Goal: Task Accomplishment & Management: Manage account settings

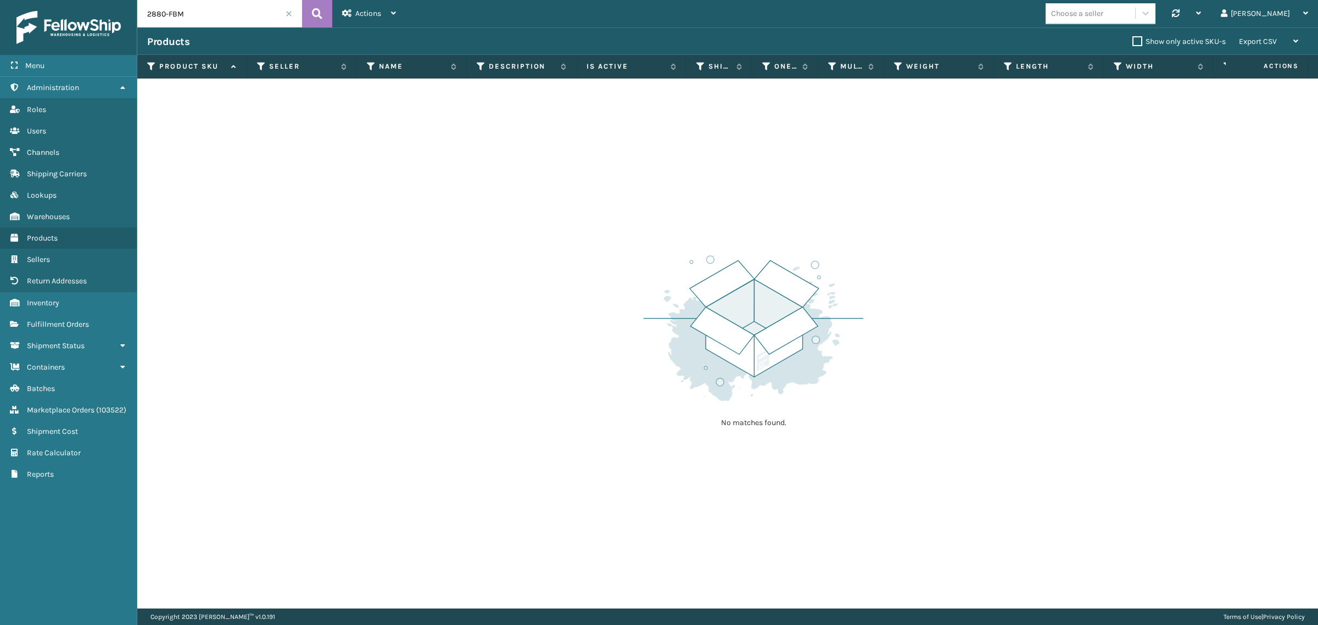
drag, startPoint x: 204, startPoint y: 15, endPoint x: 165, endPoint y: 24, distance: 39.4
click at [165, 24] on input "2880-FBM" at bounding box center [219, 13] width 165 height 27
type input "2880"
click at [316, 18] on icon at bounding box center [317, 13] width 10 height 16
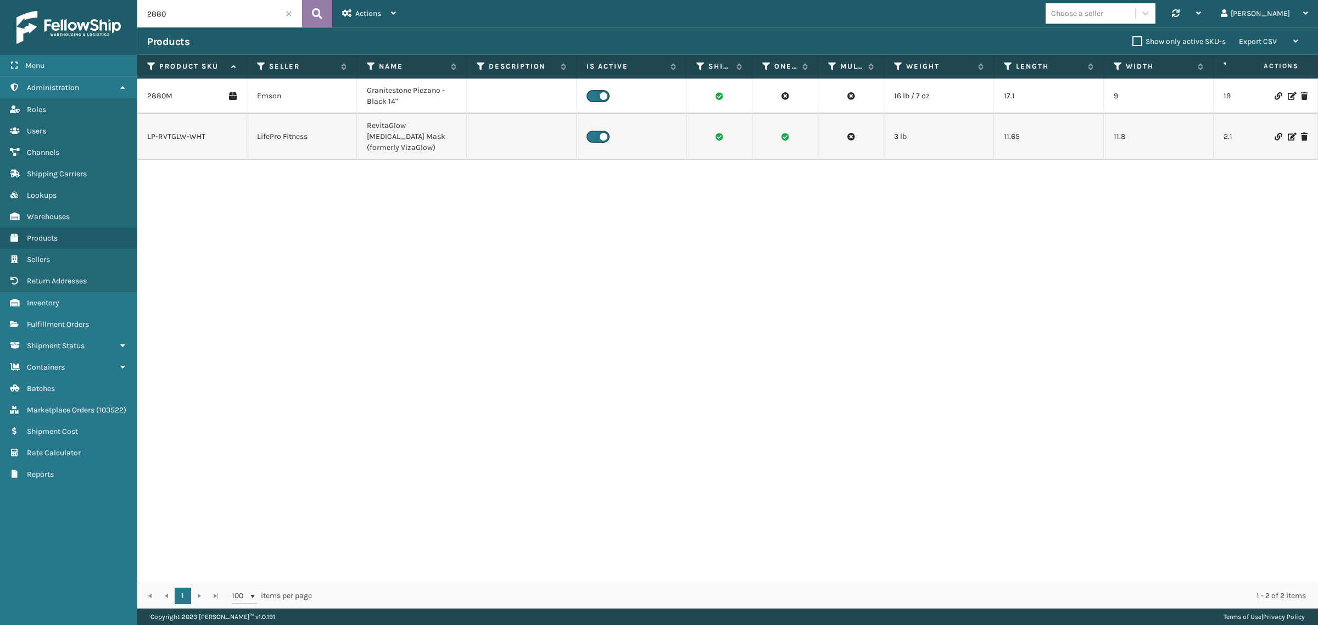
click at [317, 12] on icon at bounding box center [317, 13] width 10 height 16
click at [288, 17] on input "2880" at bounding box center [219, 13] width 165 height 27
click at [286, 9] on input "2880" at bounding box center [219, 13] width 165 height 27
click at [289, 12] on span at bounding box center [289, 13] width 7 height 7
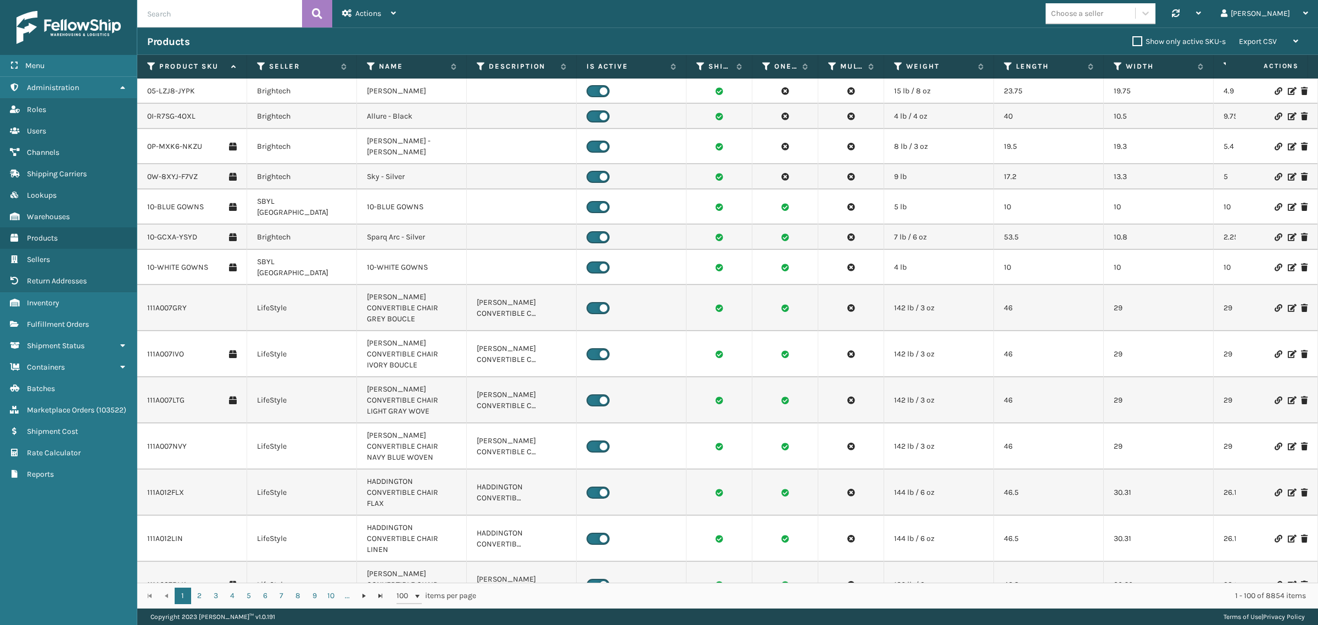
click at [879, 23] on div "Choose a seller Synchronise all channels Gil Log Out" at bounding box center [862, 13] width 912 height 27
click at [323, 16] on button at bounding box center [317, 13] width 30 height 27
click at [507, 25] on div "Choose a seller Synchronise all channels Gil Log Out" at bounding box center [862, 13] width 912 height 27
click at [51, 298] on span "Inventory" at bounding box center [43, 302] width 32 height 9
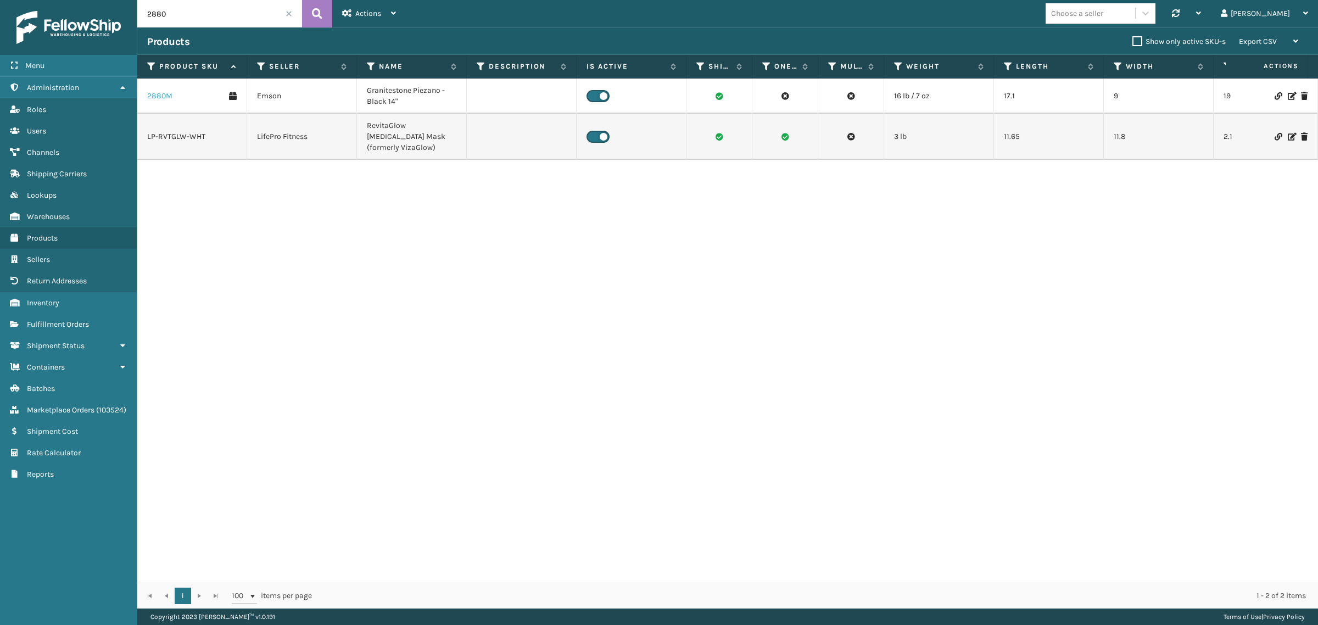
click at [158, 97] on link "2880M" at bounding box center [159, 96] width 25 height 11
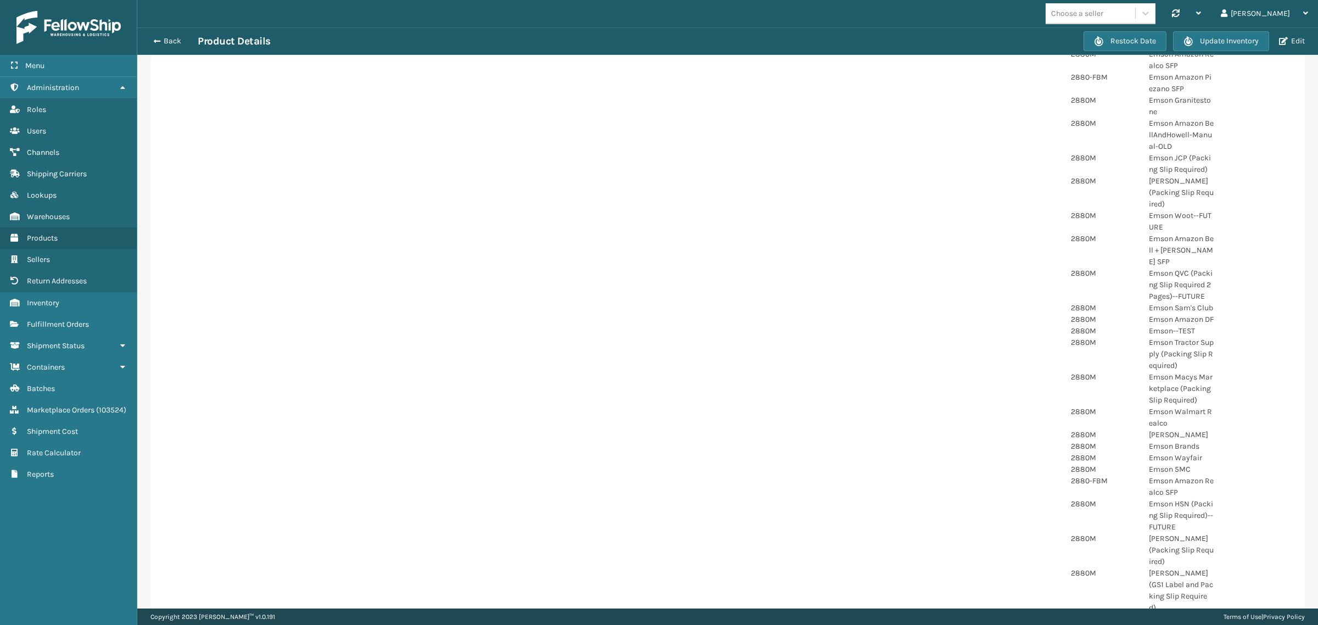
scroll to position [343, 0]
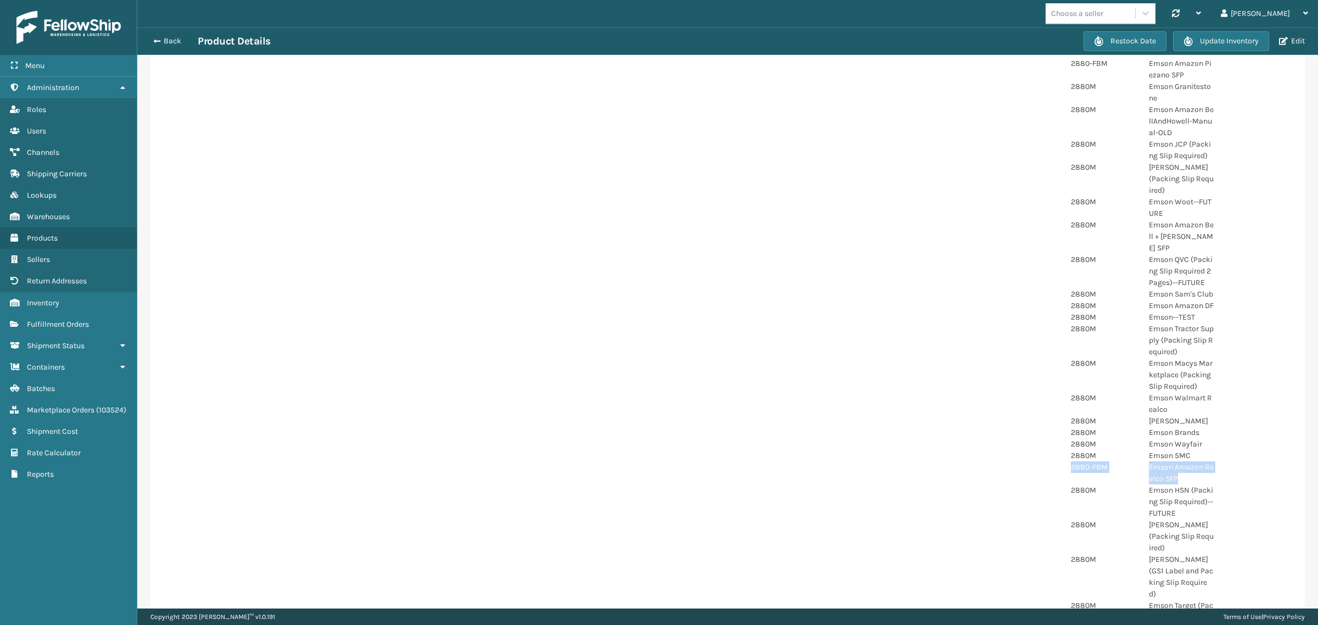
drag, startPoint x: 1060, startPoint y: 467, endPoint x: 1179, endPoint y: 482, distance: 119.6
click at [1179, 482] on div "2880-FBM Emson Amazon Realco SFP" at bounding box center [1181, 472] width 234 height 23
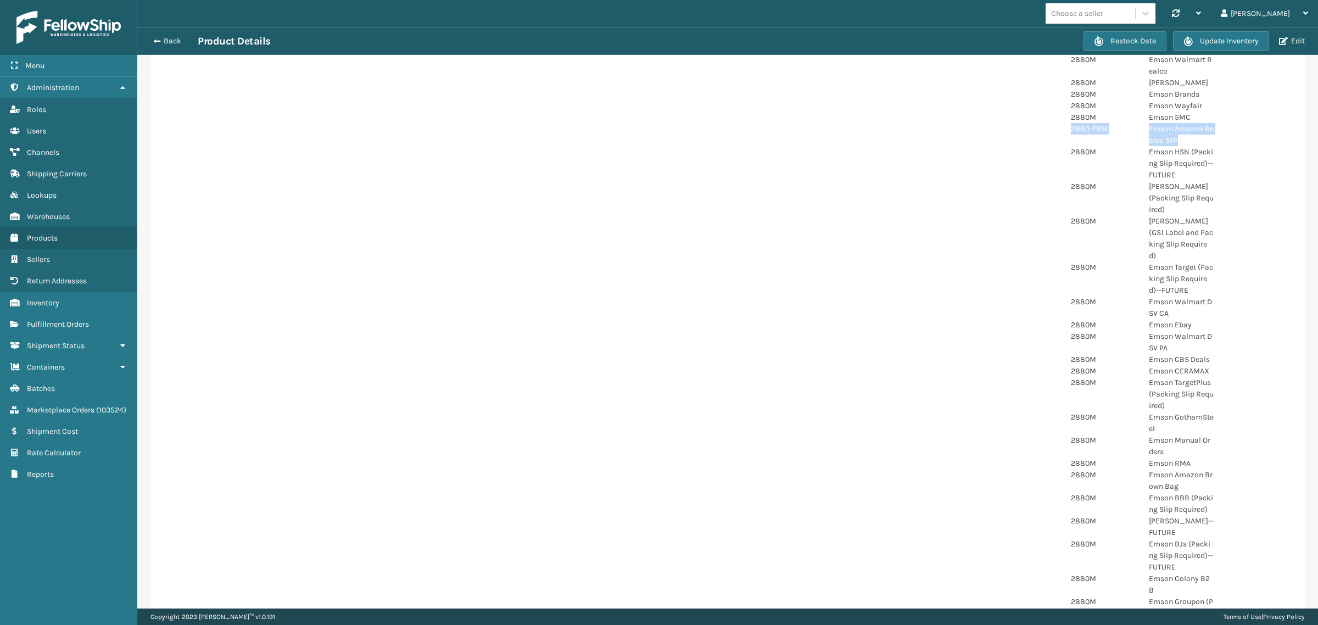
scroll to position [687, 0]
click at [462, 237] on div "Product Image Product Information Product LxWxH 17.1 x 9 x 19 Inches Product We…" at bounding box center [727, 45] width 1154 height 1213
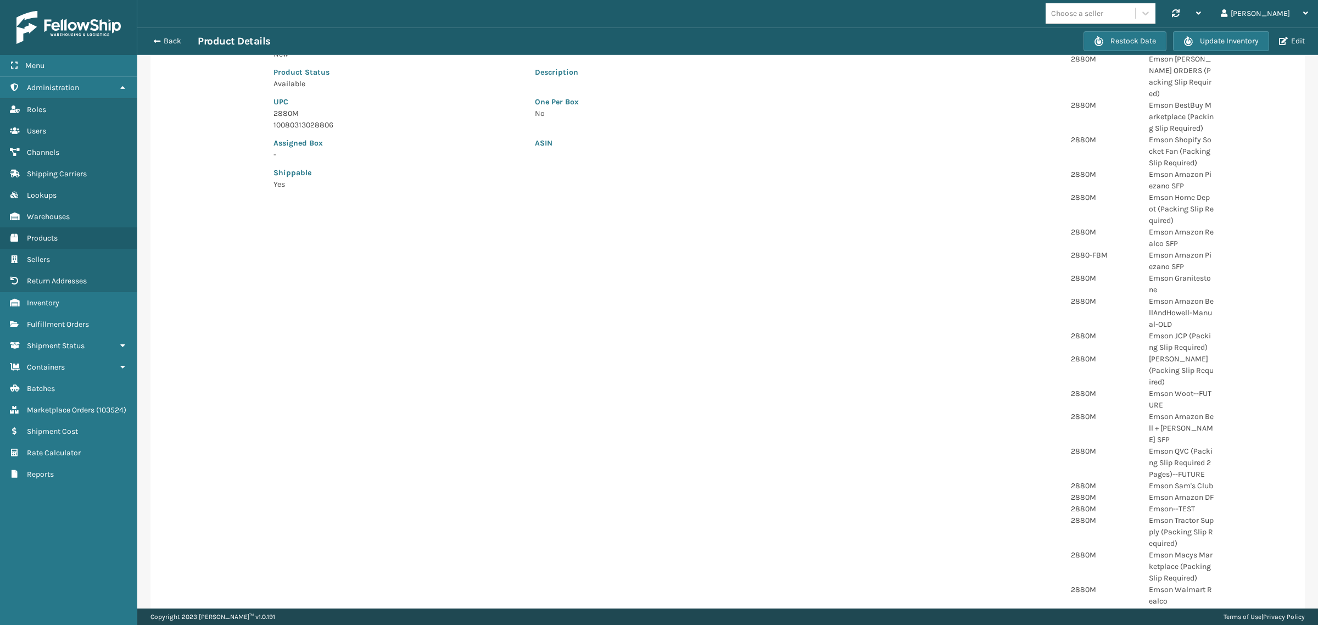
scroll to position [0, 0]
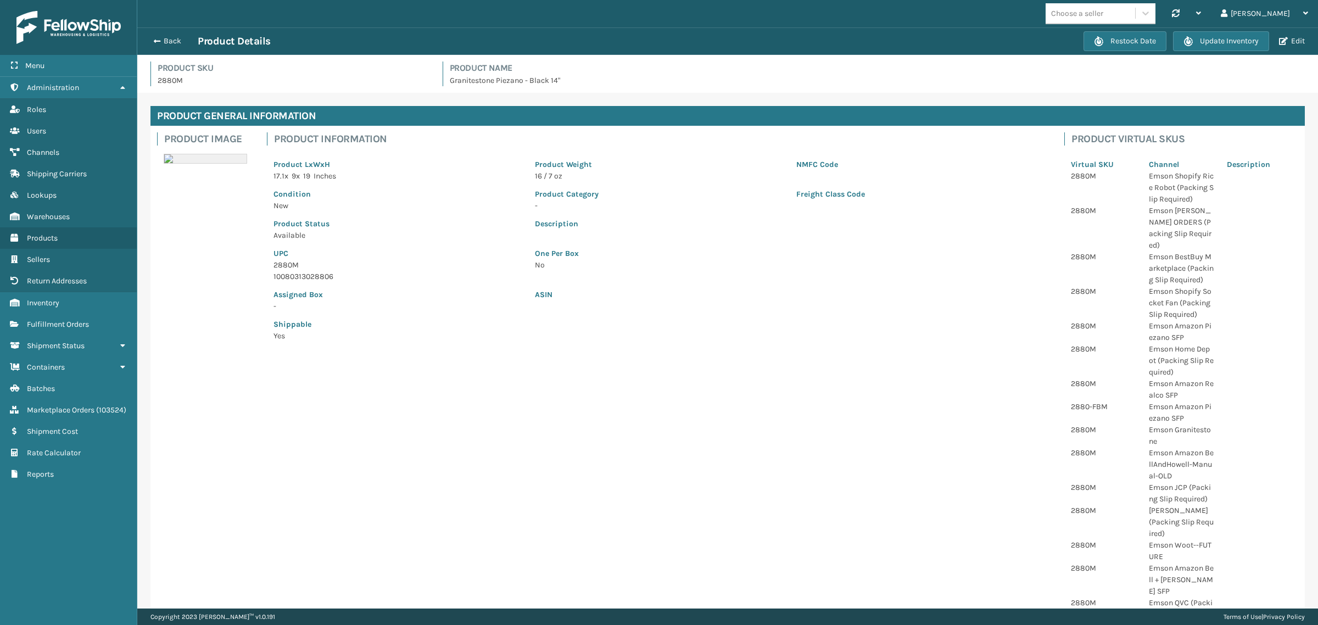
click at [168, 83] on p "2880M" at bounding box center [294, 81] width 272 height 12
copy p "2880M"
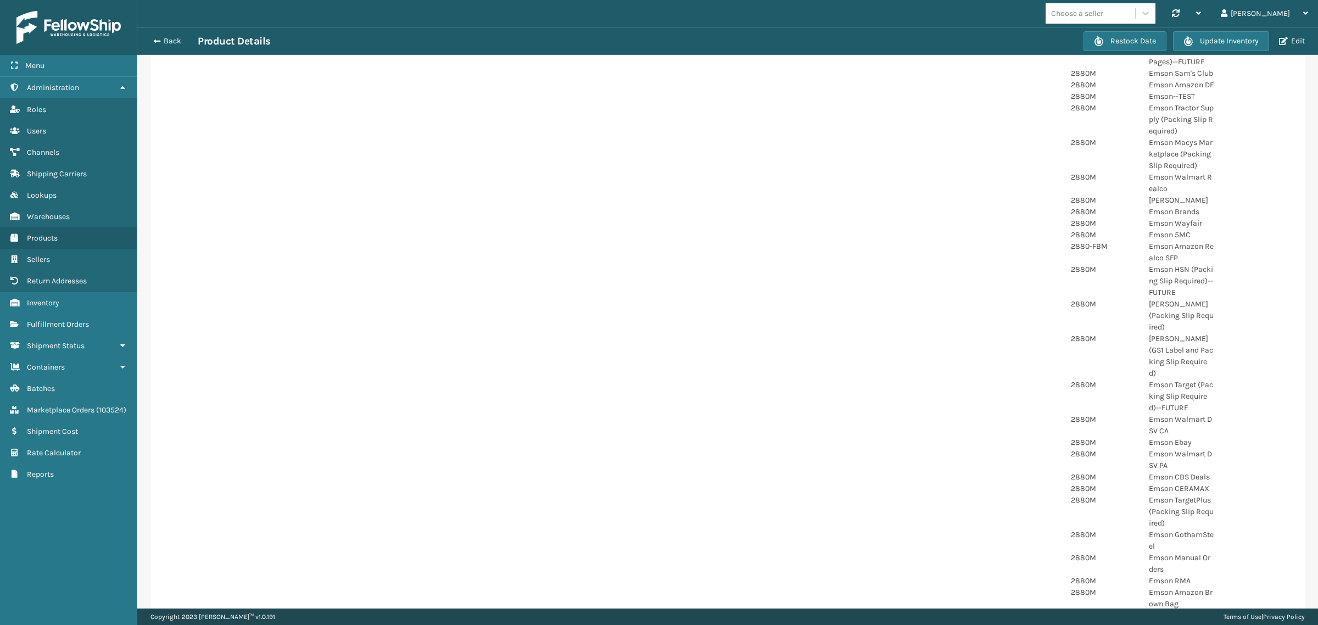
scroll to position [618, 0]
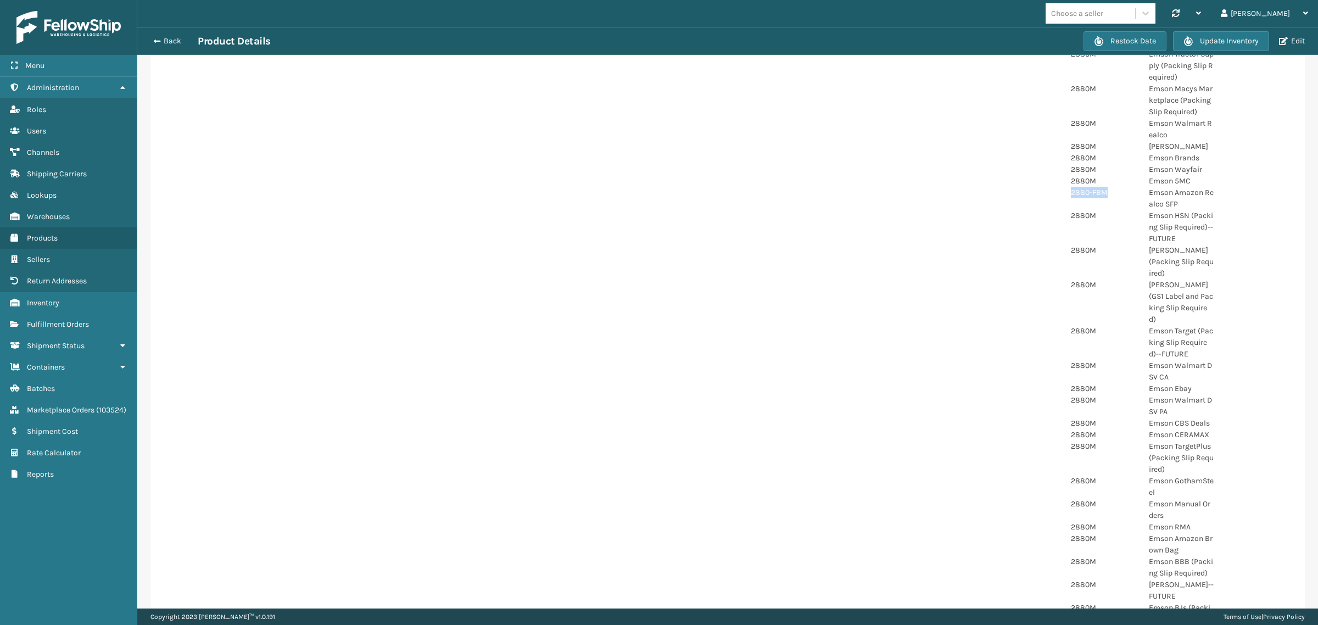
drag, startPoint x: 1059, startPoint y: 193, endPoint x: 1110, endPoint y: 197, distance: 51.2
click at [1110, 197] on div "2880-FBM" at bounding box center [1103, 198] width 78 height 23
copy p "2880-FBM"
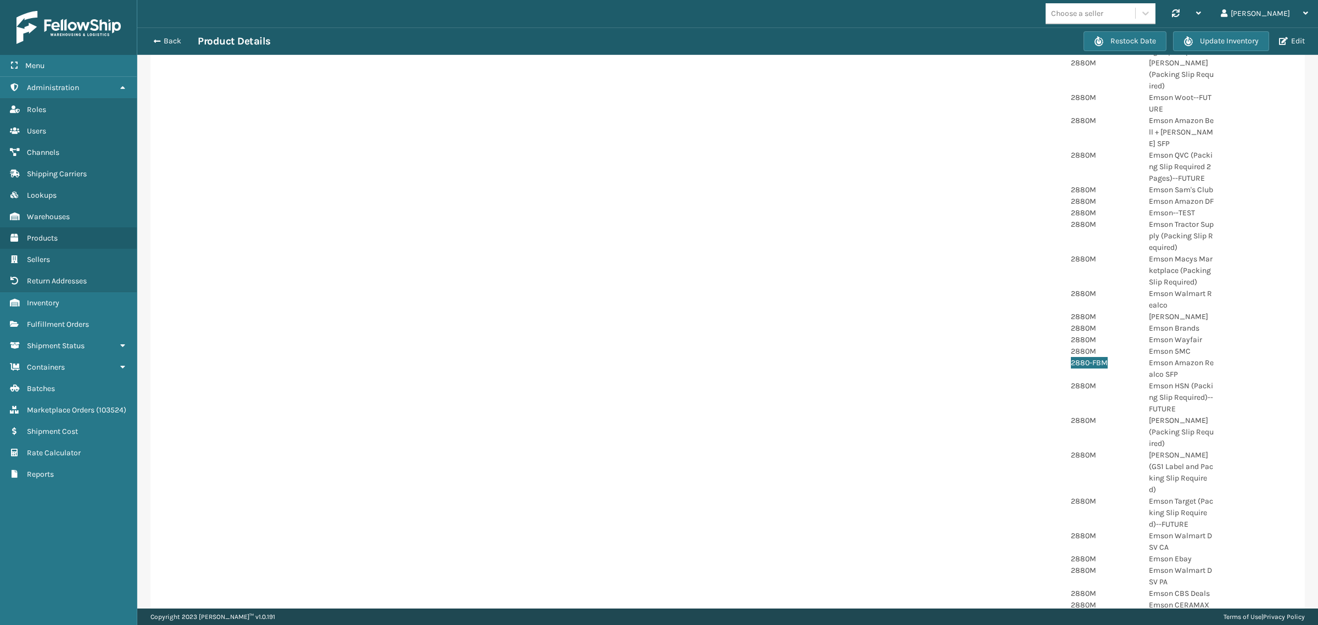
scroll to position [481, 0]
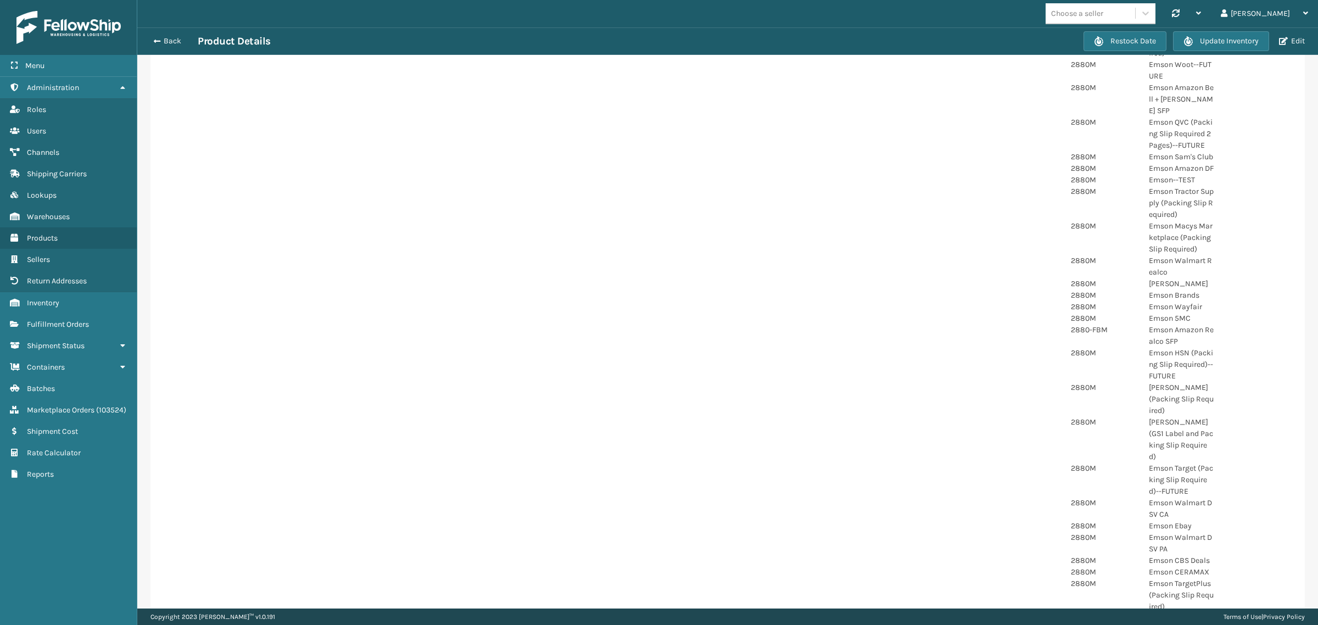
click at [1162, 328] on p "Emson Amazon Realco SFP" at bounding box center [1181, 335] width 65 height 23
copy p "Emson Amazon Realco SFP"
click at [611, 311] on div "Product Image Product Information Product LxWxH 17.1 x 9 x 19 Inches Product We…" at bounding box center [727, 251] width 1154 height 1213
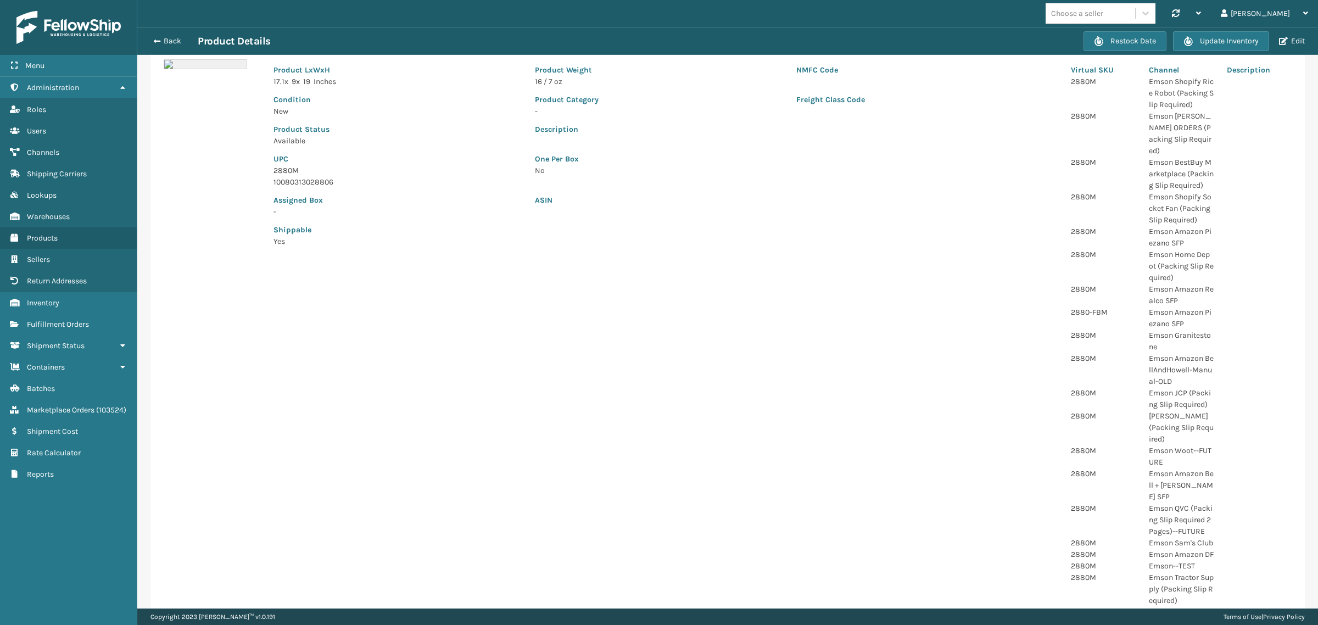
scroll to position [0, 0]
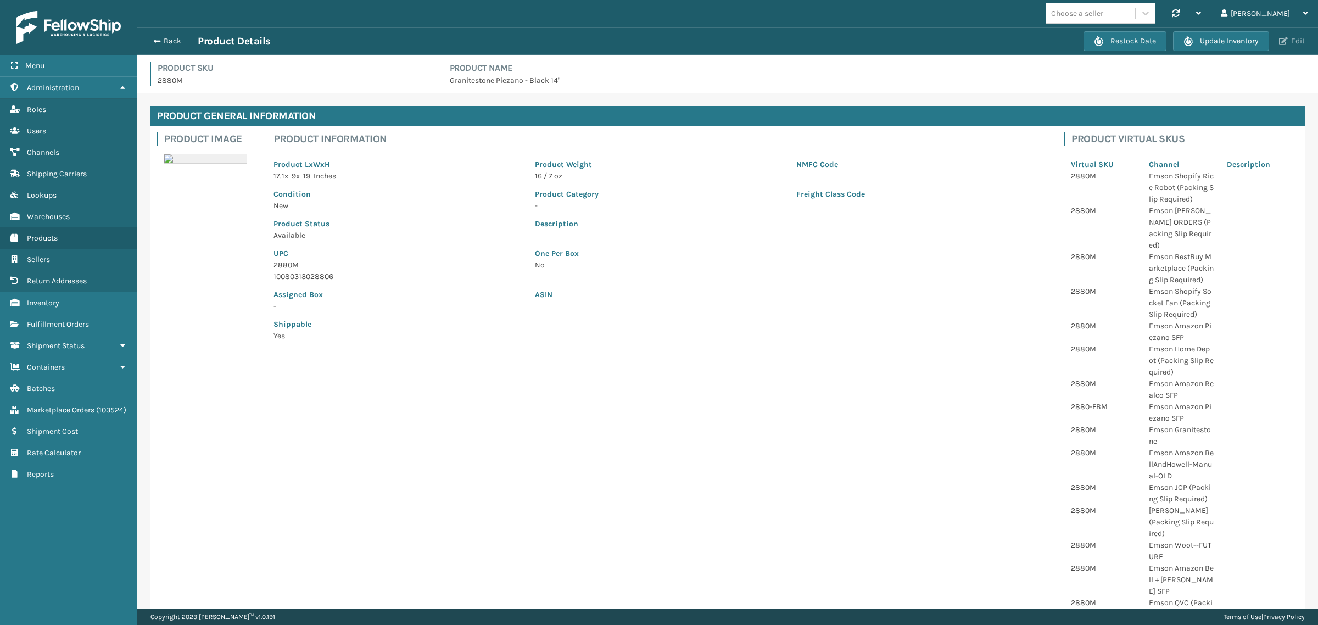
click at [1292, 43] on button "Edit" at bounding box center [1292, 41] width 32 height 10
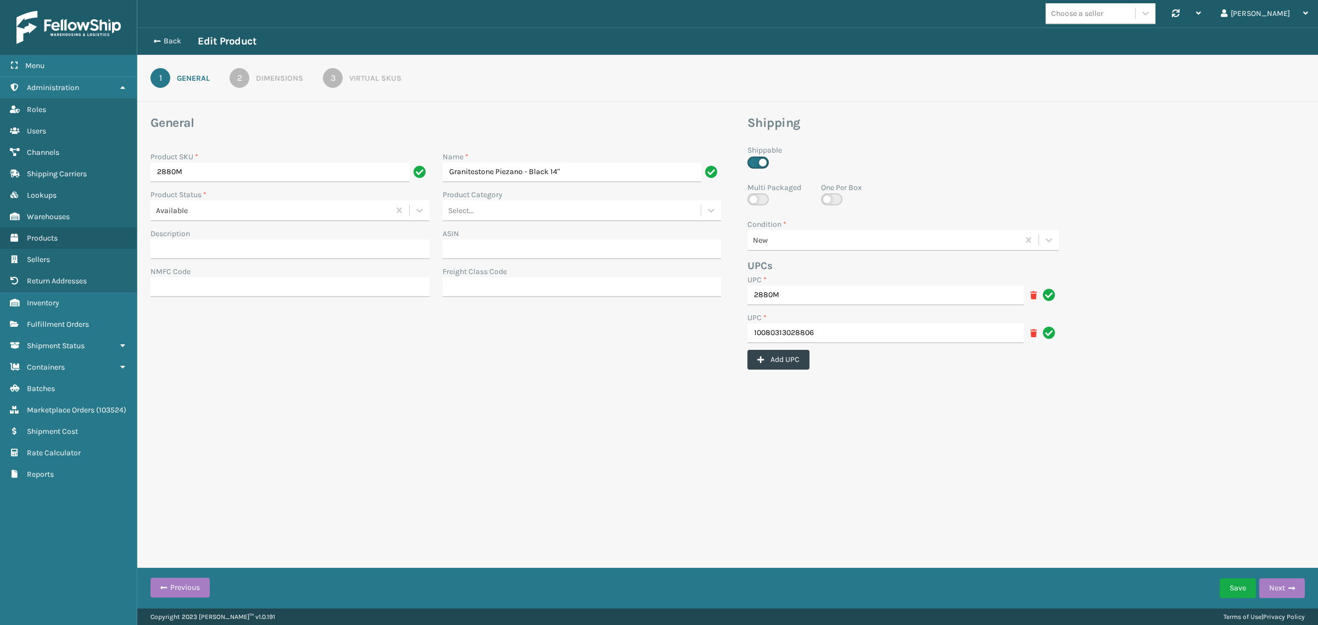
click at [336, 80] on div "3" at bounding box center [333, 78] width 20 height 20
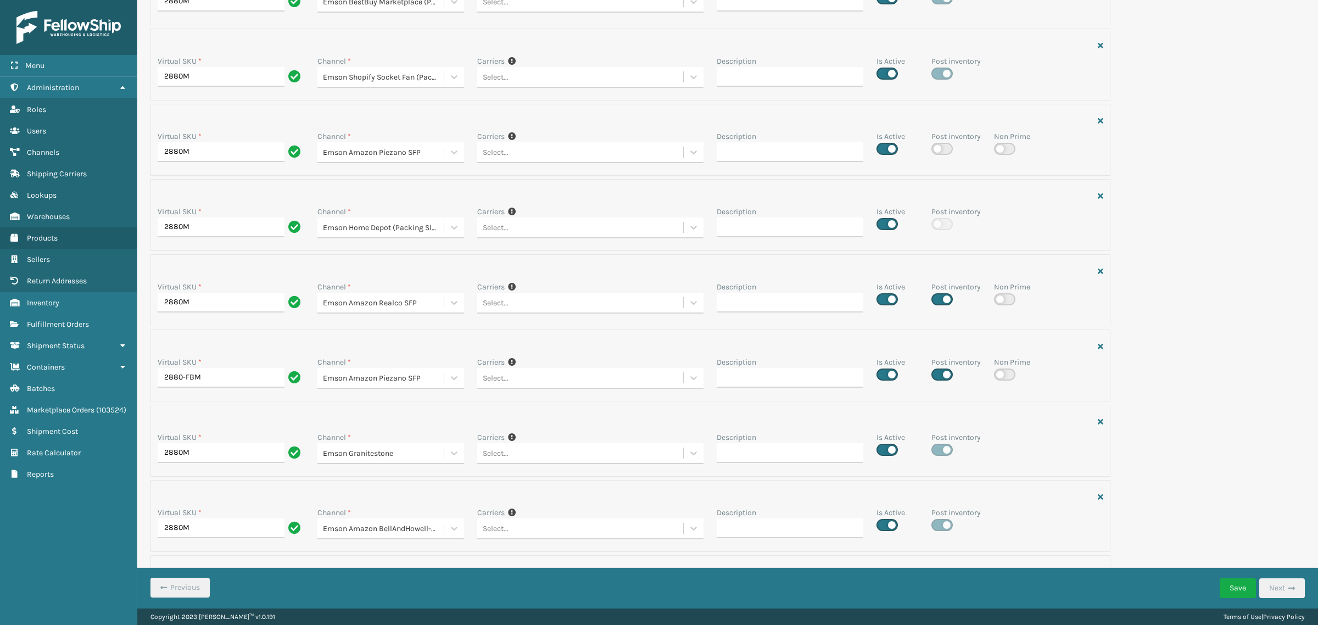
scroll to position [1756, 0]
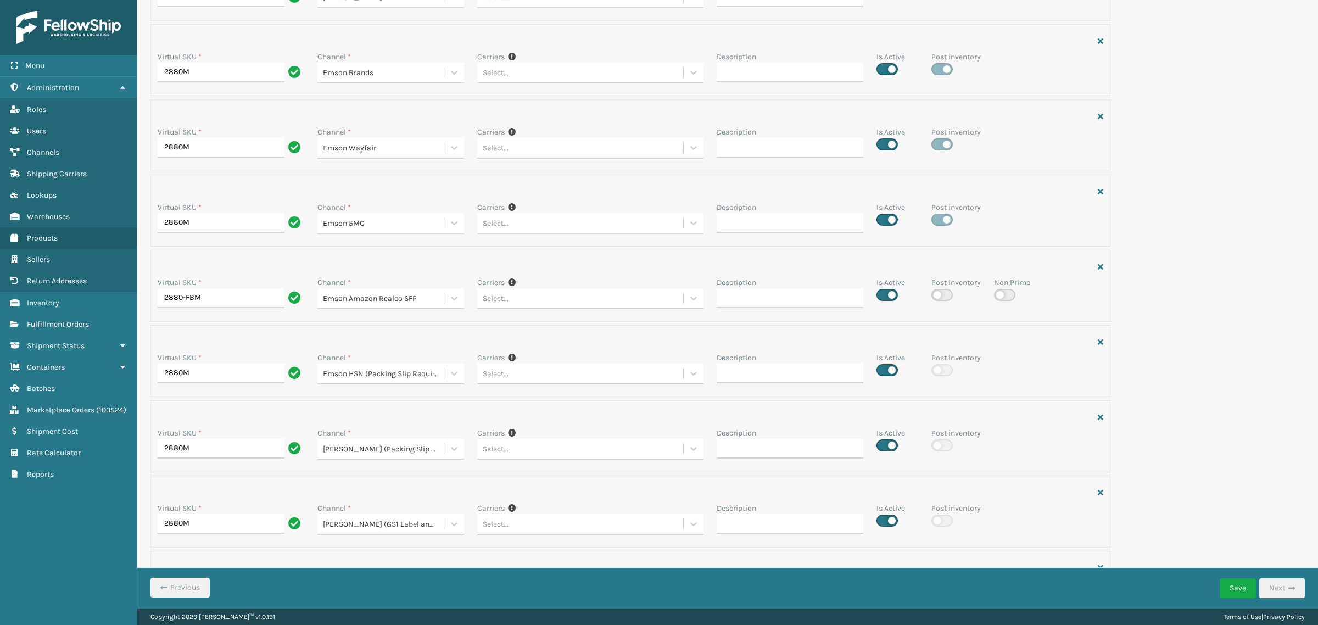
click at [1247, 224] on div "Virtual SKU * 2880M Channel * Emson Shopify Rice Robot (Packing Slip Required) …" at bounding box center [728, 63] width 1168 height 3389
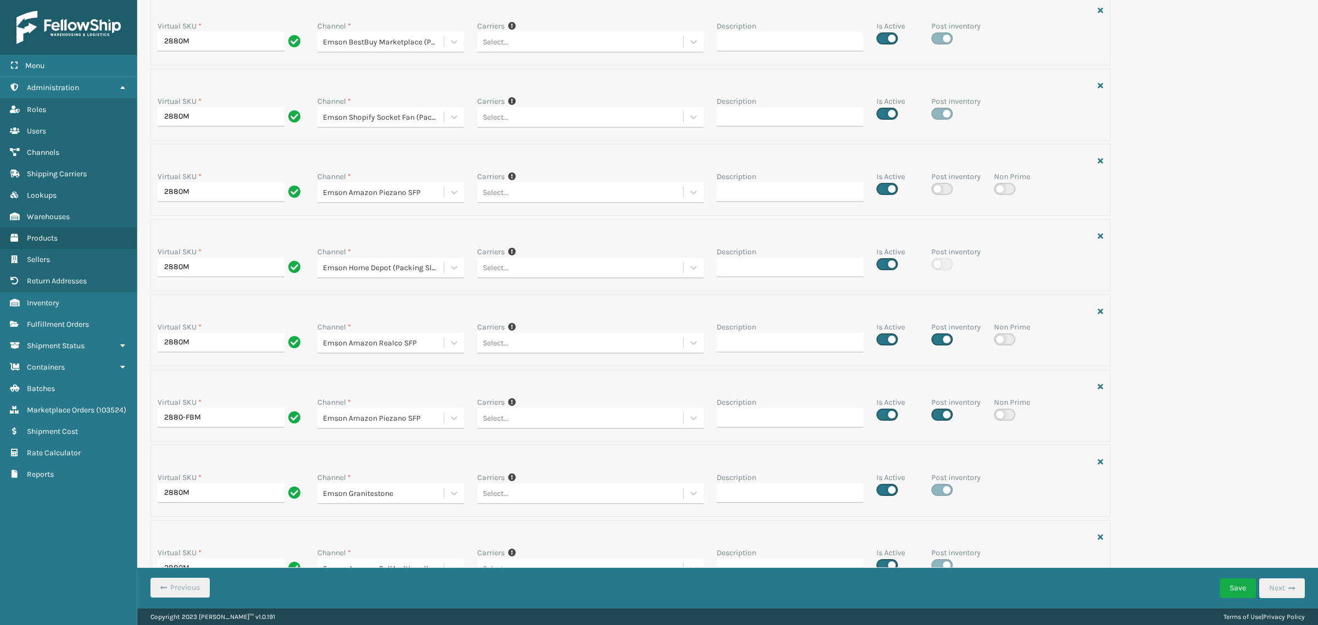
scroll to position [0, 0]
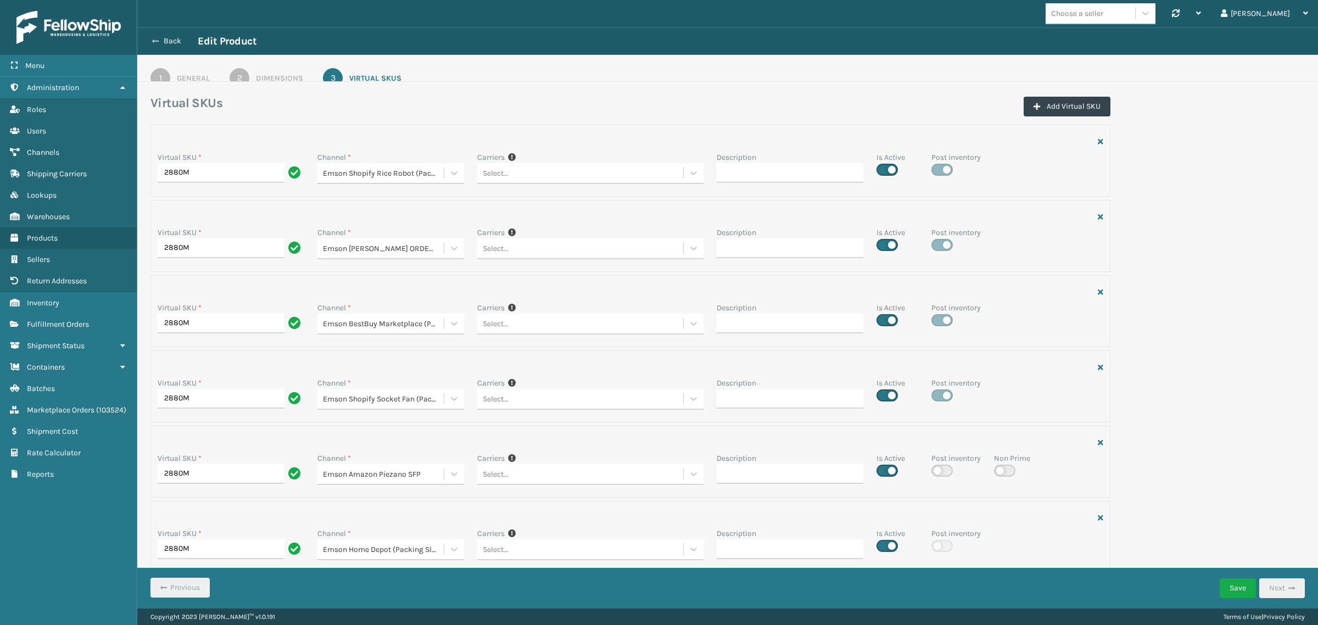
click at [161, 37] on button "Back" at bounding box center [172, 41] width 51 height 10
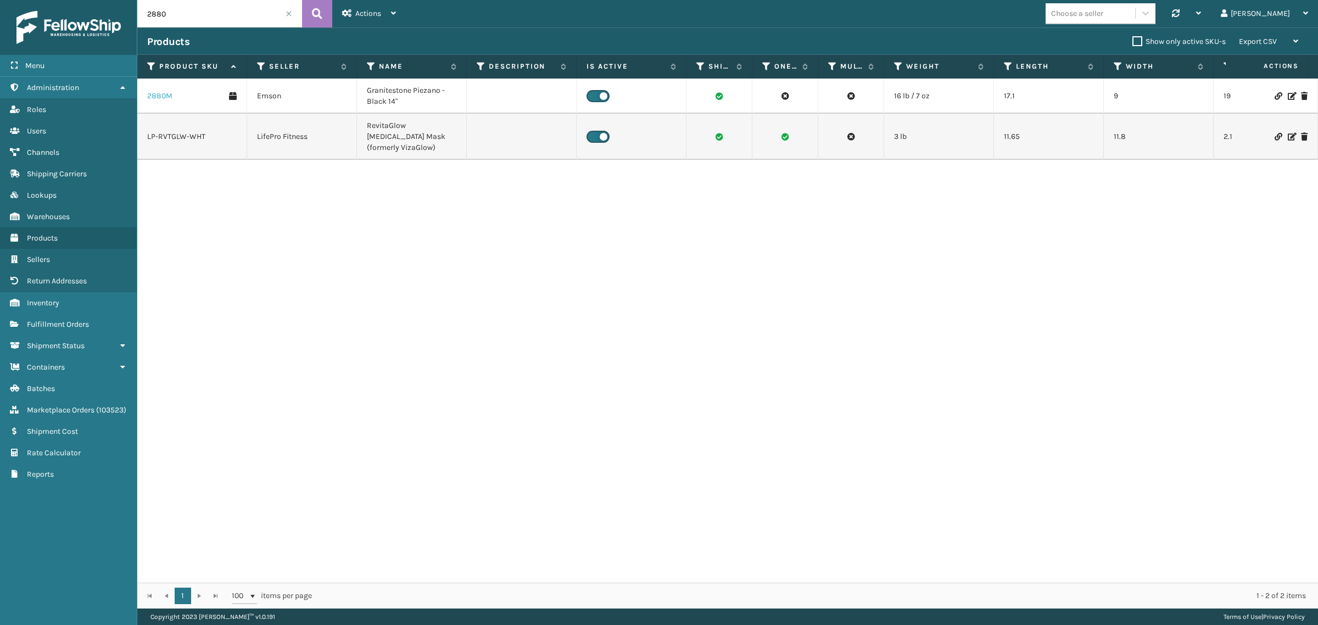
click at [158, 99] on link "2880M" at bounding box center [159, 96] width 25 height 11
click at [291, 12] on span at bounding box center [289, 13] width 7 height 7
click at [50, 148] on span "Channels" at bounding box center [43, 152] width 32 height 9
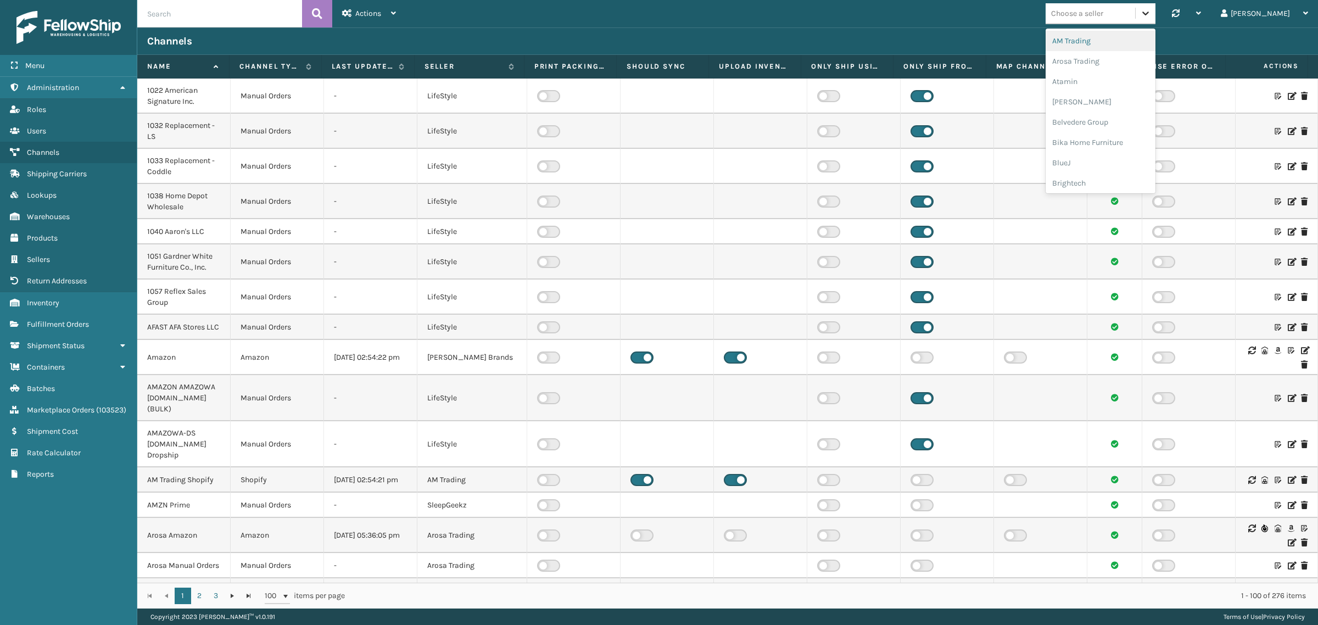
click at [1149, 14] on icon at bounding box center [1145, 14] width 7 height 4
click at [1131, 140] on div "Emson" at bounding box center [1101, 147] width 110 height 20
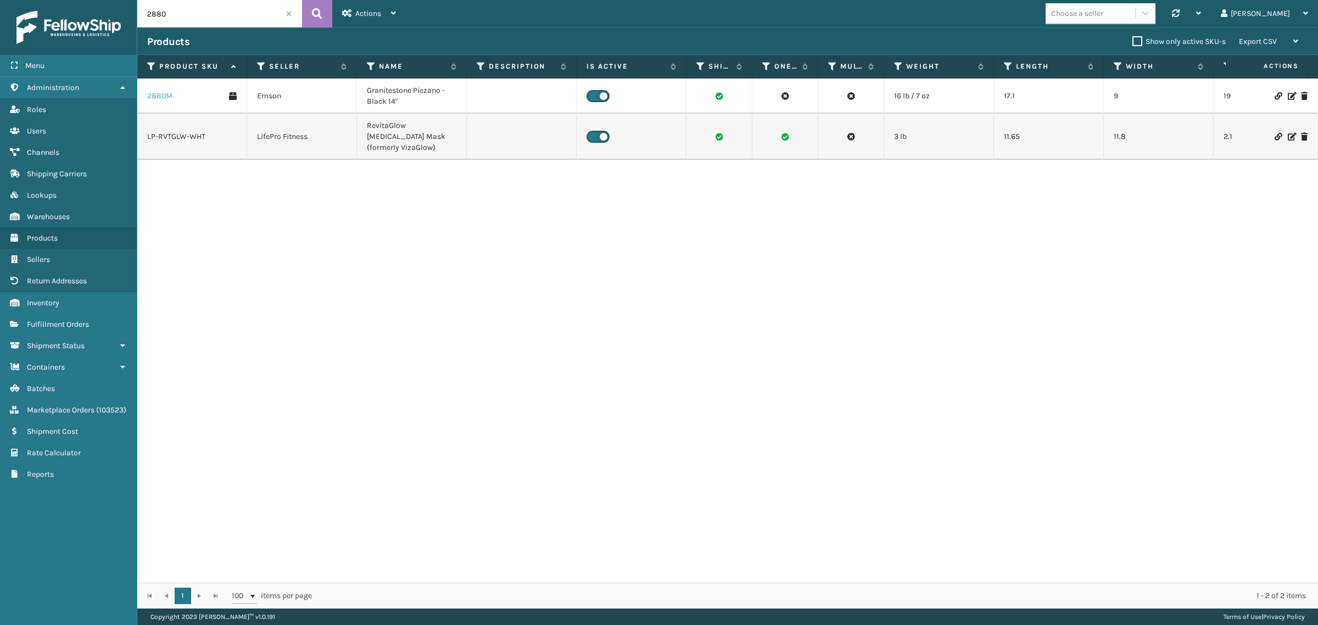
click at [158, 97] on link "2880M" at bounding box center [159, 96] width 25 height 11
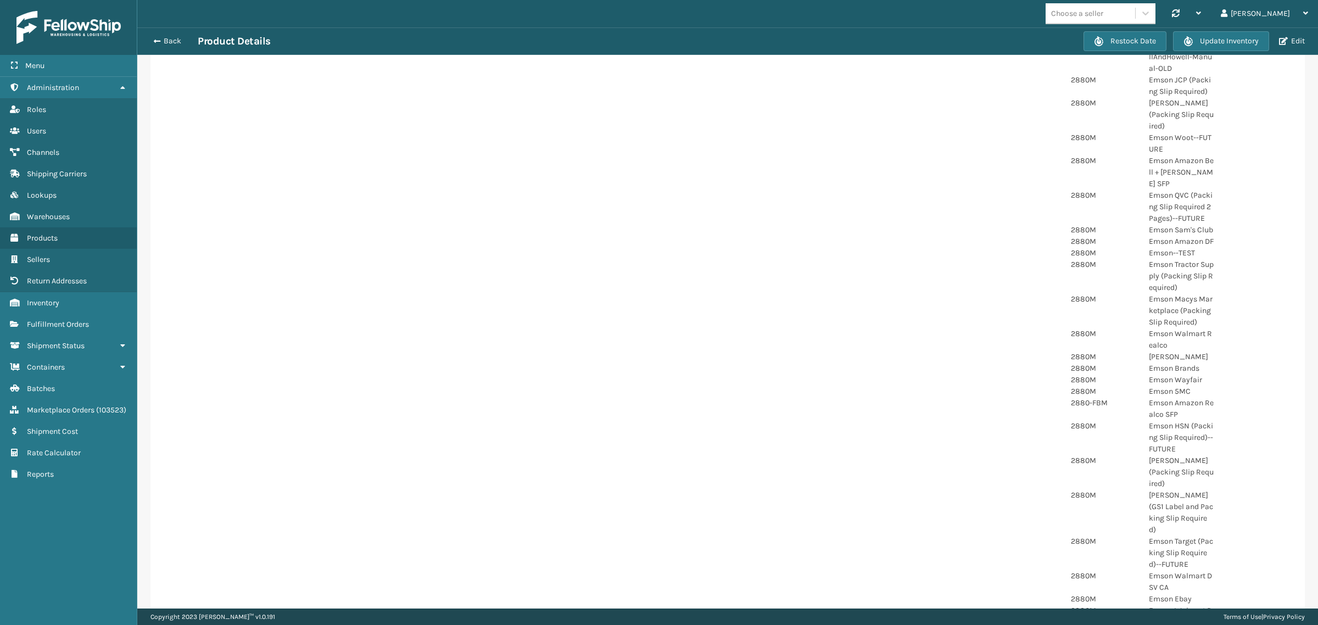
scroll to position [412, 0]
click at [1157, 396] on p "Emson Amazon Realco SFP" at bounding box center [1181, 404] width 65 height 23
copy p "Emson Amazon Realco SFP"
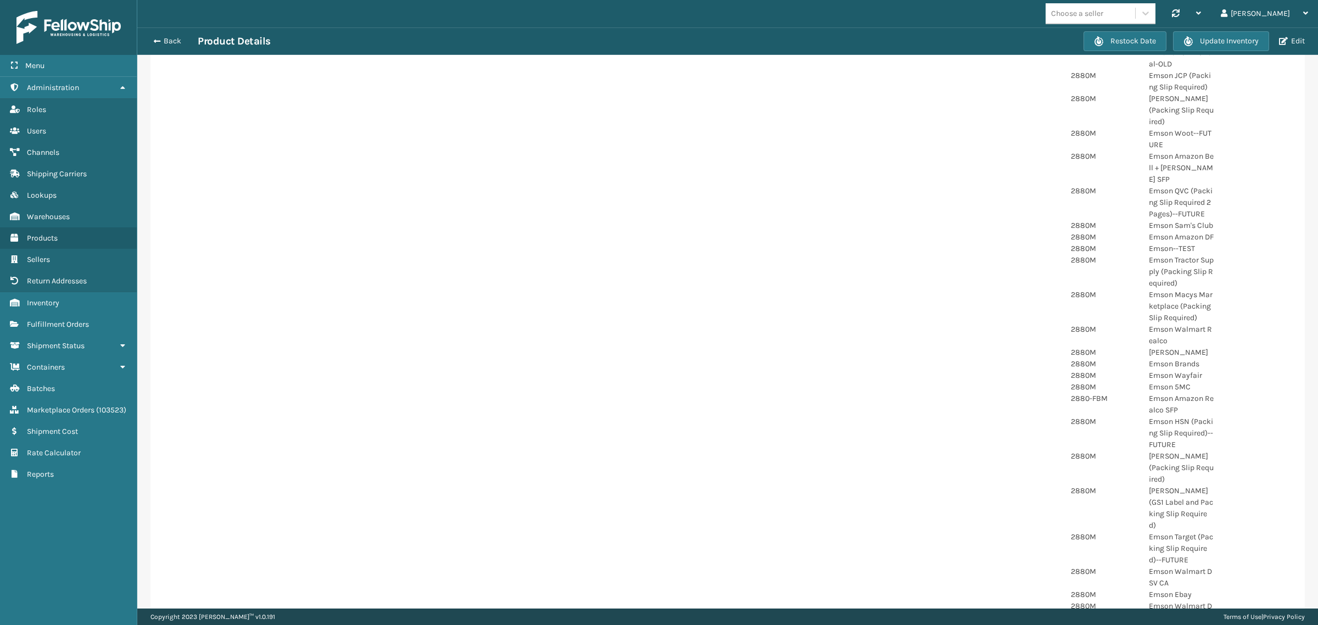
click at [933, 350] on div "Product Image Product Information Product LxWxH 17.1 x 9 x 19 Inches Product We…" at bounding box center [727, 320] width 1154 height 1213
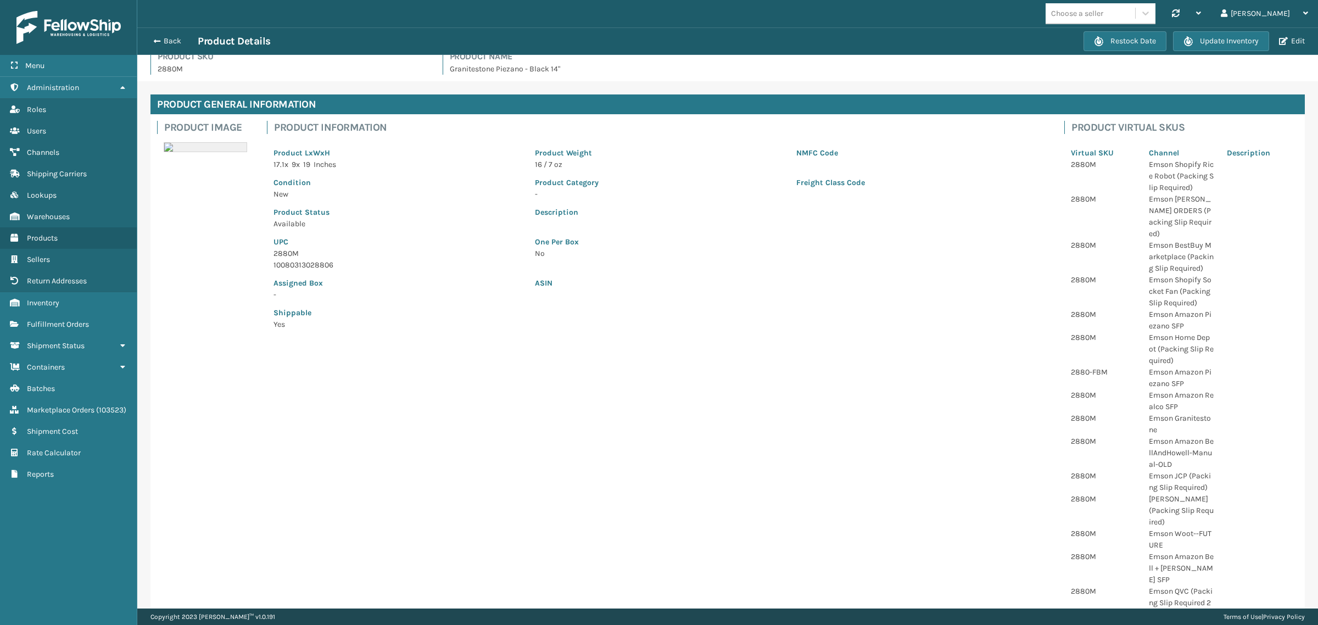
scroll to position [0, 0]
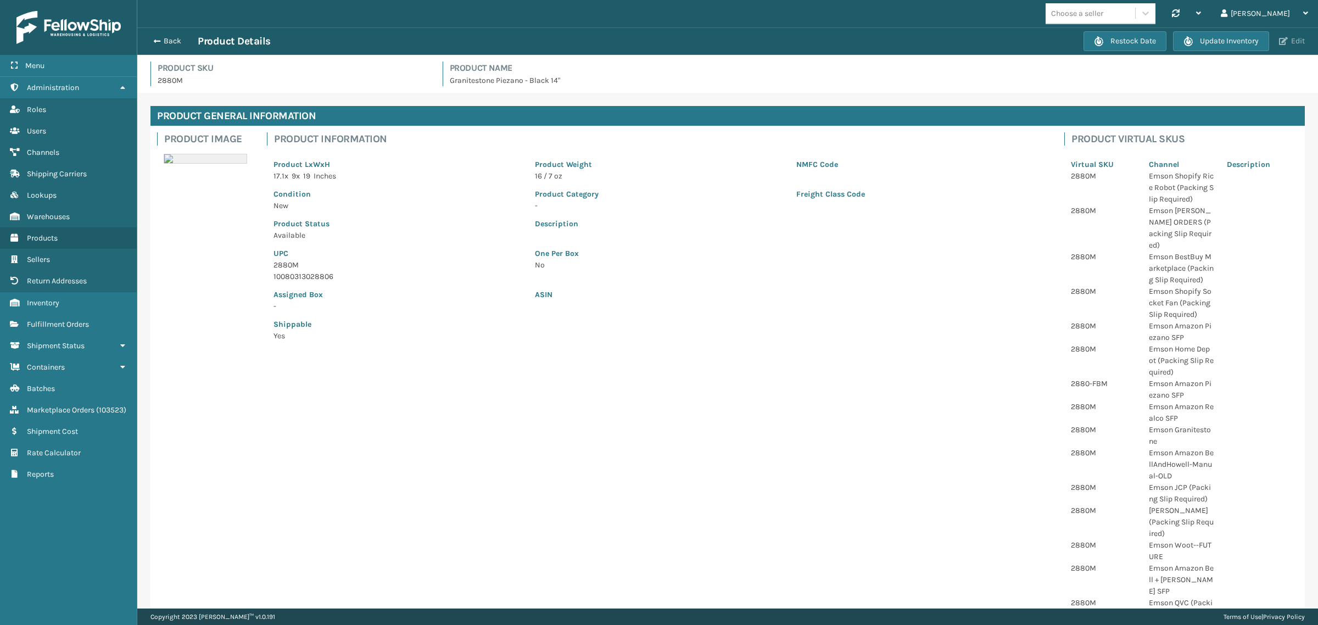
click at [1294, 41] on button "Edit" at bounding box center [1292, 41] width 32 height 10
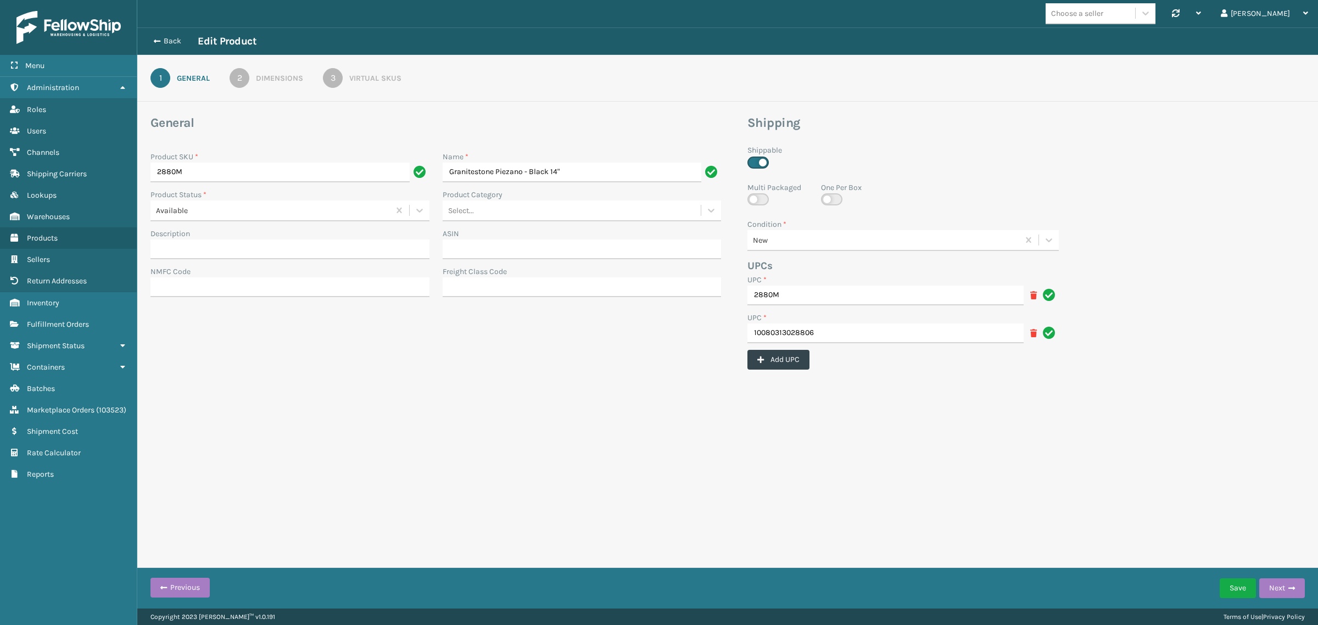
click at [335, 77] on div "3" at bounding box center [333, 78] width 20 height 20
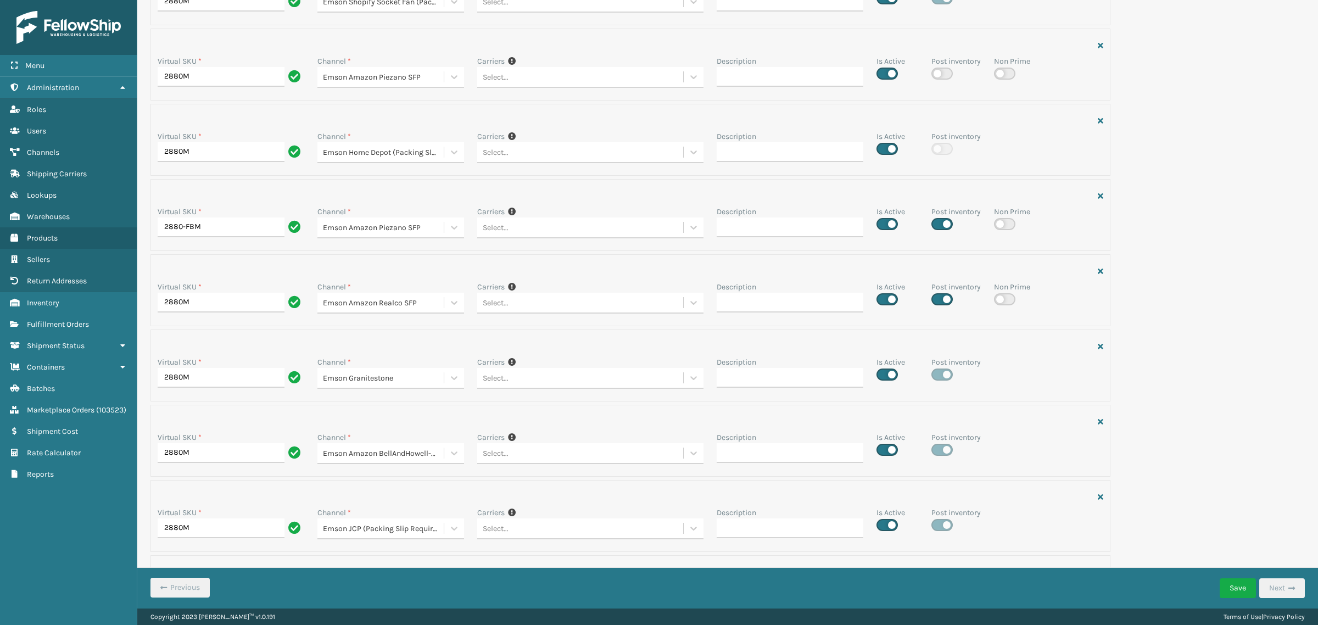
scroll to position [1756, 0]
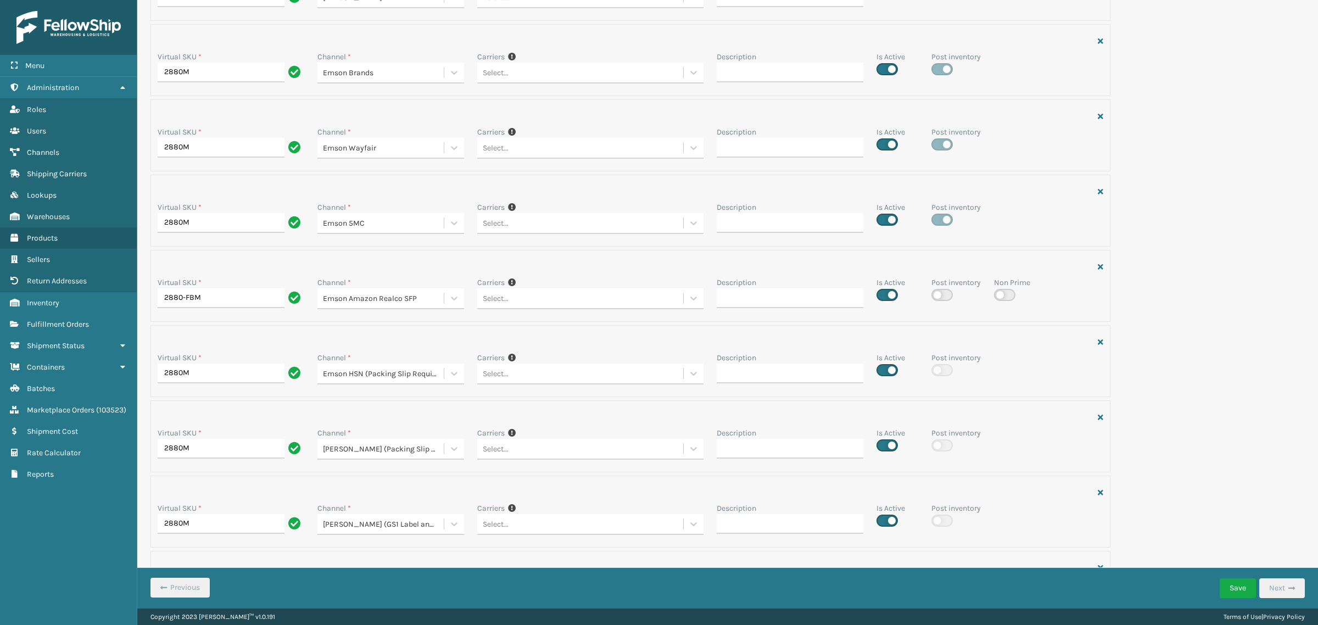
click at [1233, 240] on div "Virtual SKU * 2880M Channel * Emson Shopify Rice Robot (Packing Slip Required) …" at bounding box center [728, 63] width 1168 height 3389
click at [1226, 240] on div "Virtual SKU * 2880M Channel * Emson Shopify Rice Robot (Packing Slip Required) …" at bounding box center [728, 63] width 1168 height 3389
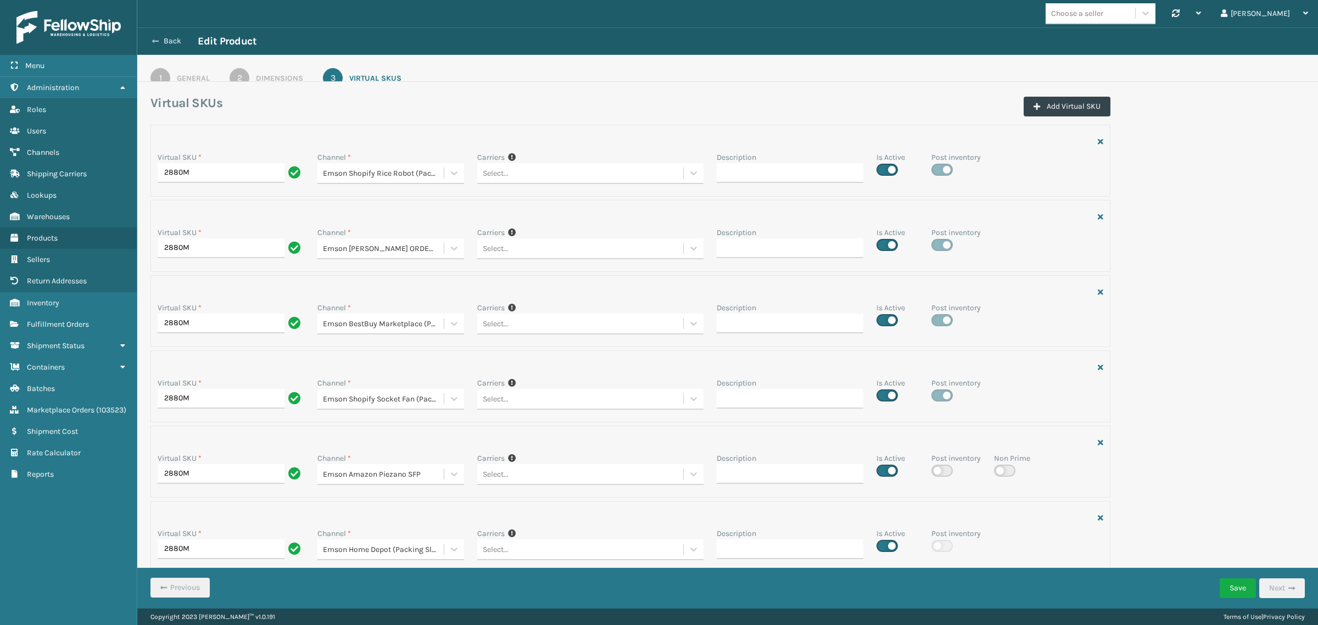
click at [160, 42] on button "Back" at bounding box center [172, 41] width 51 height 10
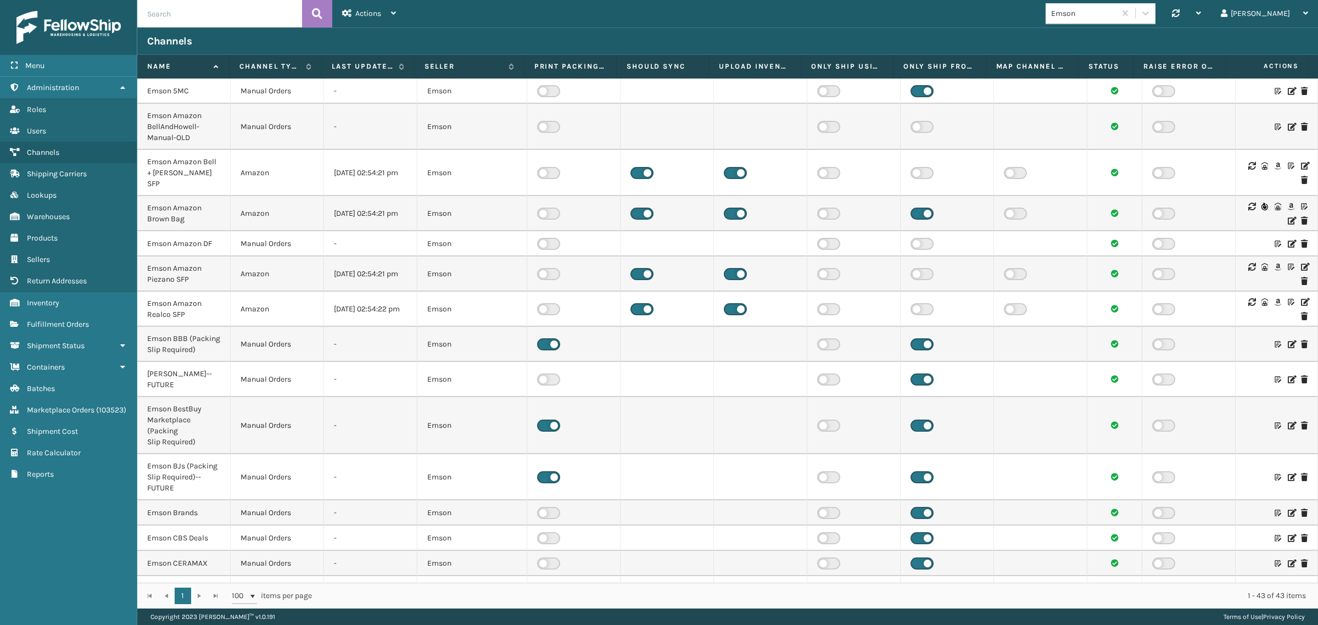
click at [1301, 298] on icon at bounding box center [1304, 302] width 7 height 8
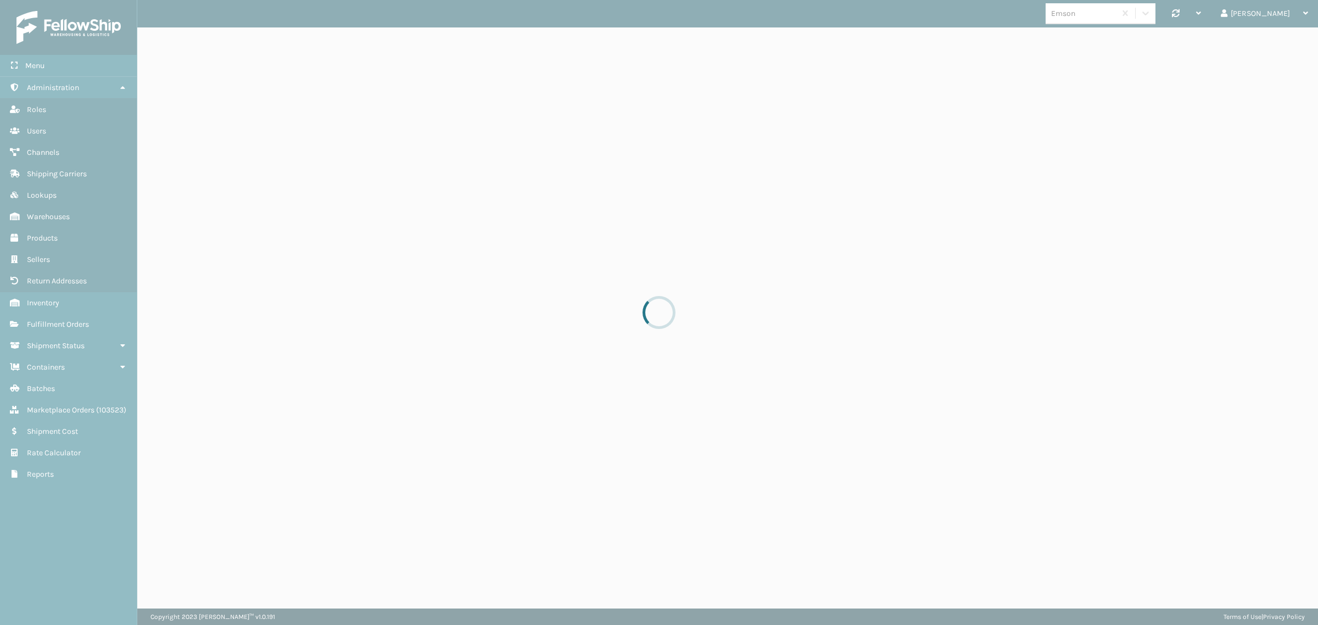
select select "pm"
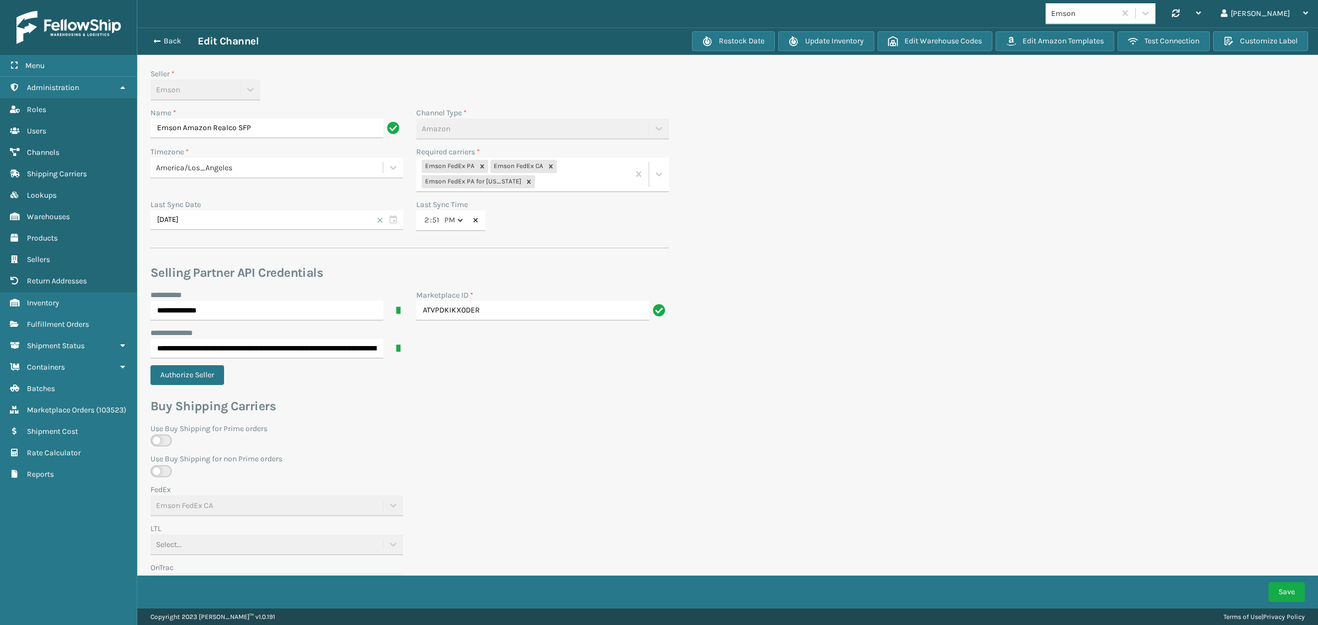
click at [849, 353] on section "**********" at bounding box center [727, 565] width 1181 height 1076
click at [1036, 35] on button "Edit Amazon Templates" at bounding box center [1055, 41] width 119 height 20
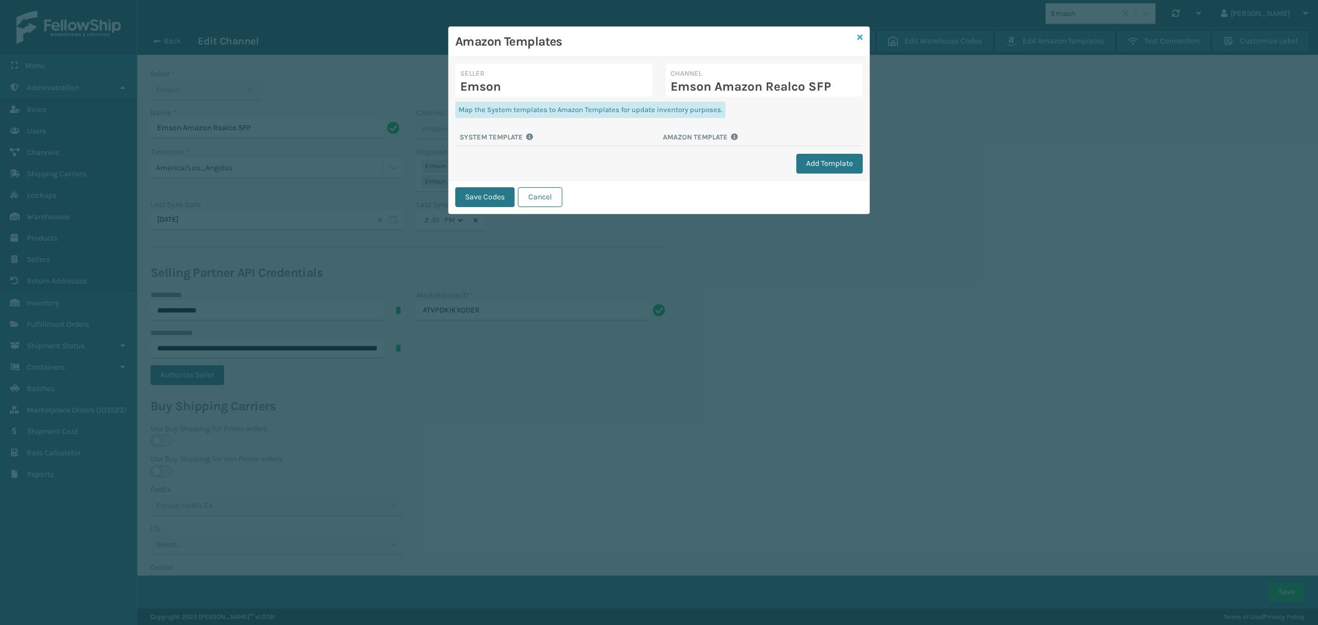
click at [861, 36] on icon at bounding box center [859, 38] width 5 height 8
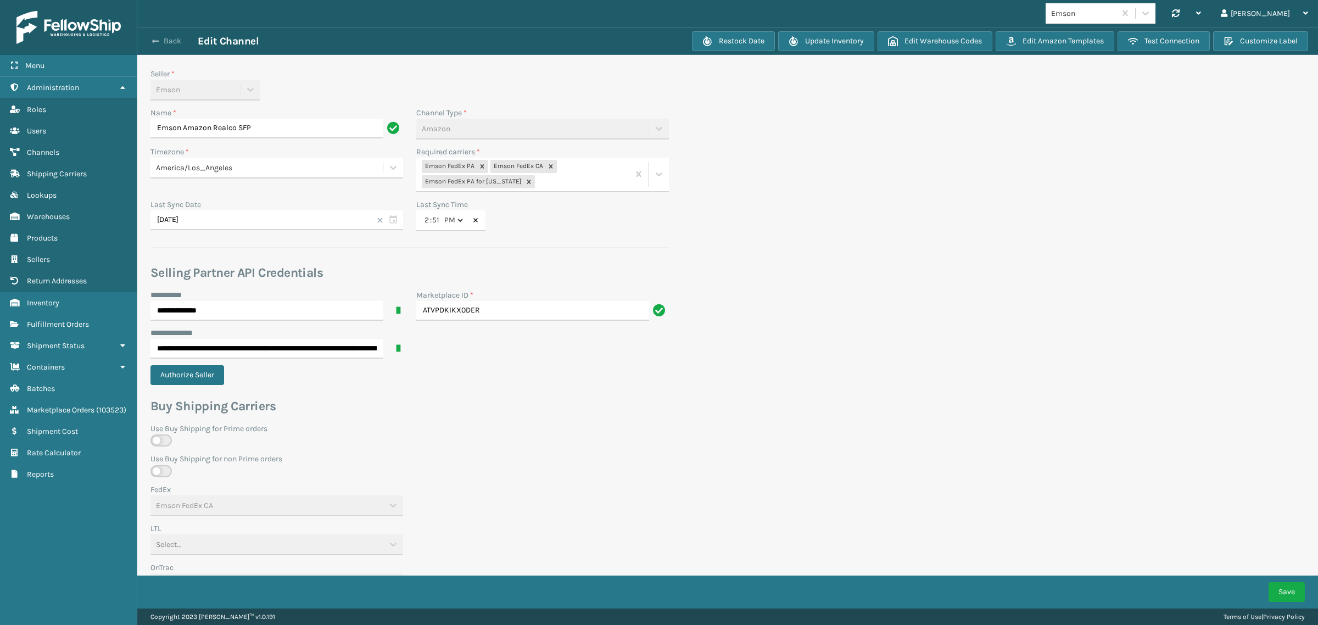
click at [174, 41] on button "Back" at bounding box center [172, 41] width 51 height 10
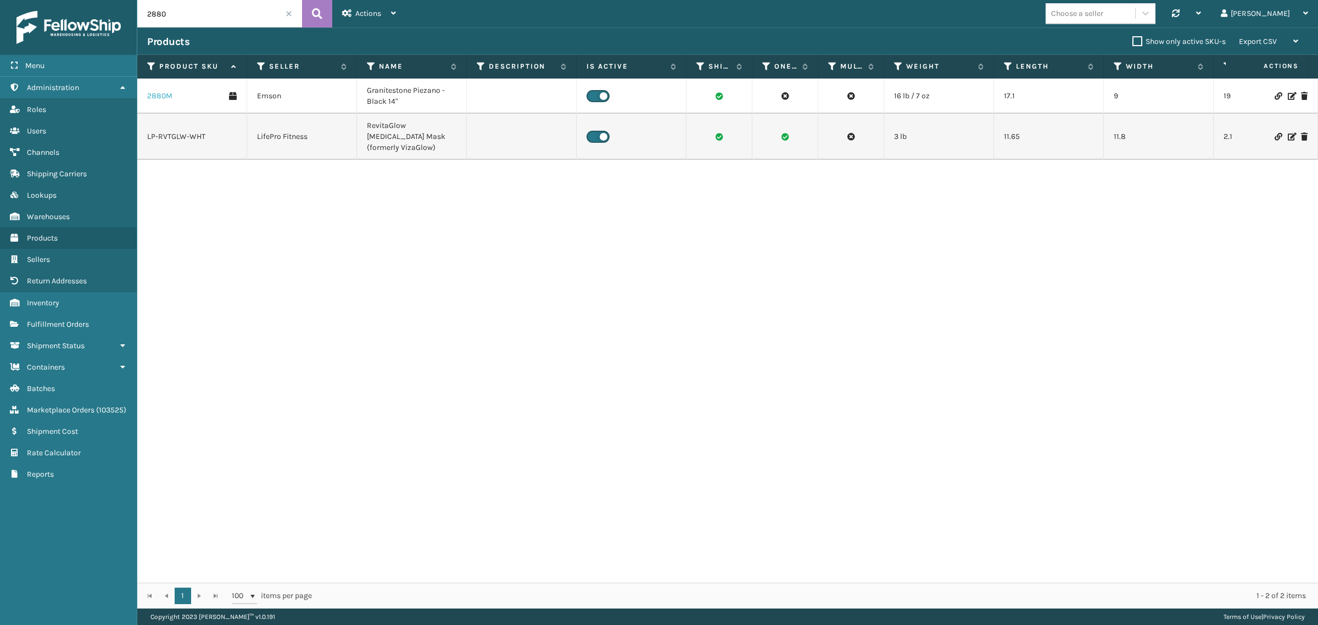
click at [153, 93] on link "2880M" at bounding box center [159, 96] width 25 height 11
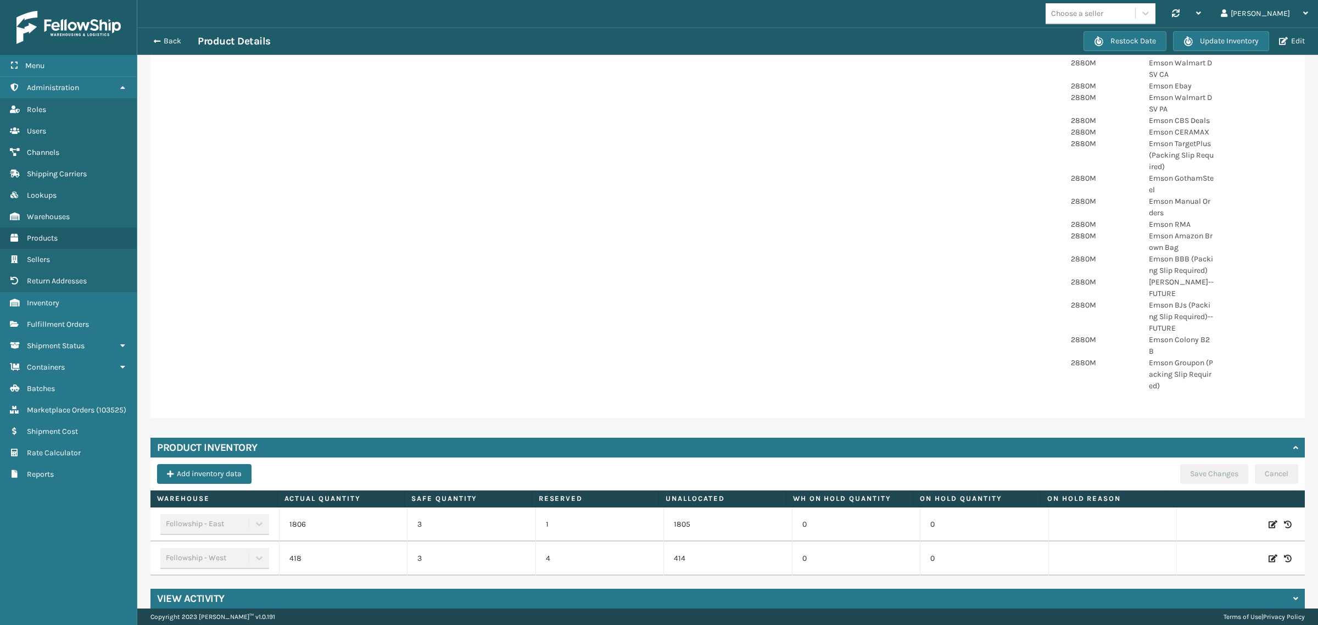
scroll to position [922, 0]
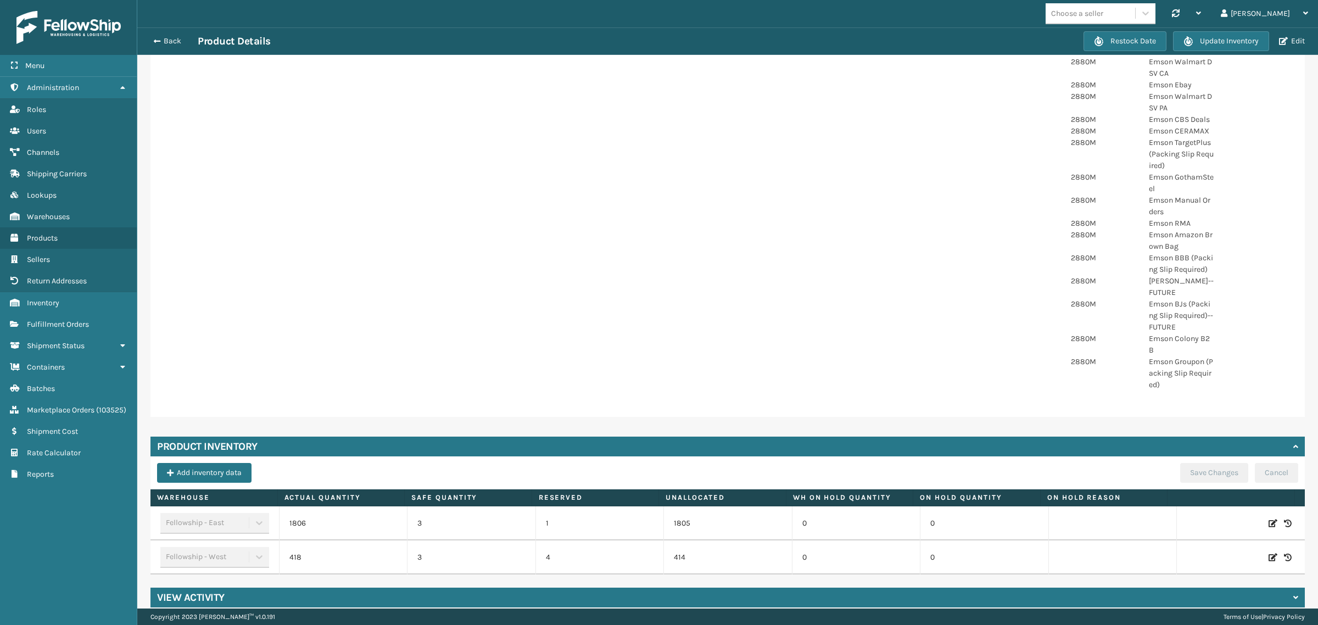
click at [1234, 275] on div at bounding box center [1259, 286] width 78 height 23
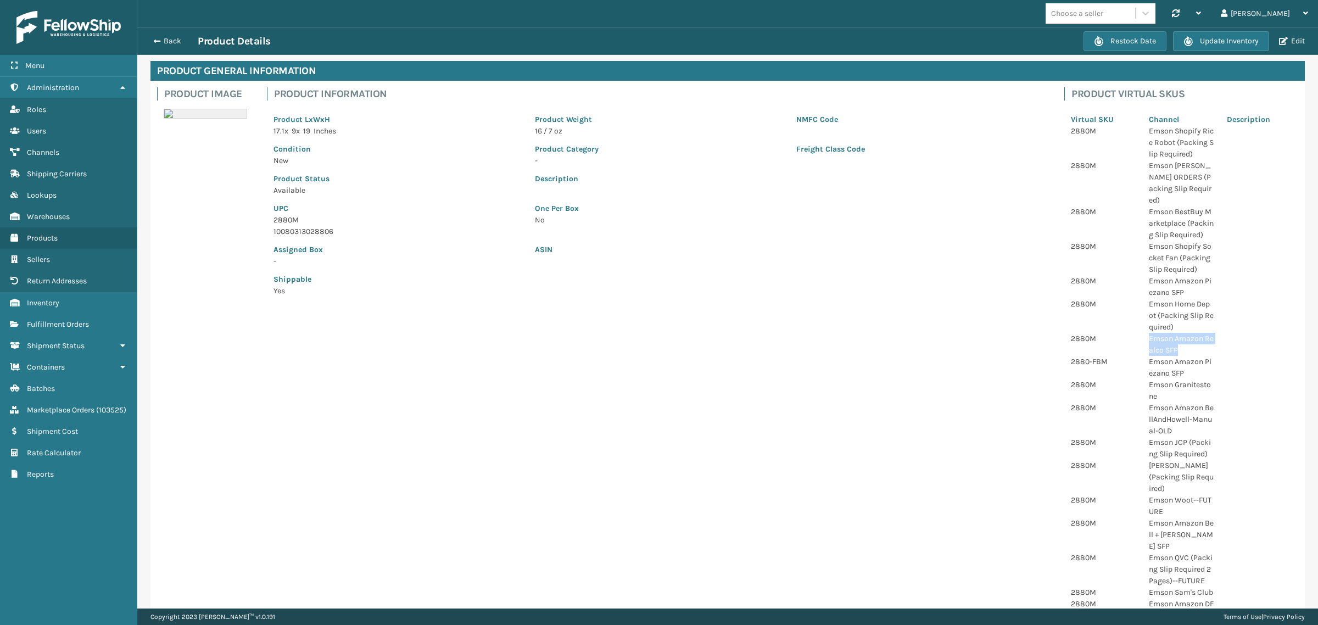
drag, startPoint x: 1139, startPoint y: 328, endPoint x: 1173, endPoint y: 338, distance: 35.3
click at [1173, 338] on p "Emson Amazon Realco SFP" at bounding box center [1181, 344] width 65 height 23
copy p "Emson Amazon Realco SFP"
click at [1257, 356] on div at bounding box center [1259, 367] width 78 height 23
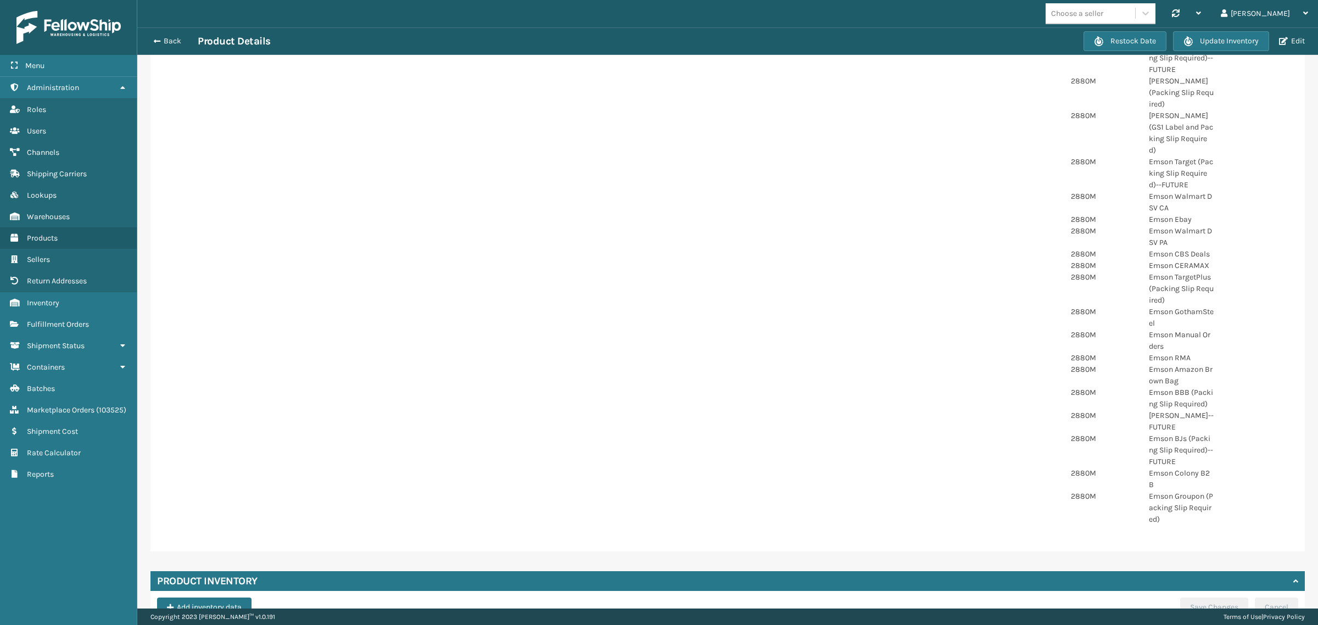
scroll to position [922, 0]
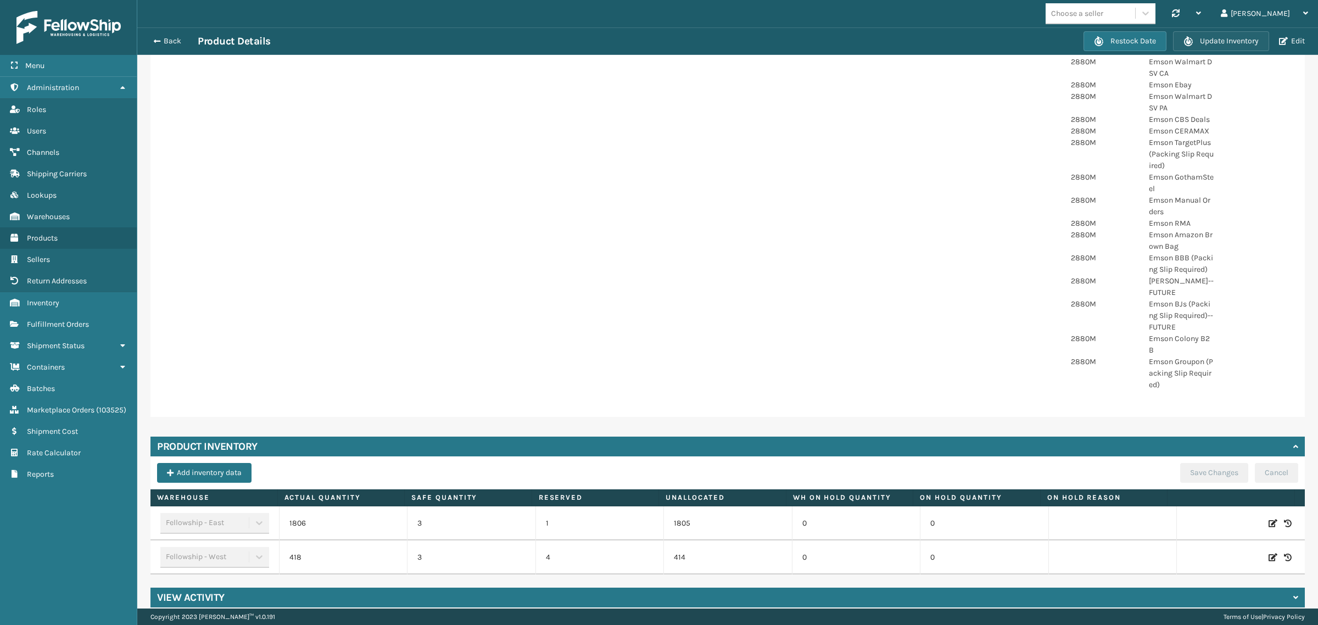
click at [1212, 38] on button "Update Inventory" at bounding box center [1221, 41] width 96 height 20
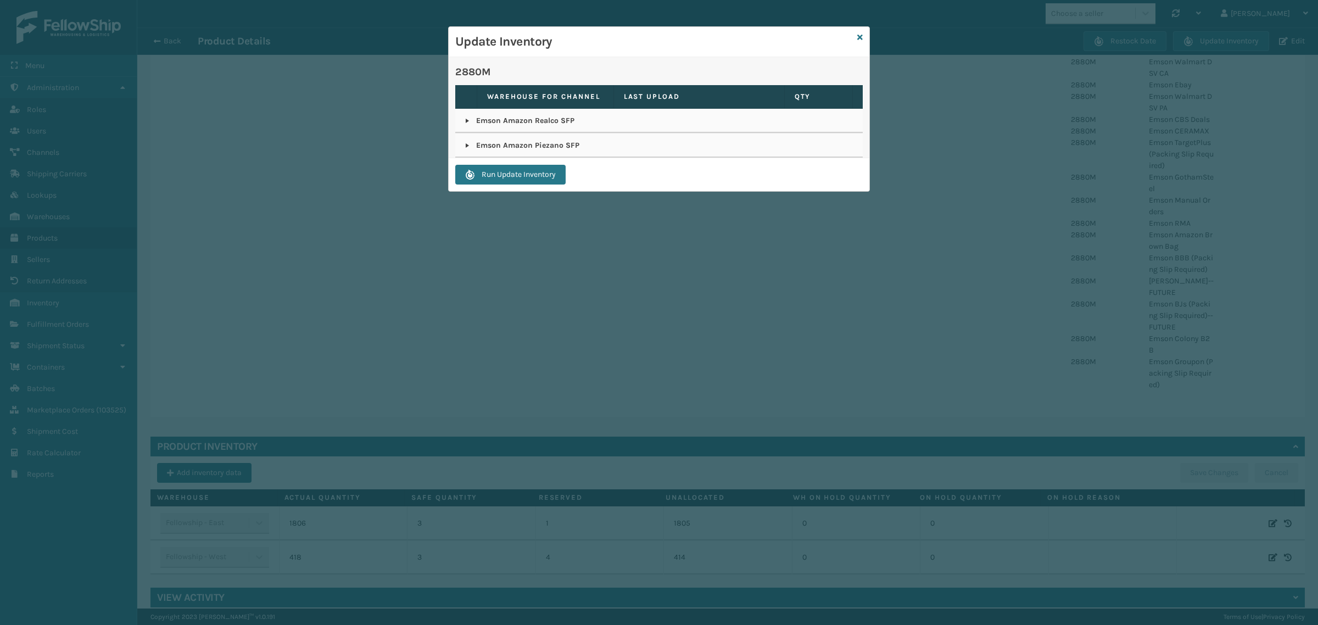
click at [467, 119] on link at bounding box center [467, 120] width 9 height 9
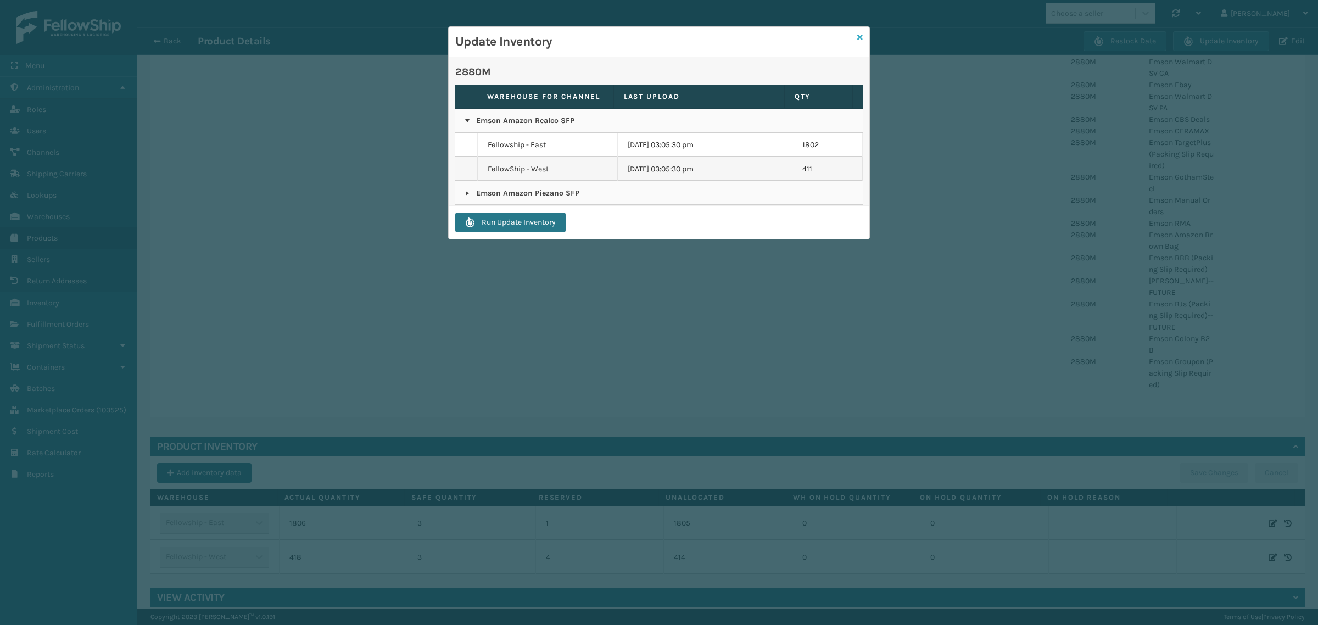
click at [857, 36] on icon at bounding box center [859, 38] width 5 height 8
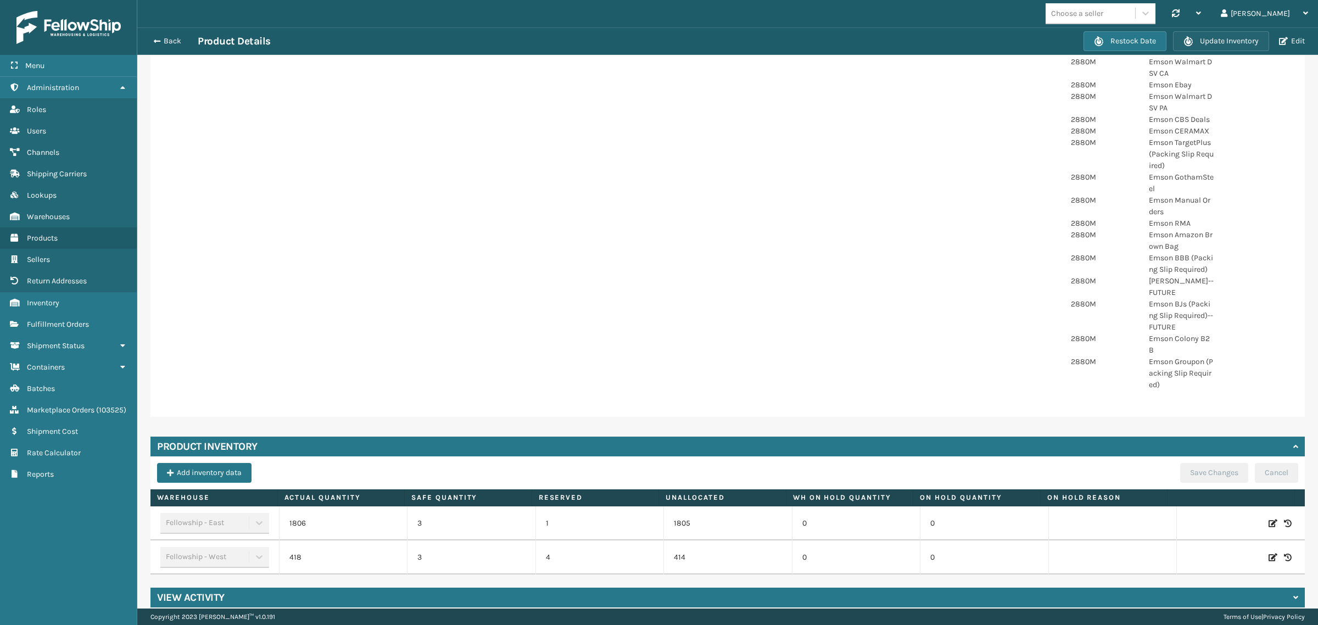
click at [1224, 39] on button "Update Inventory" at bounding box center [1221, 41] width 96 height 20
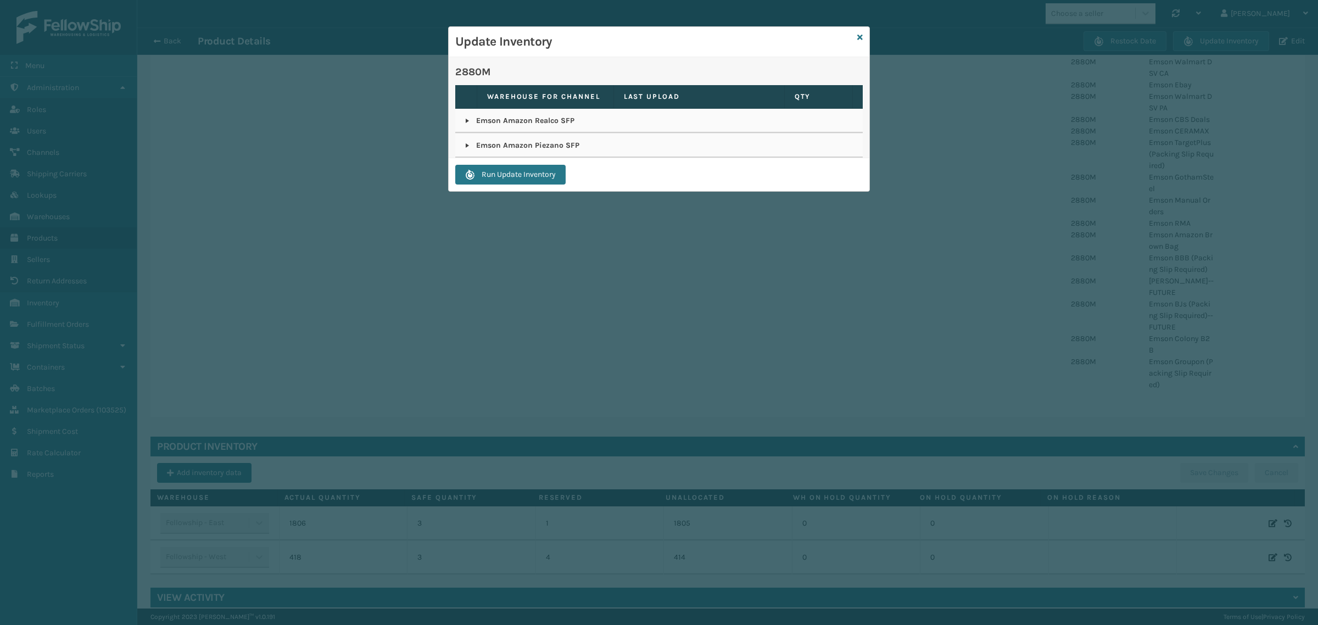
click at [465, 144] on link at bounding box center [467, 145] width 9 height 9
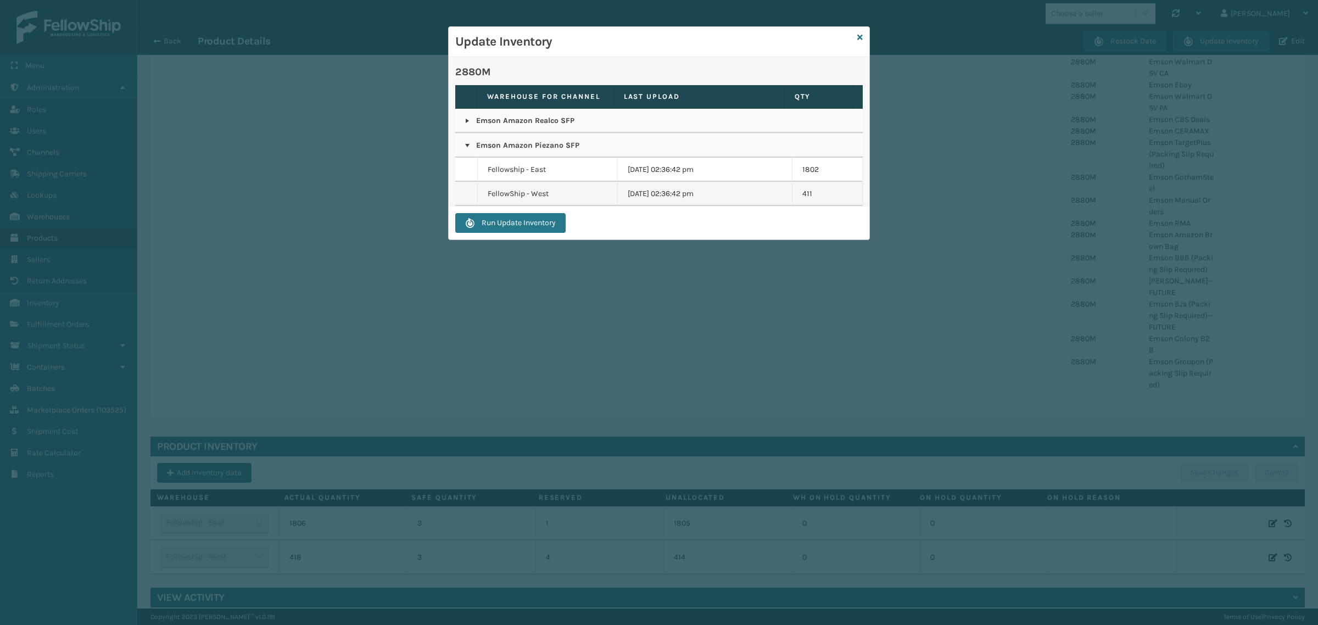
click at [464, 120] on link at bounding box center [467, 120] width 9 height 9
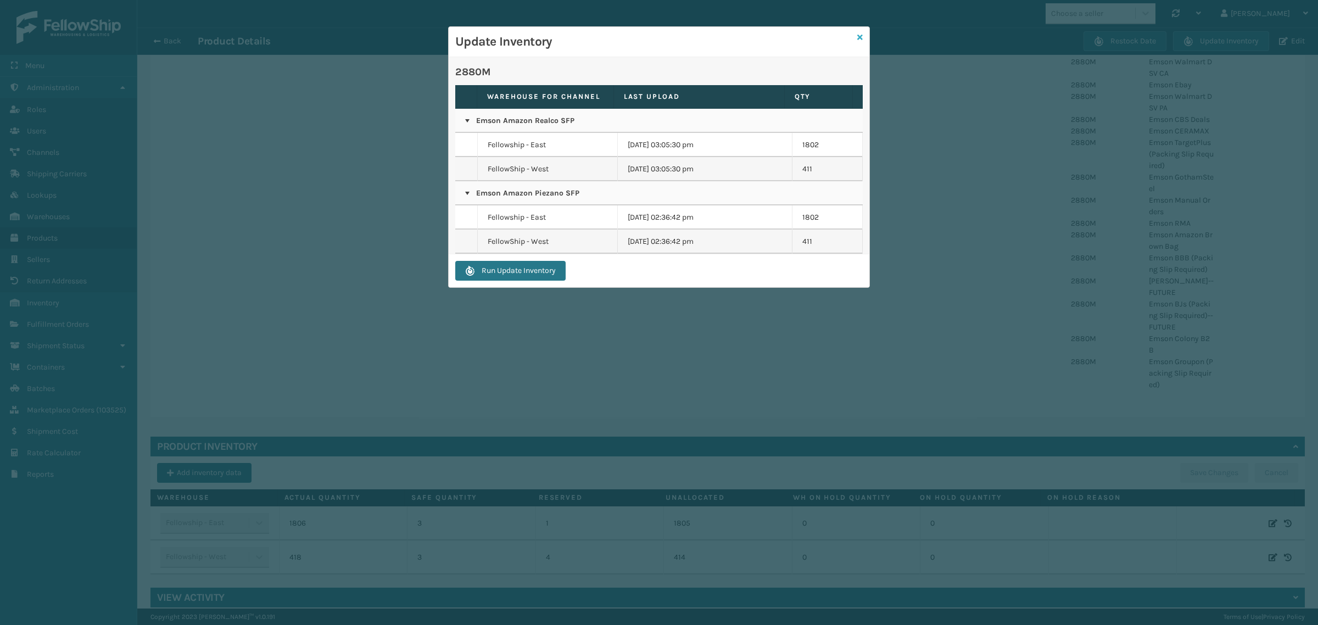
click at [862, 36] on icon at bounding box center [859, 38] width 5 height 8
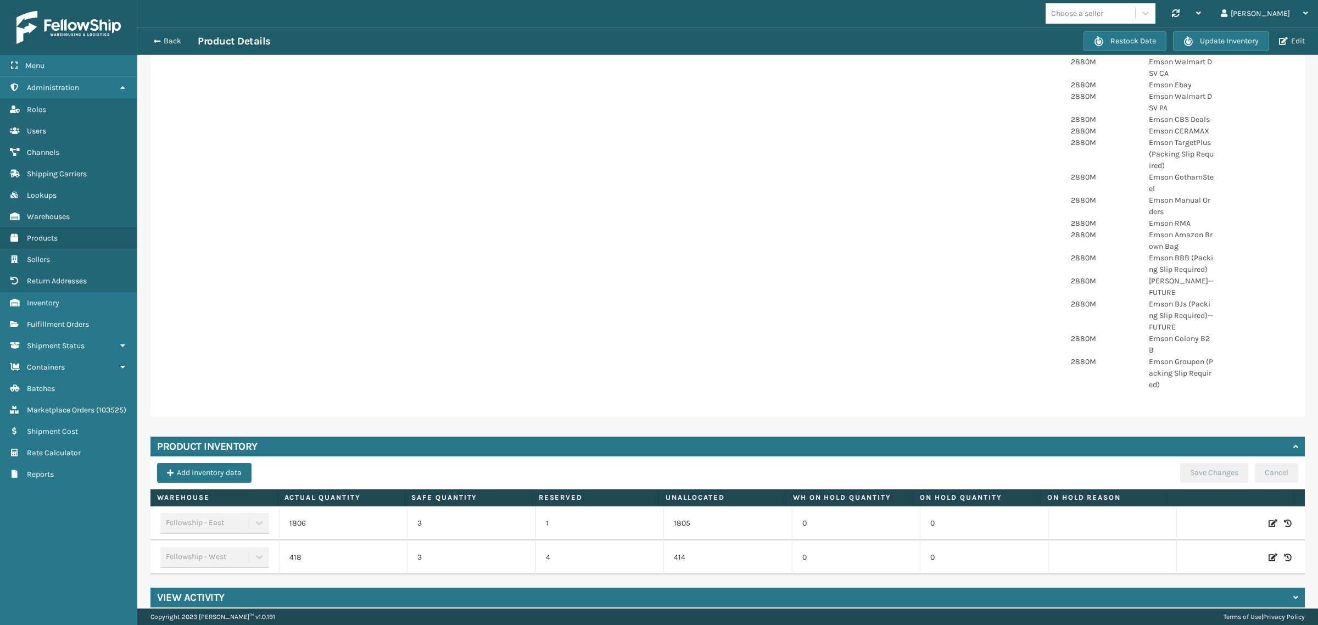
click at [1284, 518] on icon at bounding box center [1288, 523] width 8 height 11
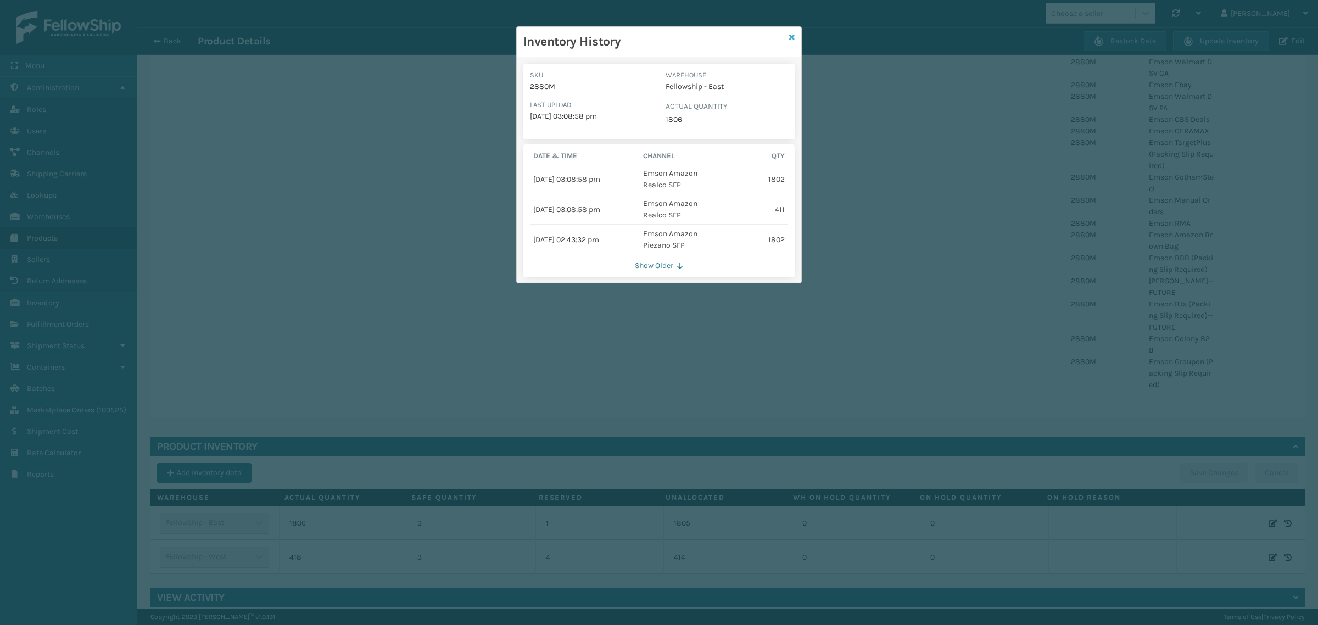
click at [793, 36] on icon at bounding box center [791, 38] width 5 height 8
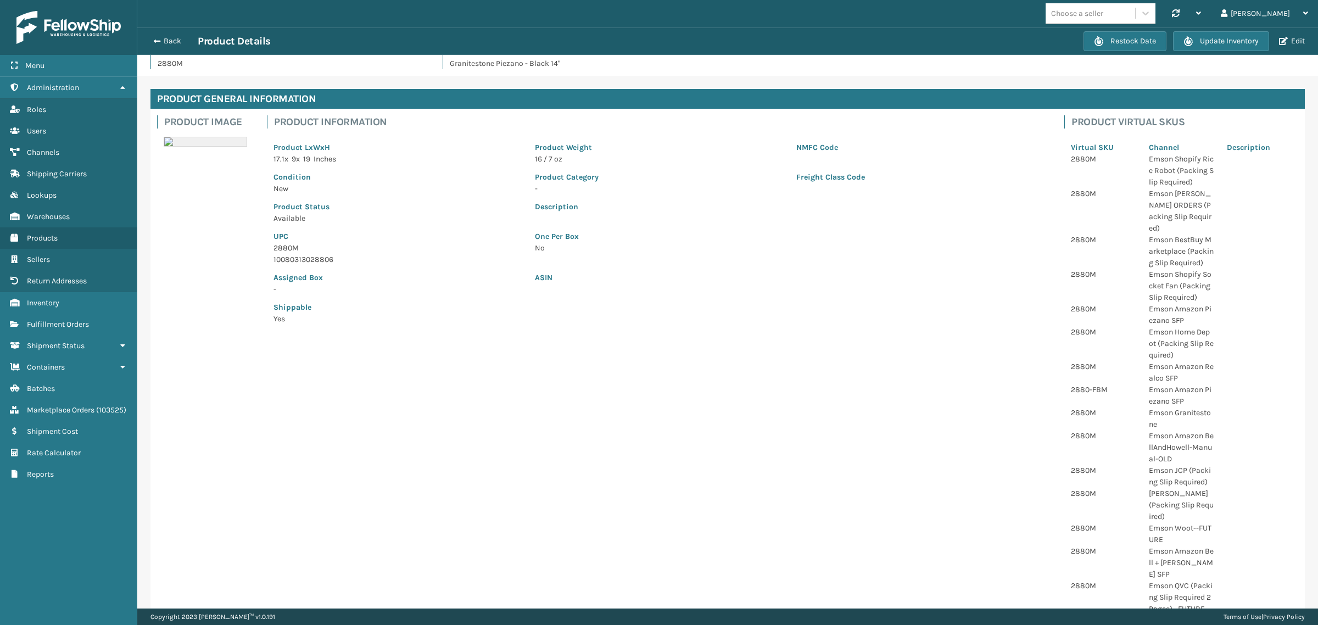
scroll to position [0, 0]
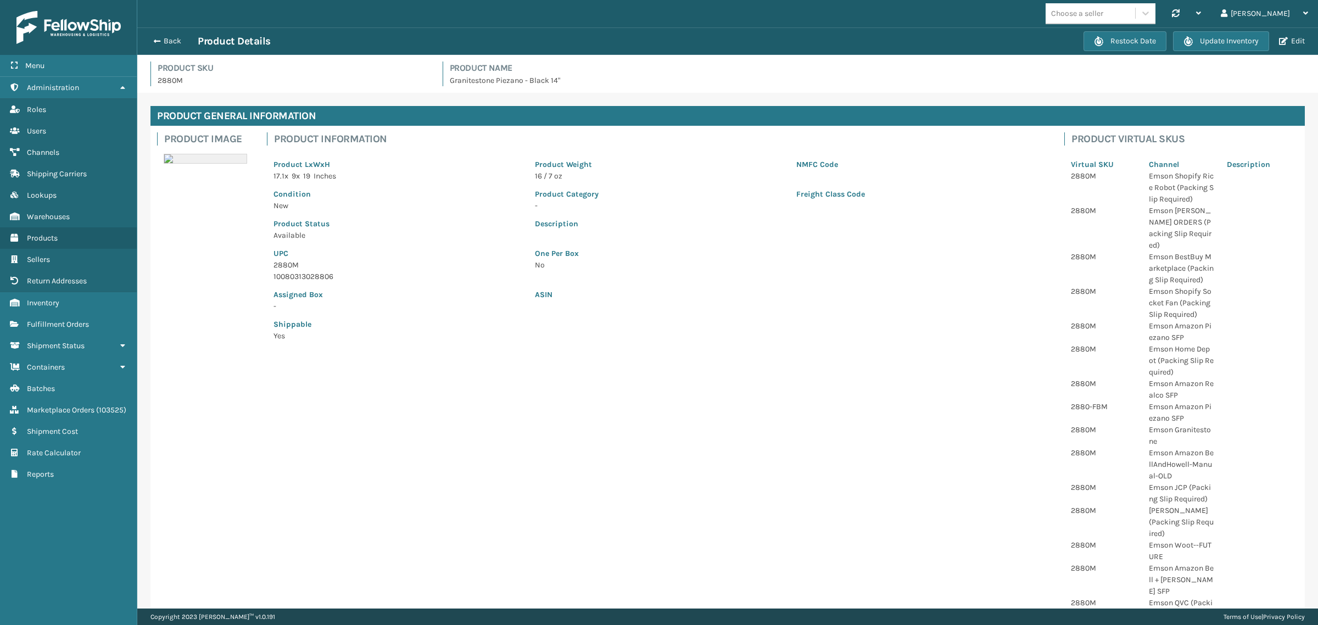
click at [861, 235] on div "Description" at bounding box center [789, 226] width 523 height 30
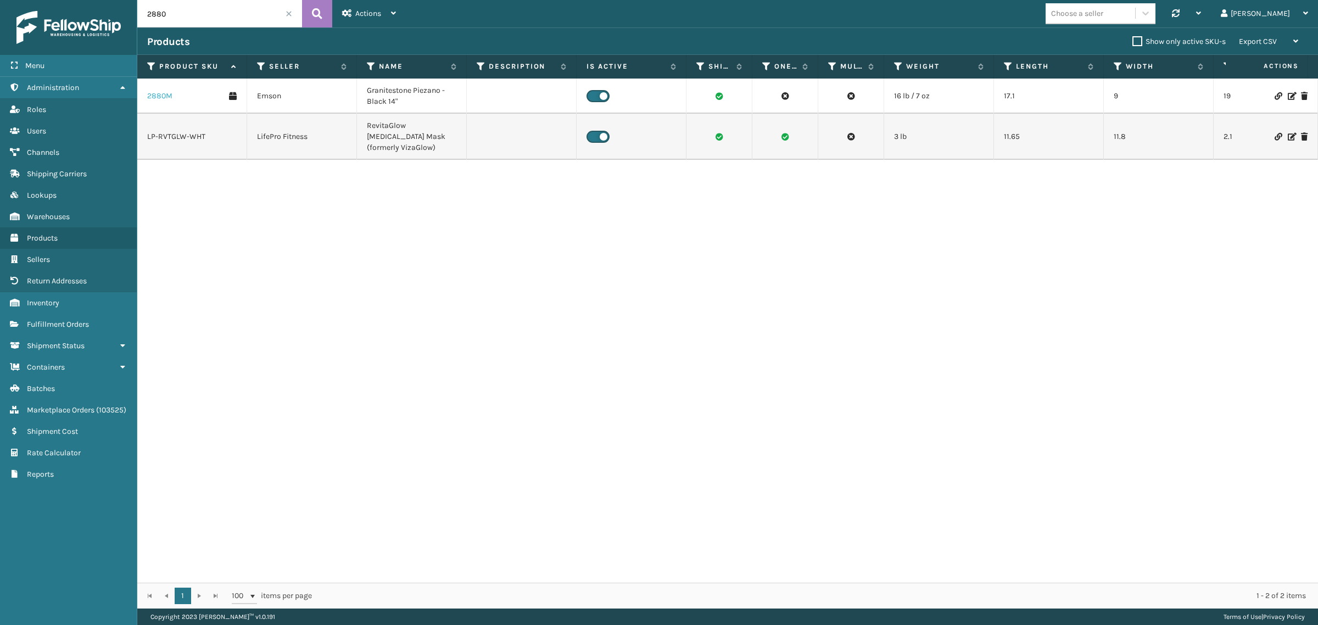
click at [147, 92] on link "2880M" at bounding box center [159, 96] width 25 height 11
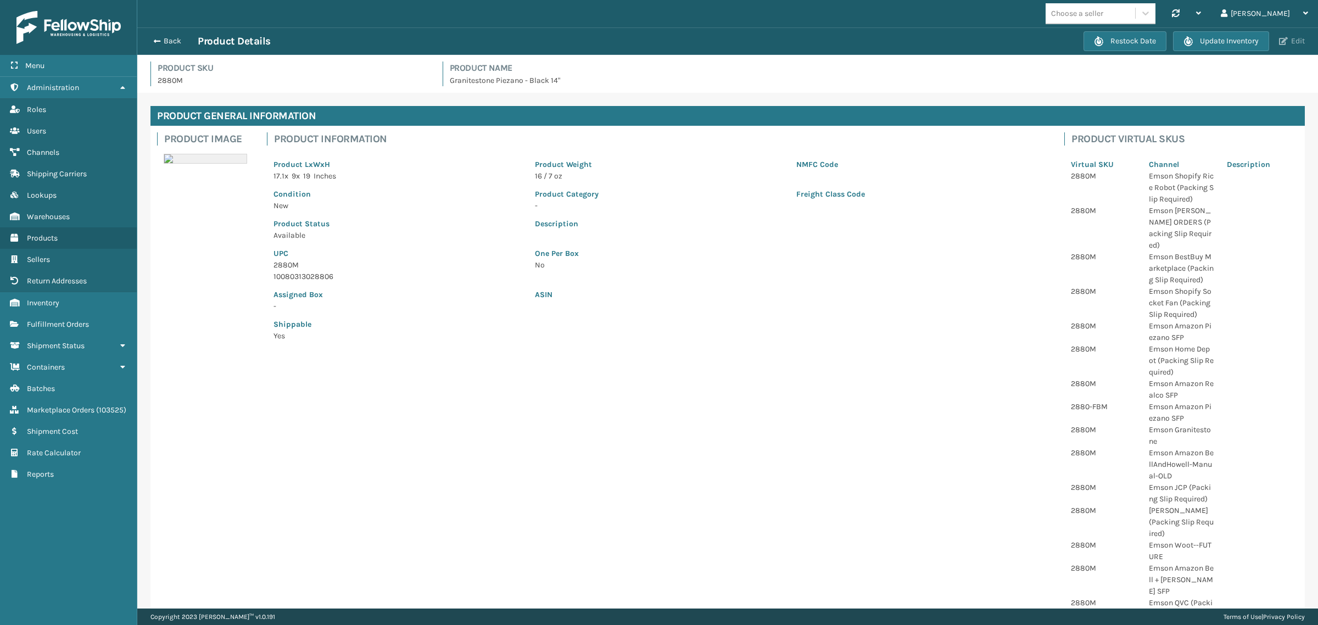
click at [1300, 42] on button "Edit" at bounding box center [1292, 41] width 32 height 10
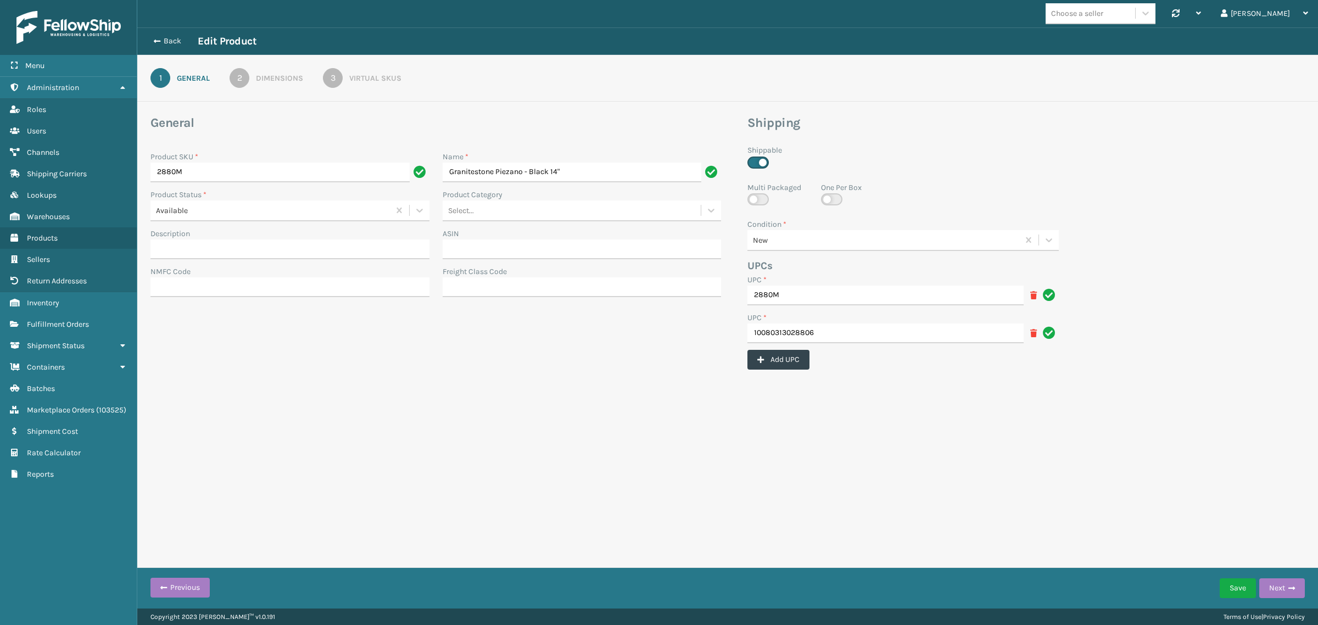
click at [325, 77] on div "3" at bounding box center [333, 78] width 20 height 20
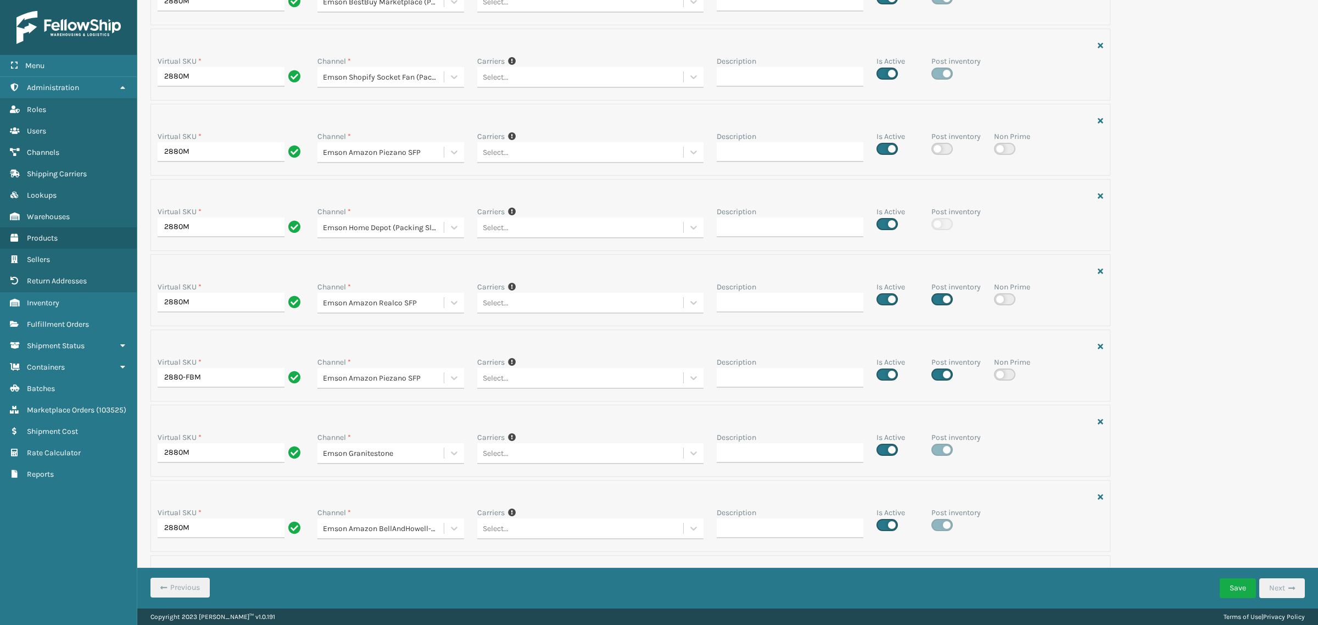
scroll to position [1756, 0]
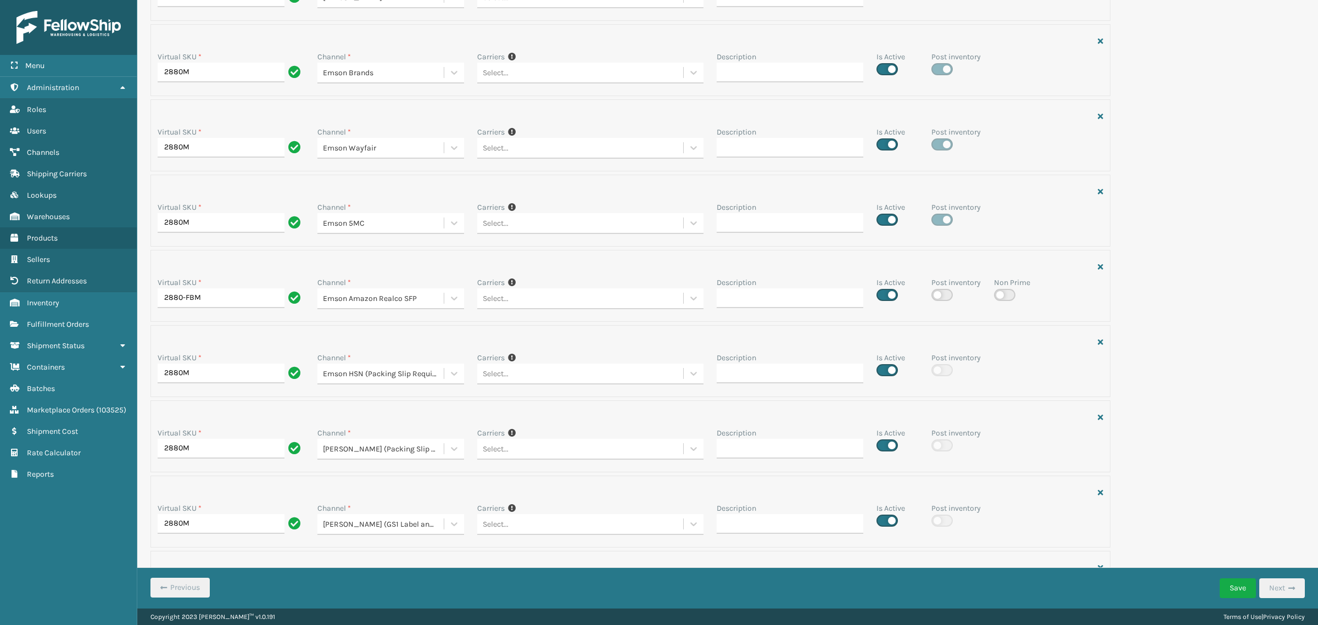
click at [933, 301] on label at bounding box center [941, 295] width 21 height 12
click at [933, 295] on input "checkbox" at bounding box center [934, 291] width 7 height 7
checkbox input "true"
click at [1230, 579] on button "Save" at bounding box center [1238, 588] width 36 height 20
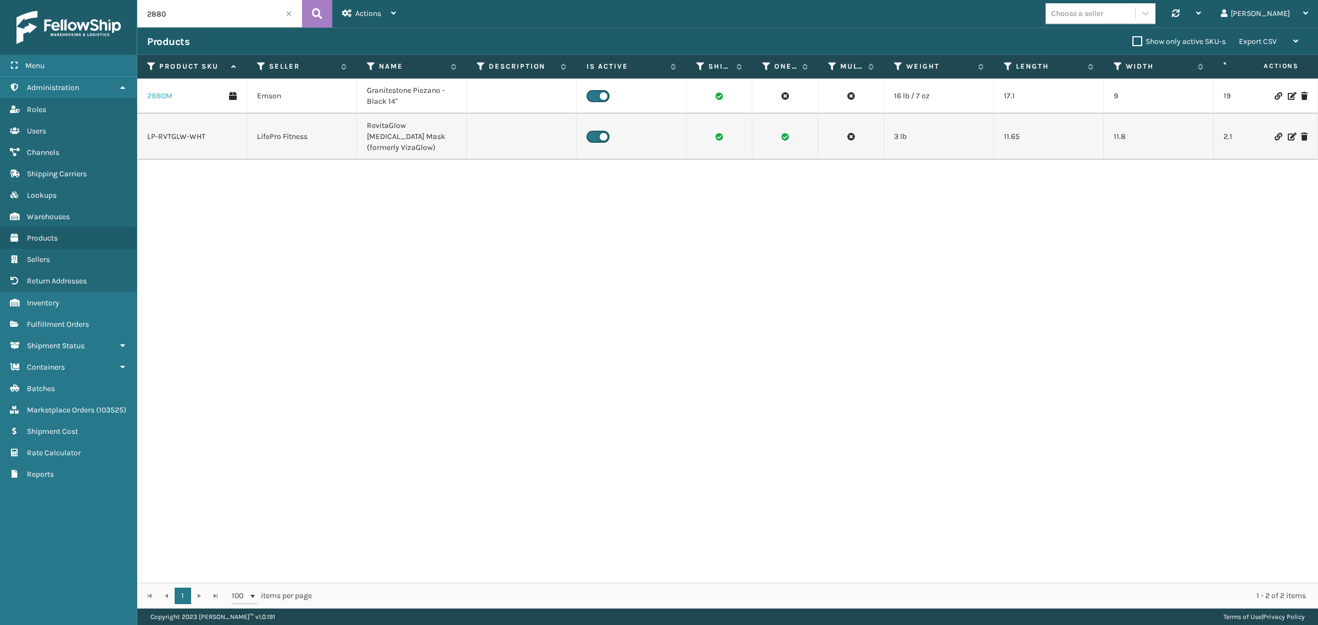
click at [157, 94] on link "2880M" at bounding box center [159, 96] width 25 height 11
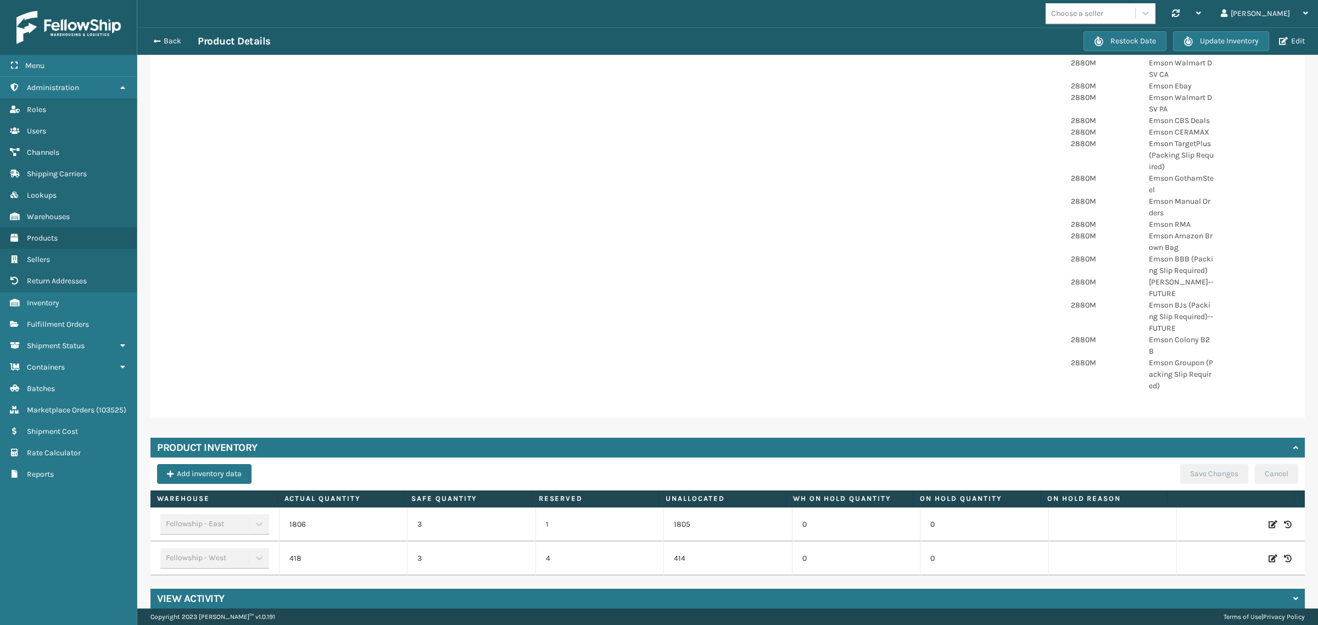
scroll to position [922, 0]
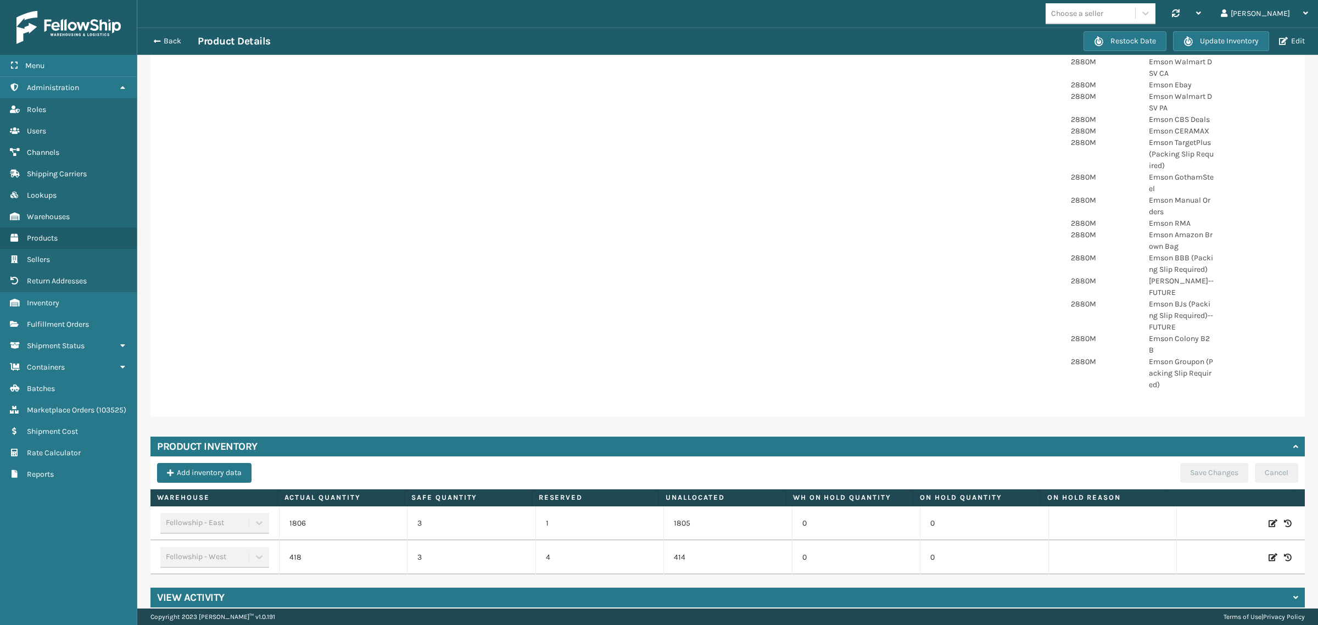
click at [1284, 518] on icon at bounding box center [1288, 523] width 8 height 11
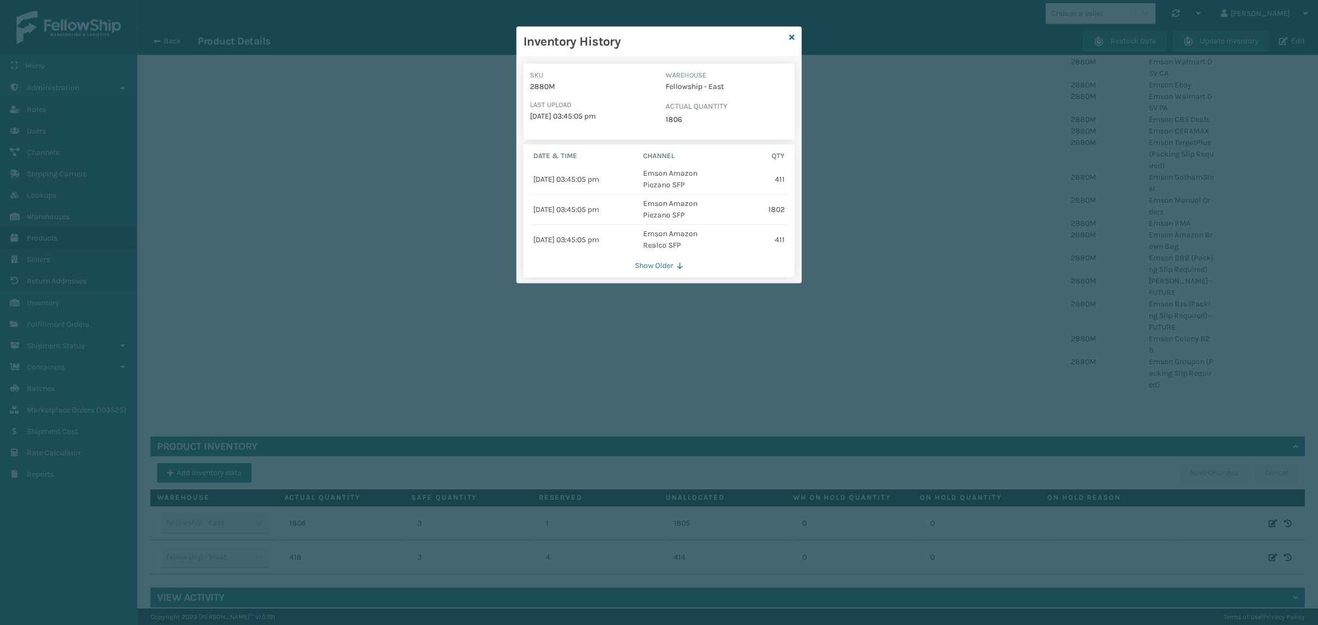
click at [662, 266] on button "Show Older" at bounding box center [659, 266] width 258 height 10
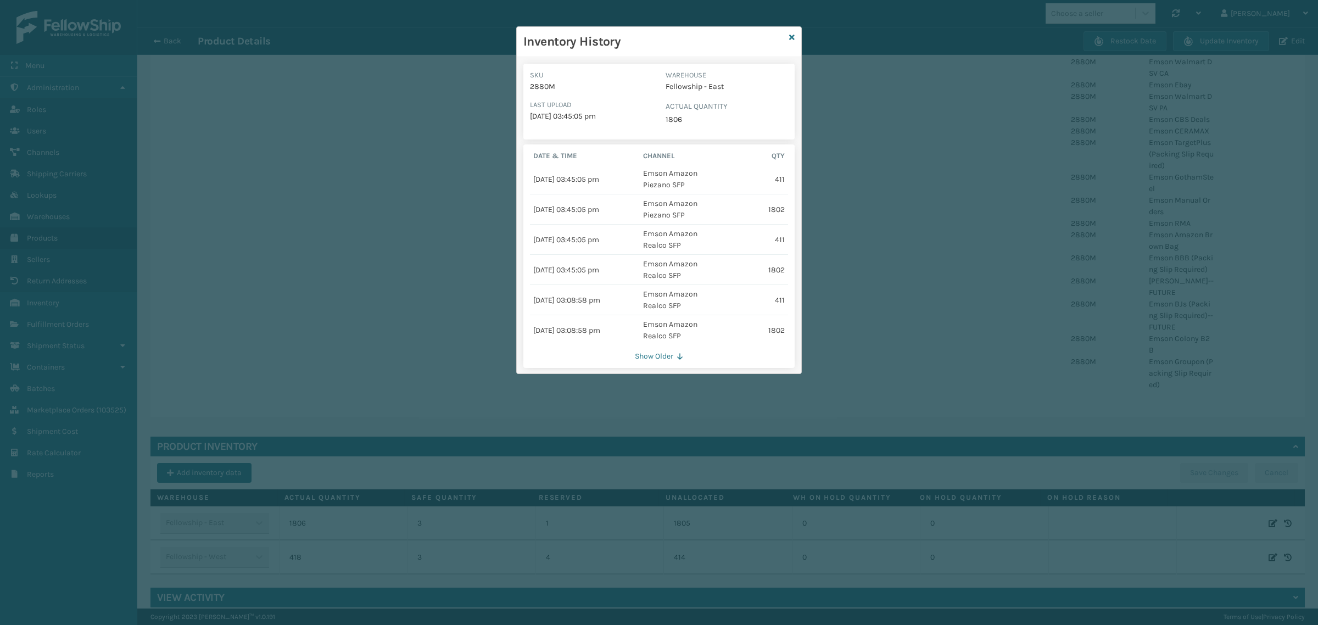
click at [657, 357] on button "Show Older" at bounding box center [659, 357] width 258 height 10
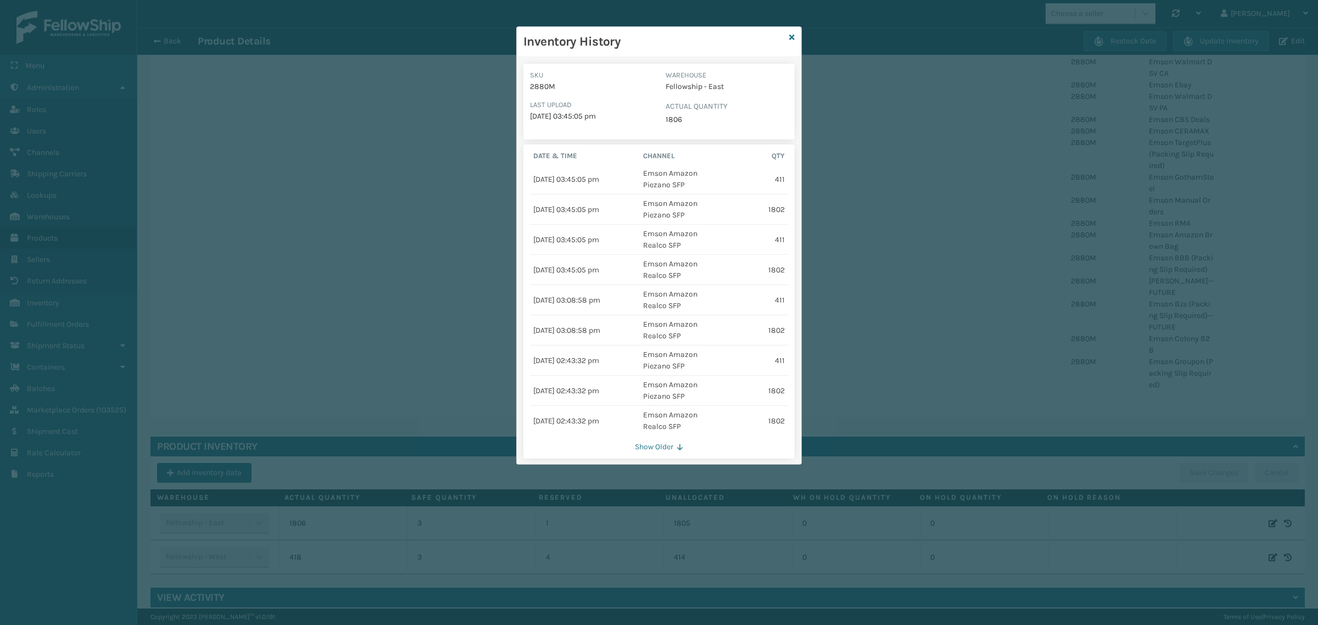
click at [658, 447] on button "Show Older" at bounding box center [659, 447] width 258 height 10
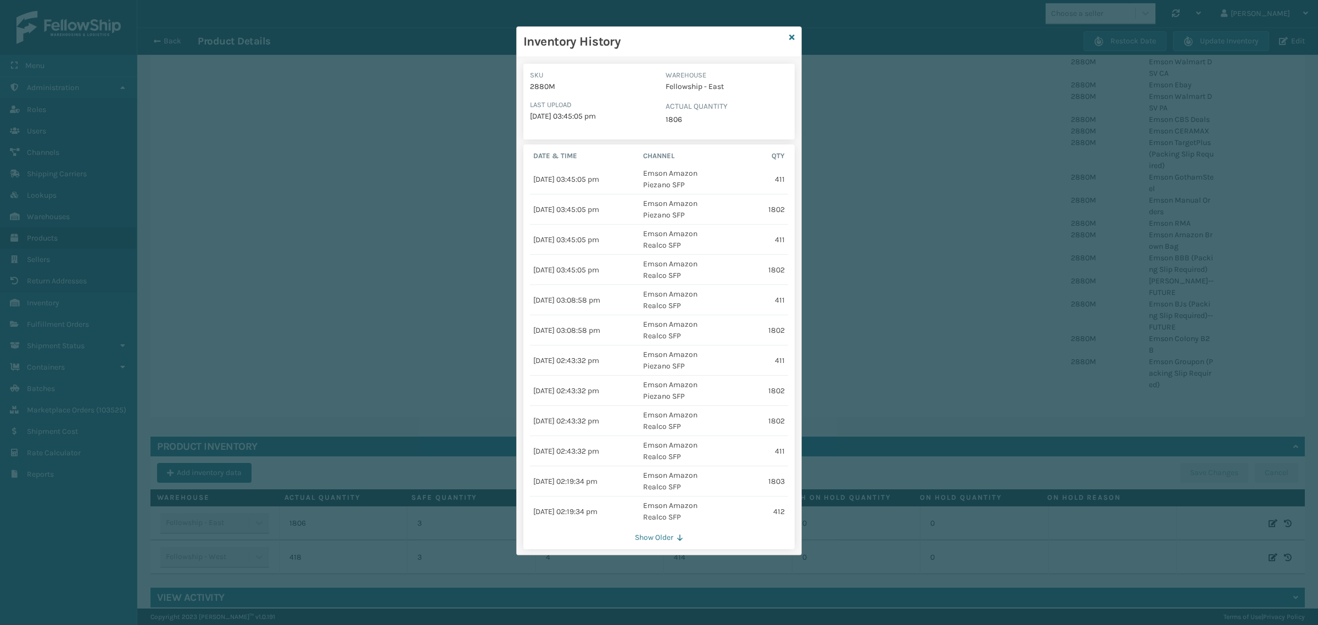
click at [666, 542] on button "Show Older" at bounding box center [659, 538] width 258 height 10
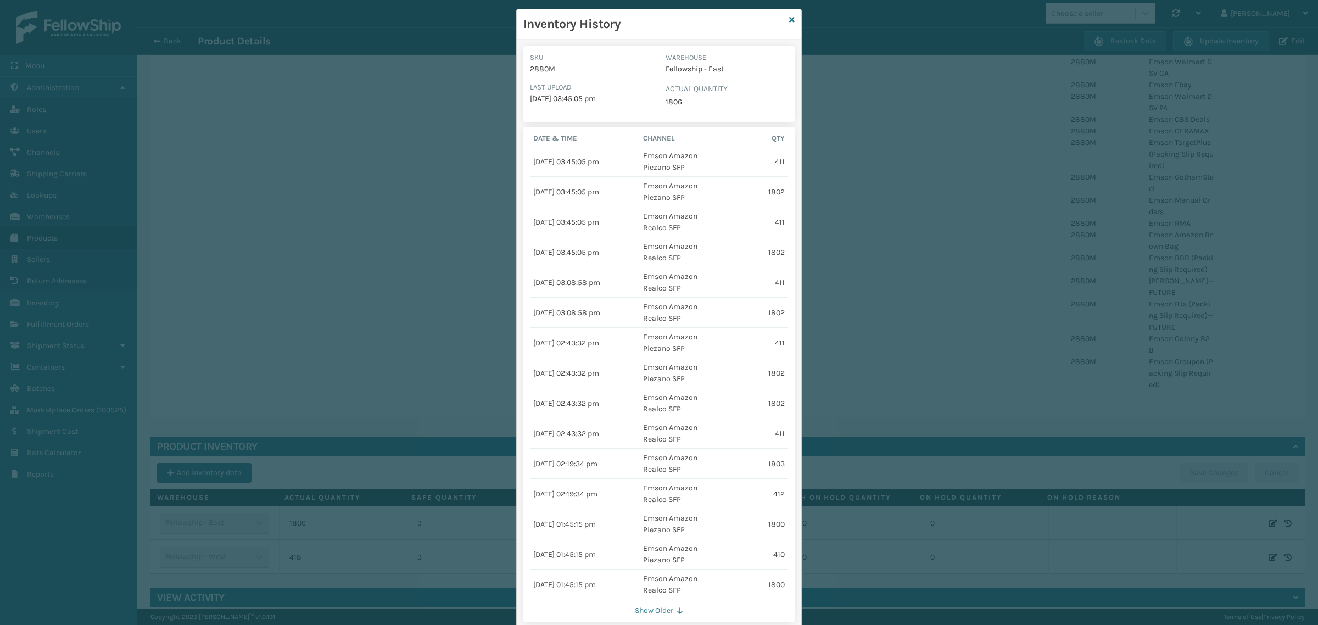
scroll to position [49, 0]
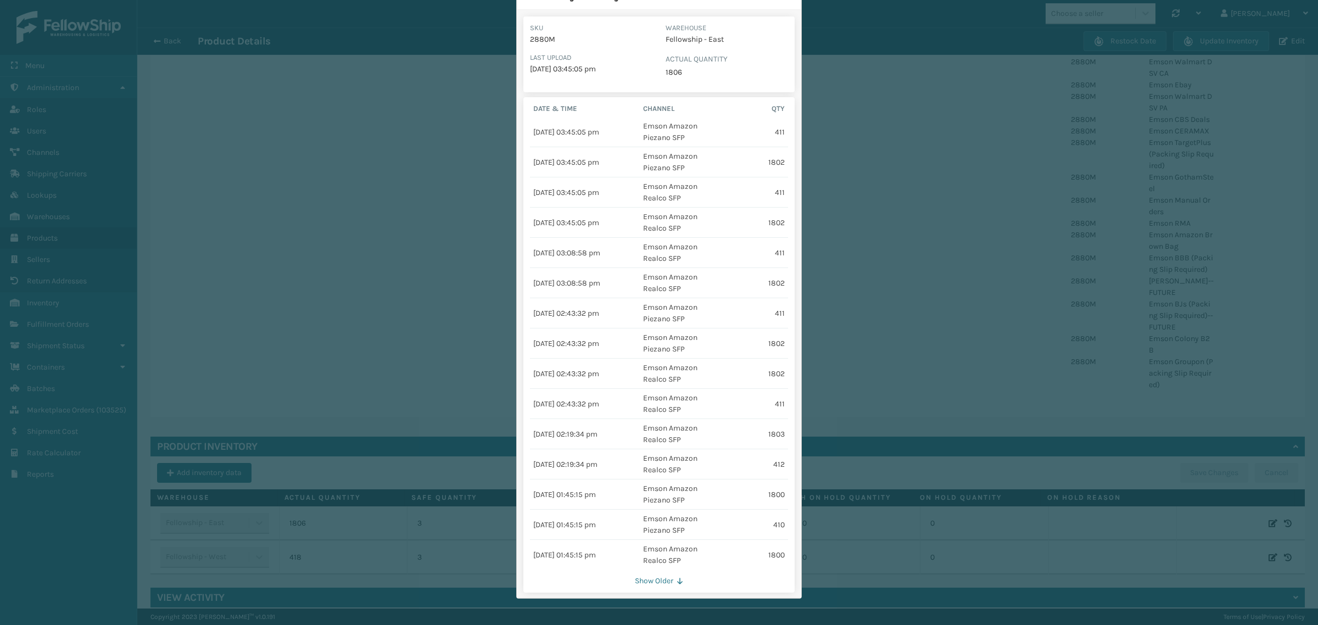
click at [651, 581] on button "Show Older" at bounding box center [659, 581] width 258 height 10
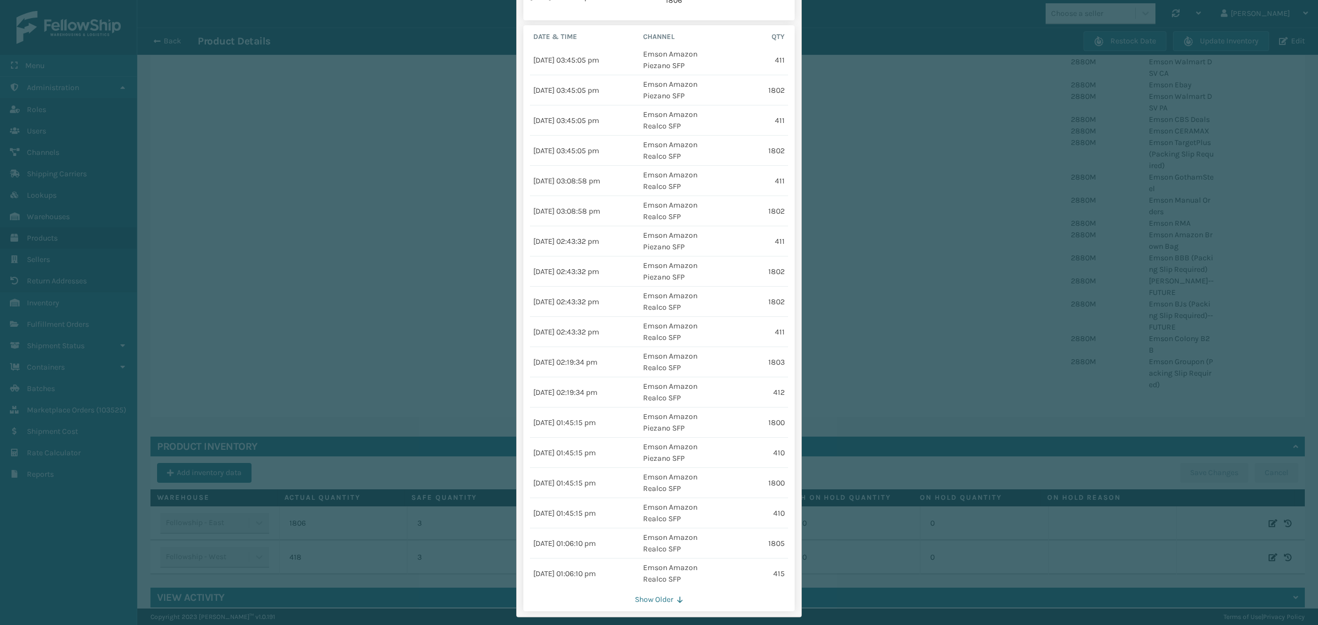
scroll to position [140, 0]
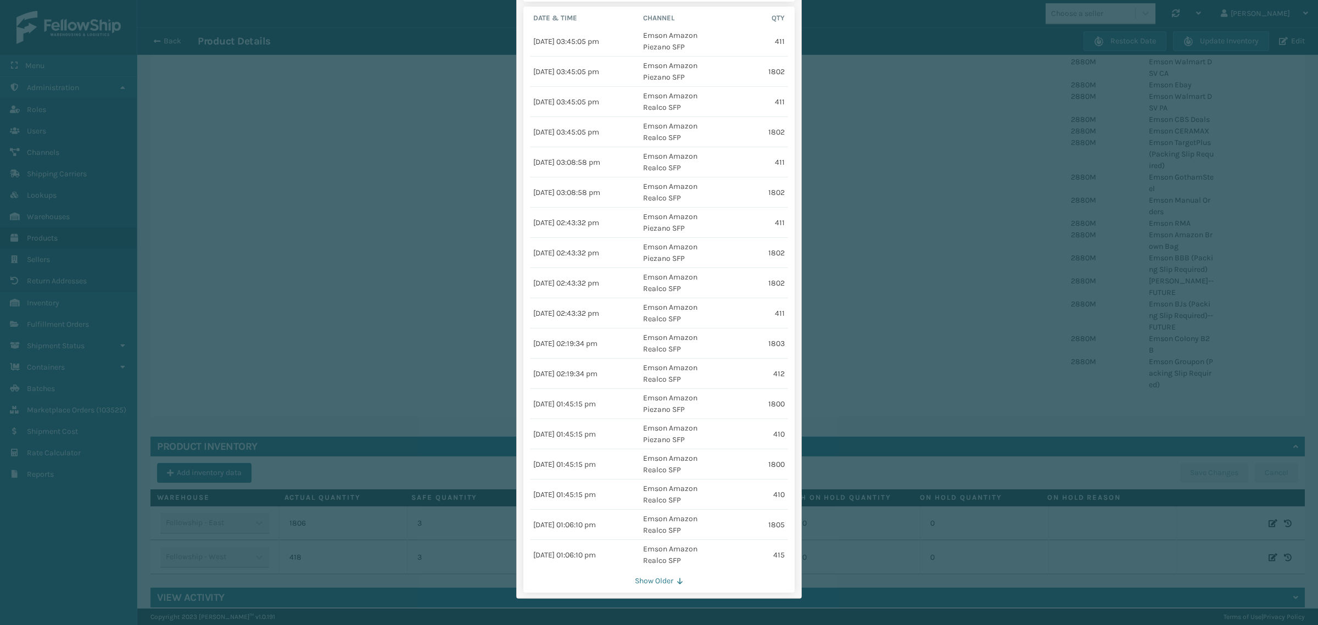
click at [657, 581] on button "Show Older" at bounding box center [659, 581] width 258 height 10
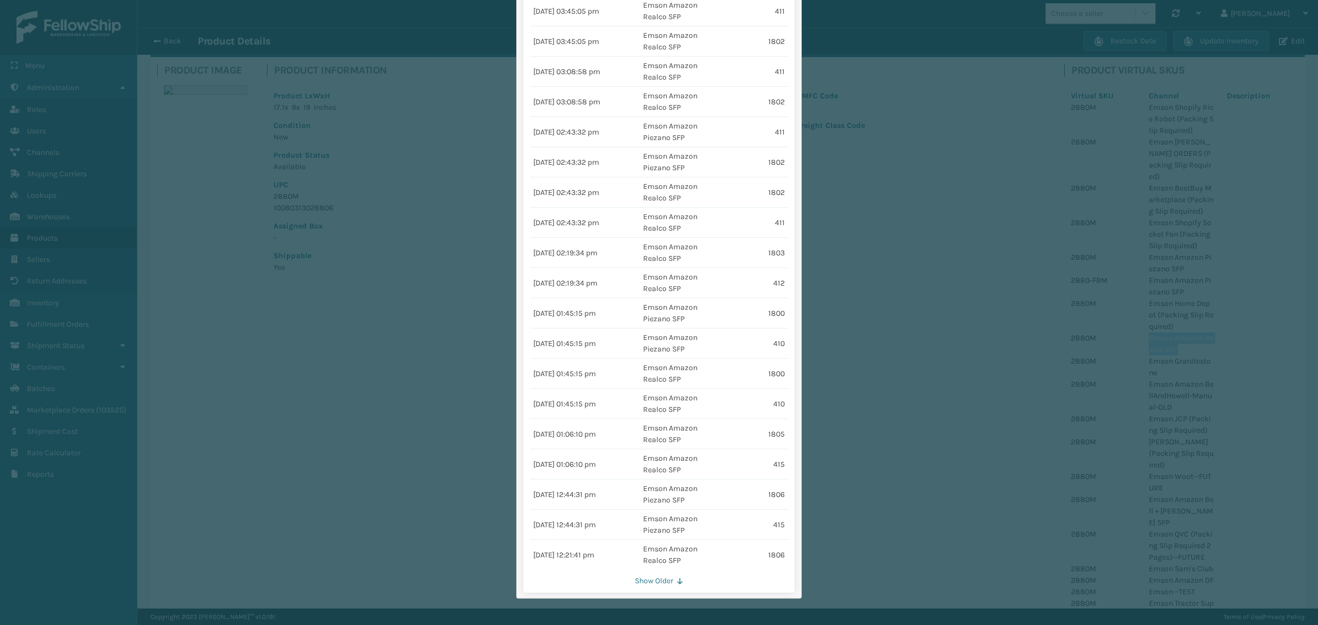
click at [886, 233] on div "Inventory History SKU 2880M Warehouse Fellowship - East Last Upload 10/03/2025 …" at bounding box center [659, 312] width 1318 height 625
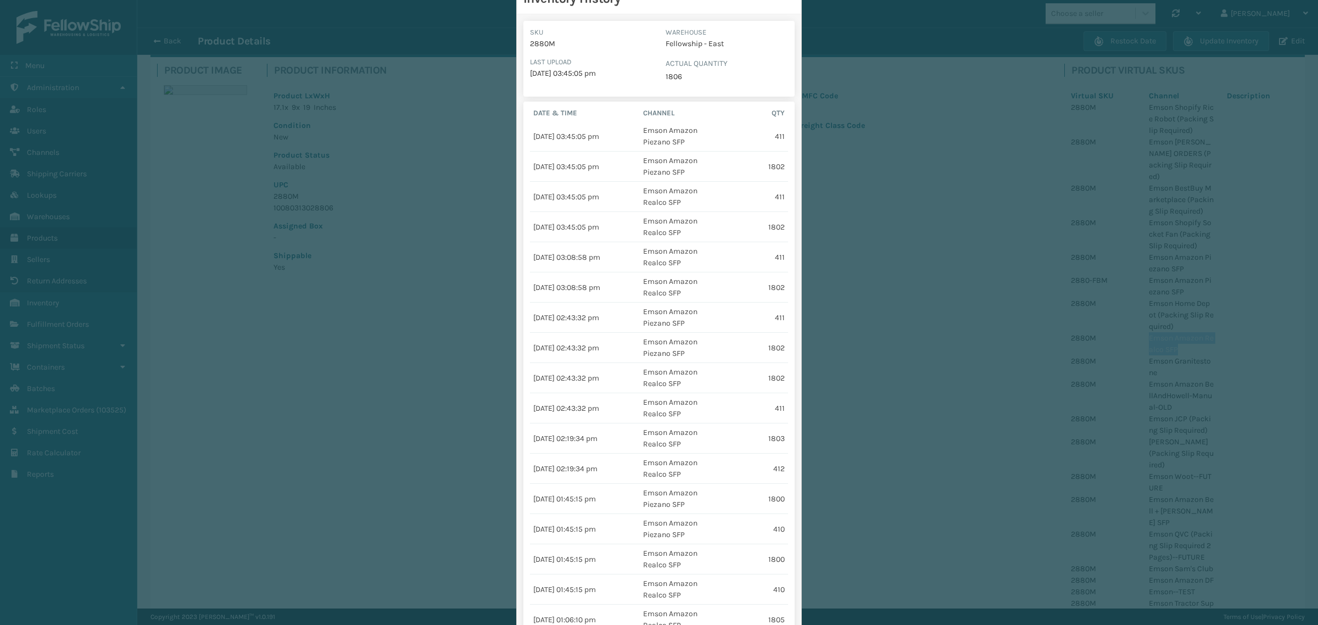
scroll to position [0, 0]
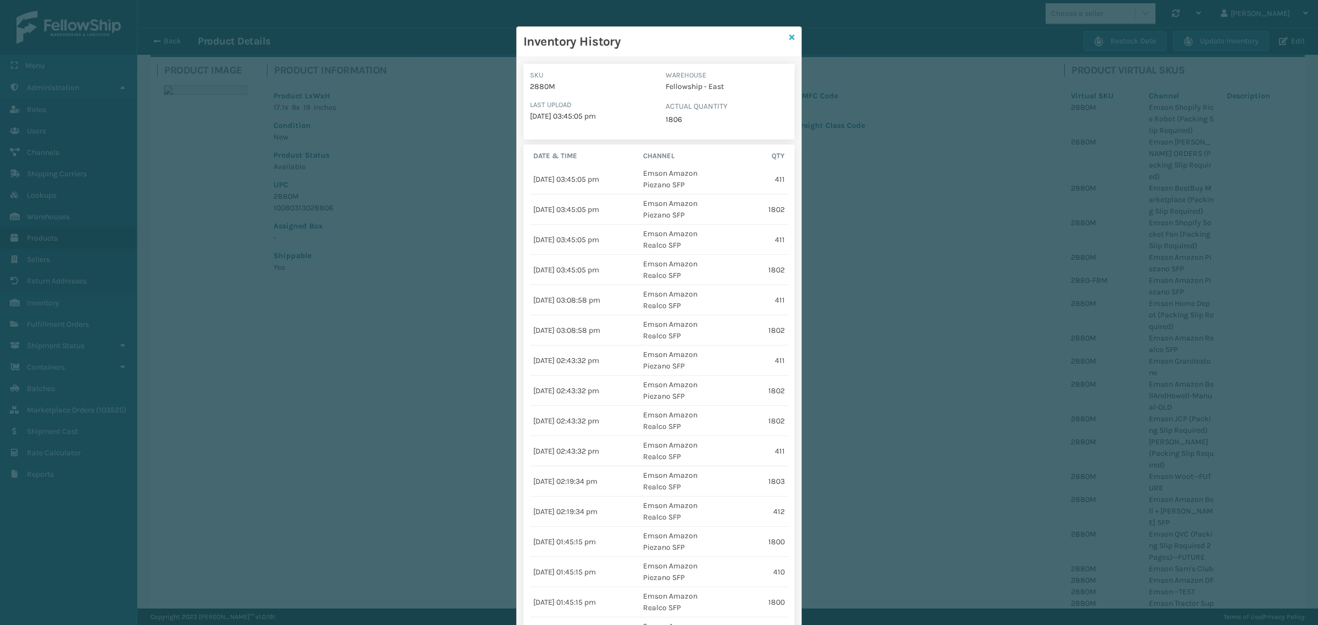
click at [789, 36] on icon at bounding box center [791, 38] width 5 height 8
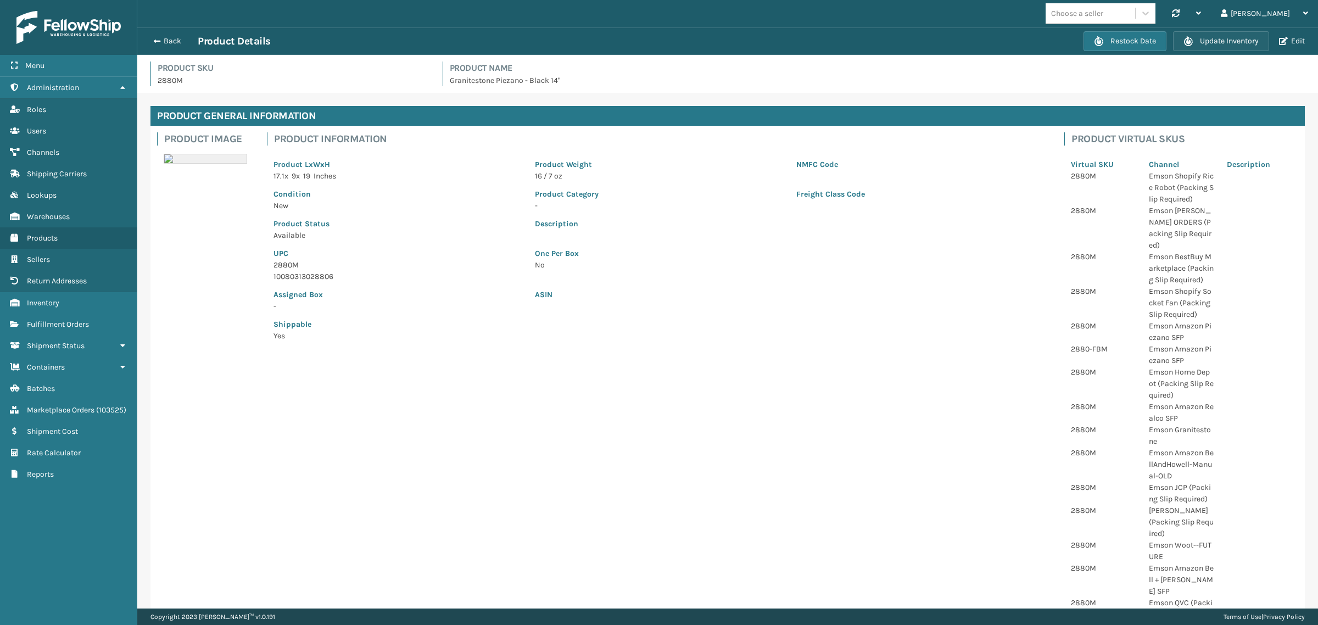
click at [1225, 43] on button "Update Inventory" at bounding box center [1221, 41] width 96 height 20
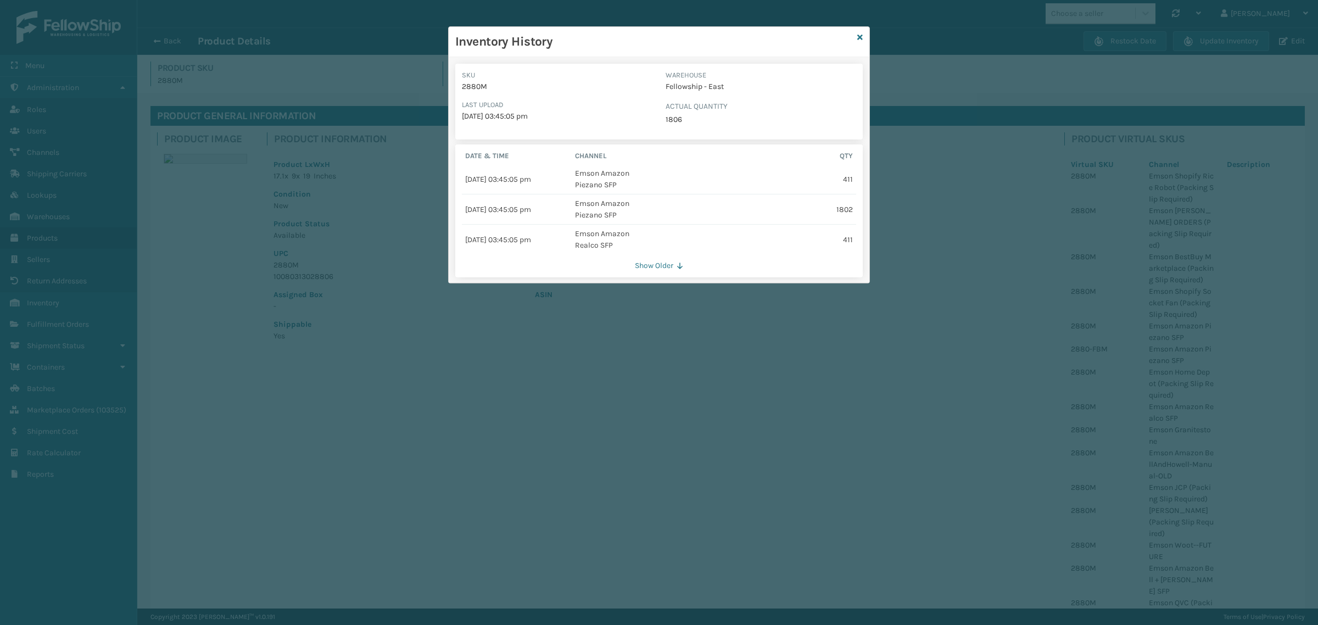
click at [659, 265] on button "Show Older" at bounding box center [659, 266] width 394 height 10
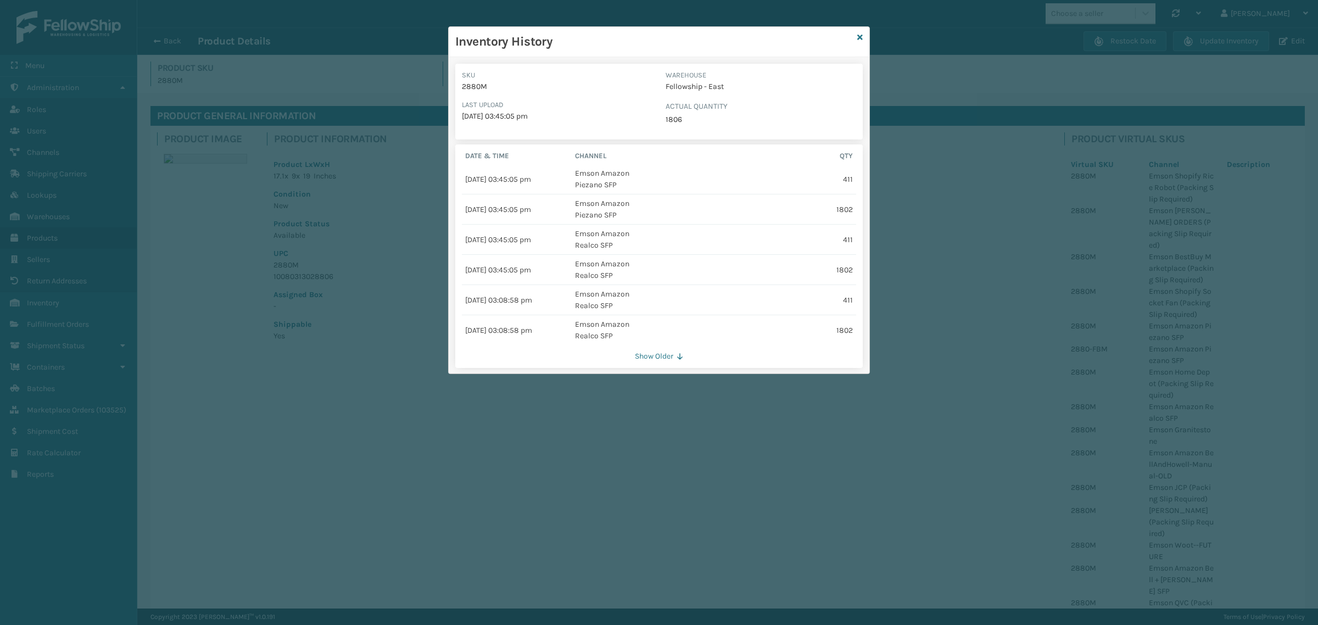
click at [668, 354] on button "Show Older" at bounding box center [659, 357] width 394 height 10
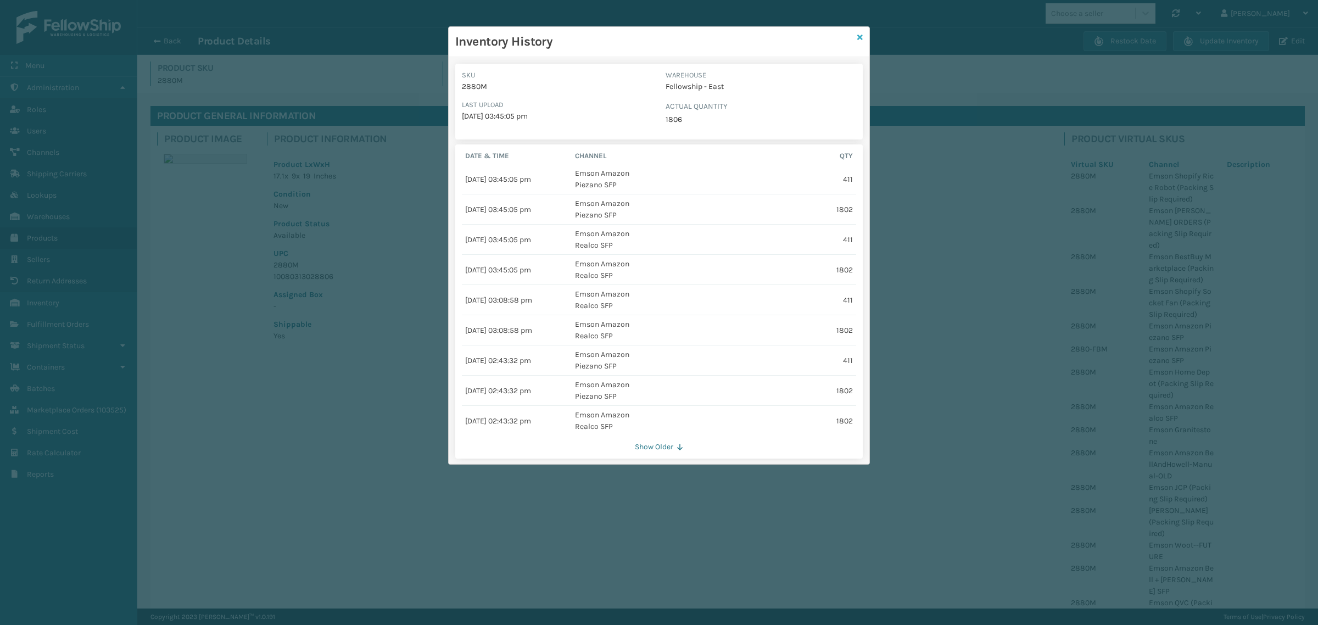
click at [858, 40] on icon at bounding box center [859, 38] width 5 height 8
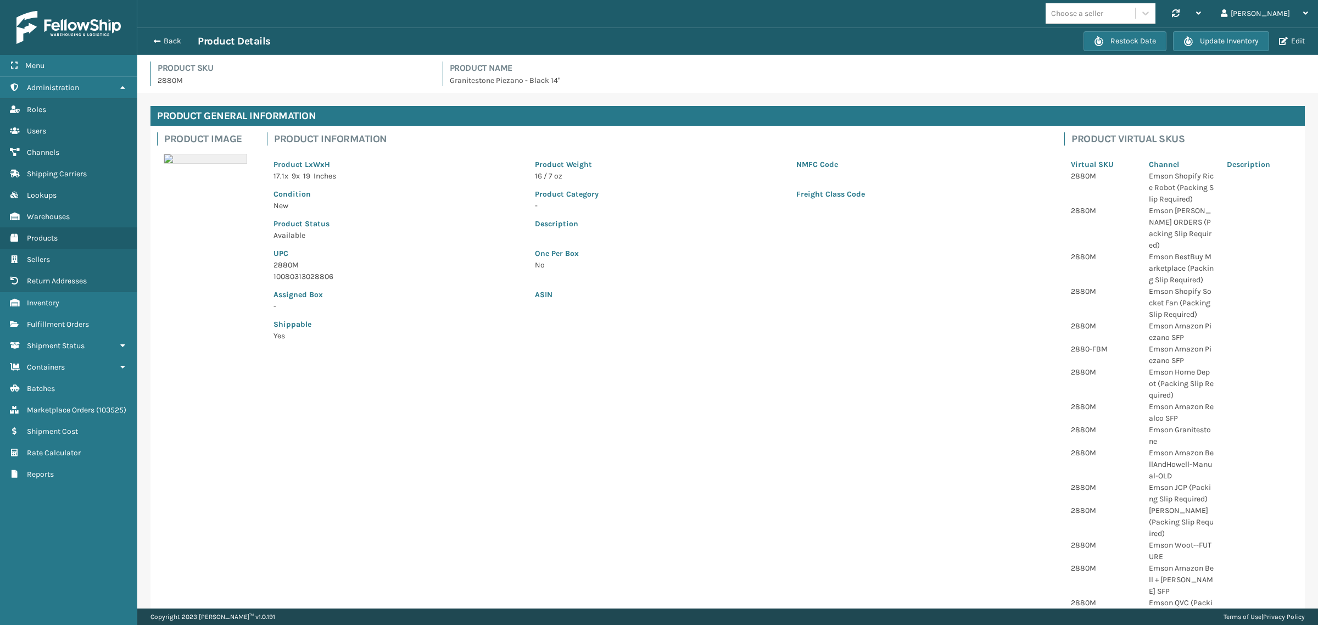
click at [170, 81] on p "2880M" at bounding box center [294, 81] width 272 height 12
copy p "2880M"
click at [1293, 37] on button "Edit" at bounding box center [1292, 41] width 32 height 10
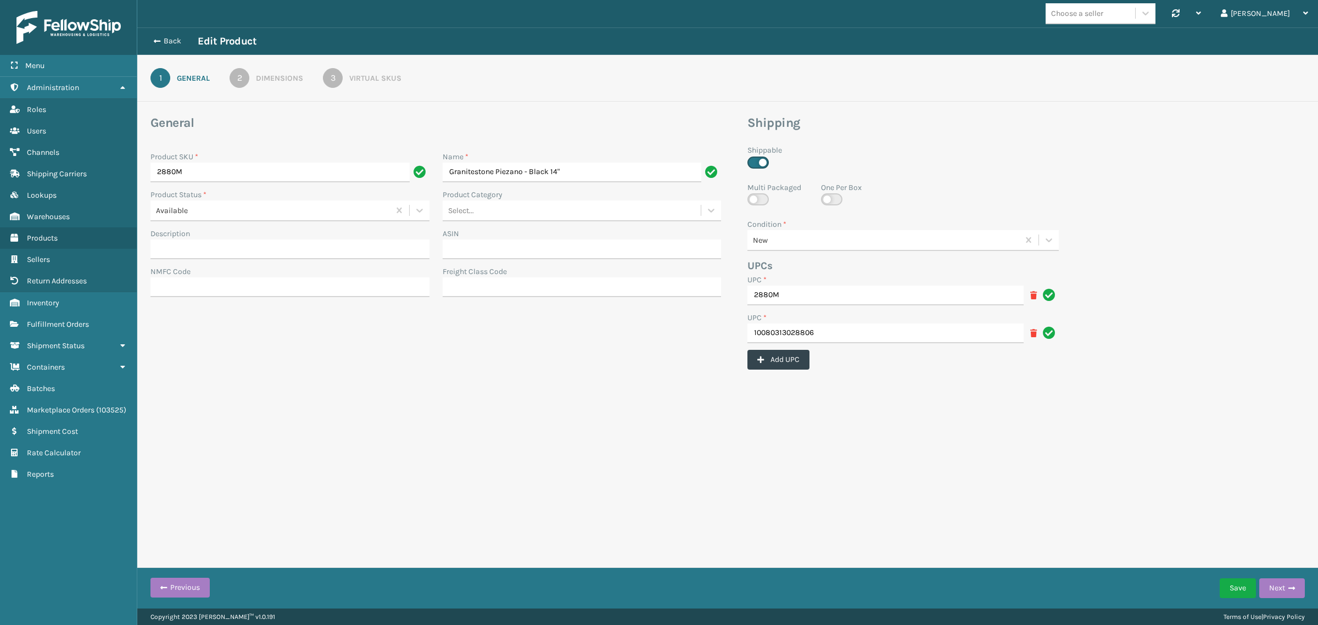
click at [367, 72] on link "3 Virtual SKUs" at bounding box center [362, 78] width 118 height 20
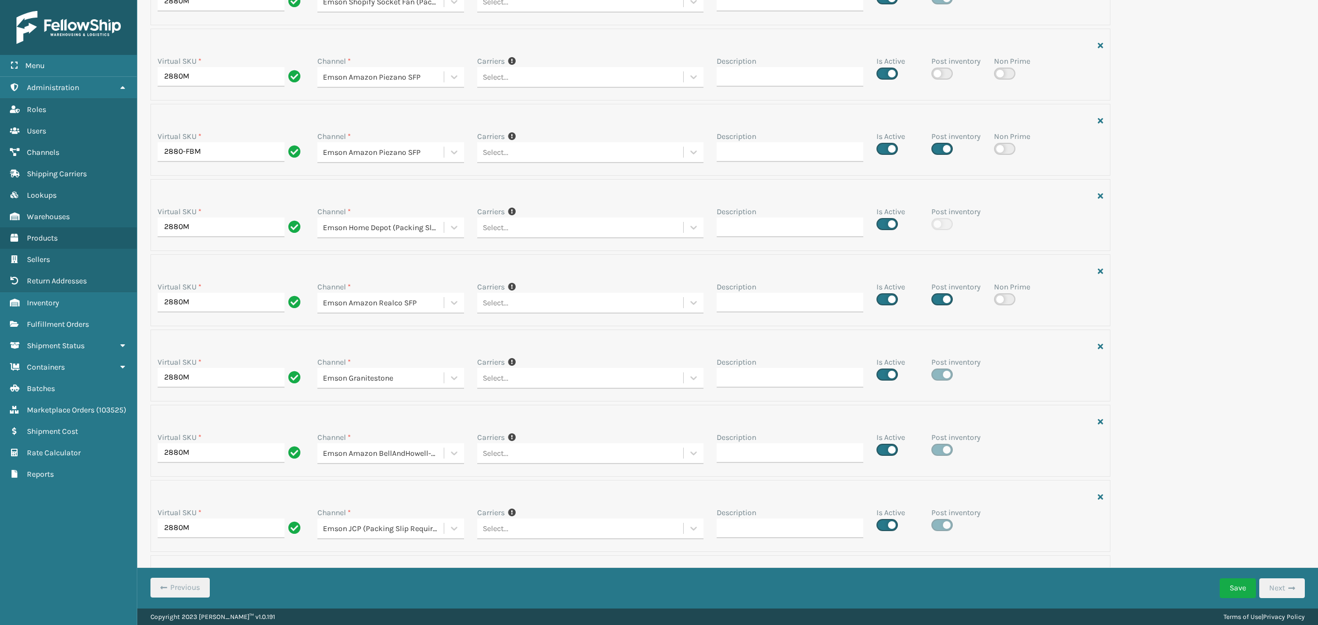
scroll to position [1756, 0]
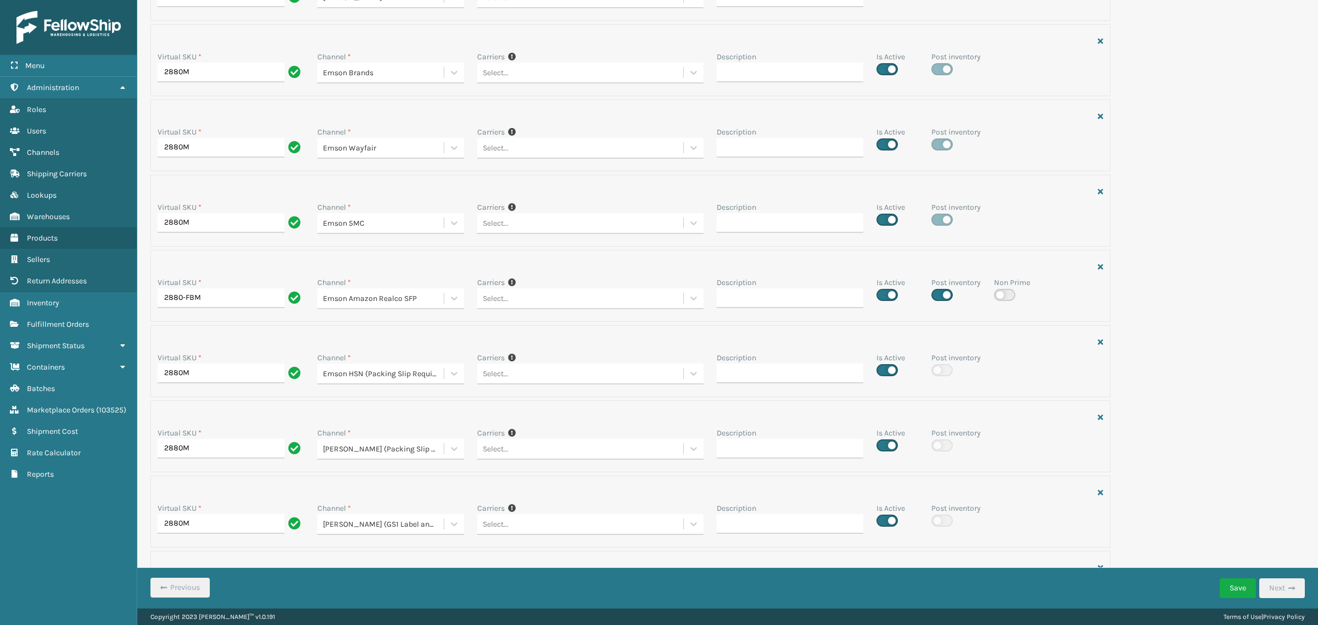
drag, startPoint x: 1275, startPoint y: 124, endPoint x: 1282, endPoint y: 146, distance: 23.3
click at [1275, 126] on div "Virtual SKU * 2880M Channel * Emson Shopify Rice Robot (Packing Slip Required) …" at bounding box center [728, 63] width 1168 height 3389
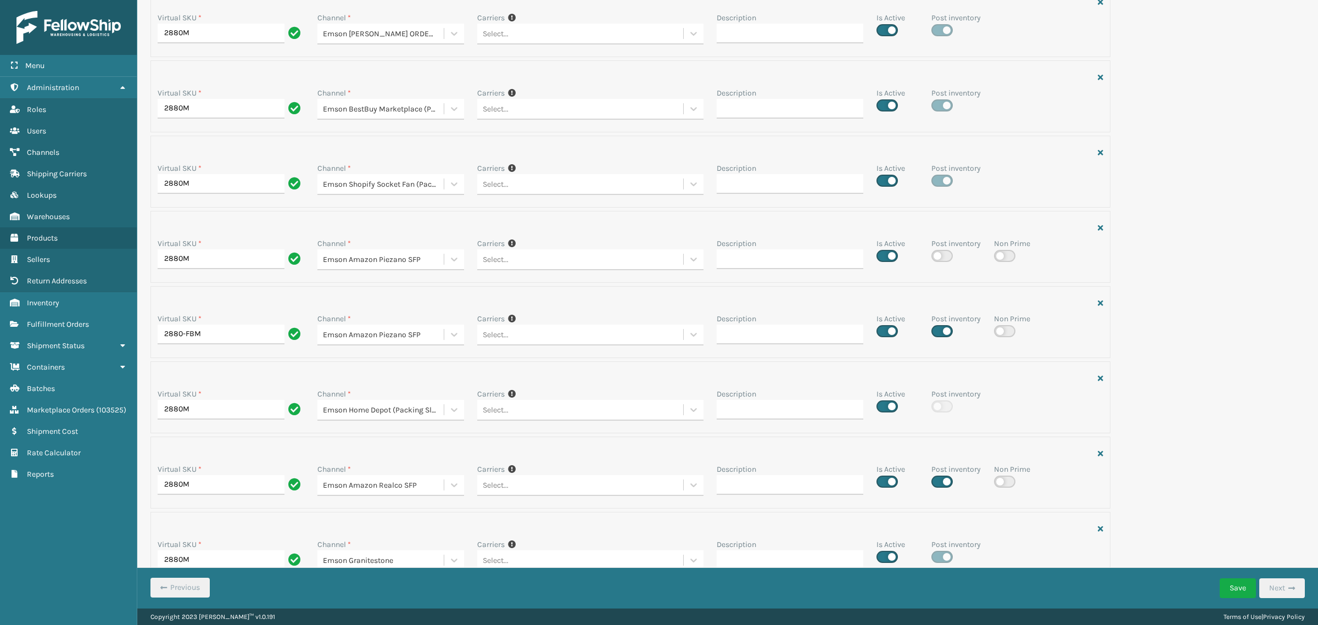
scroll to position [0, 0]
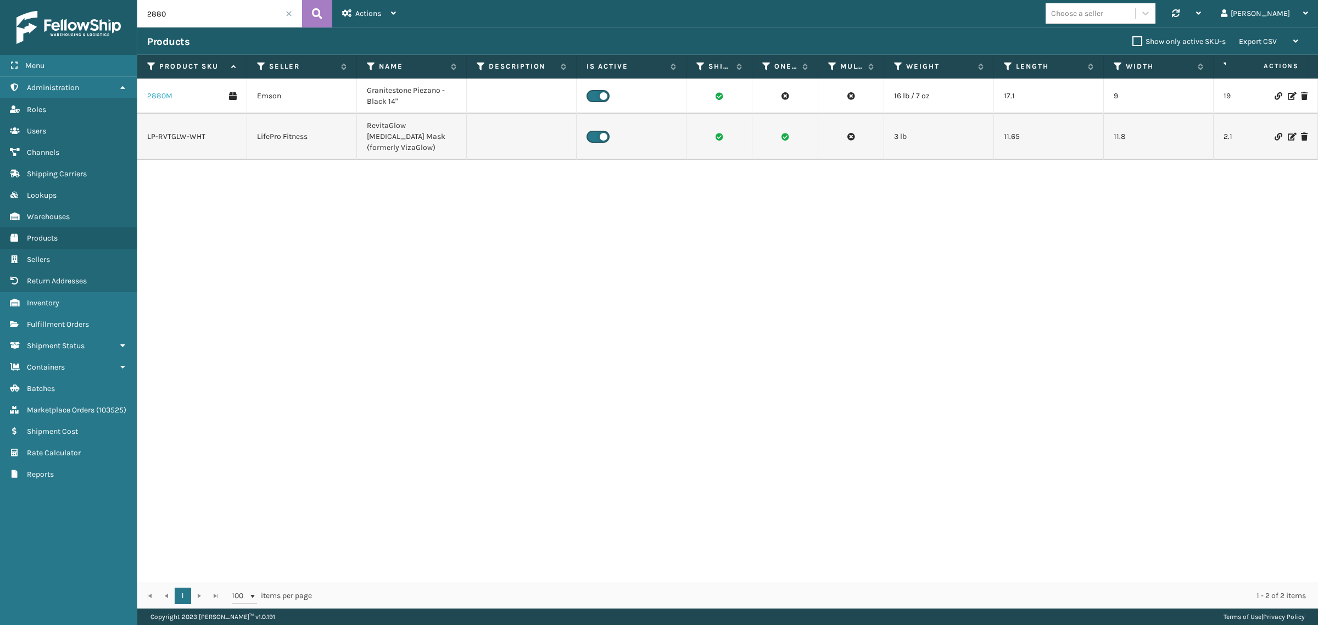
click at [155, 94] on link "2880M" at bounding box center [159, 96] width 25 height 11
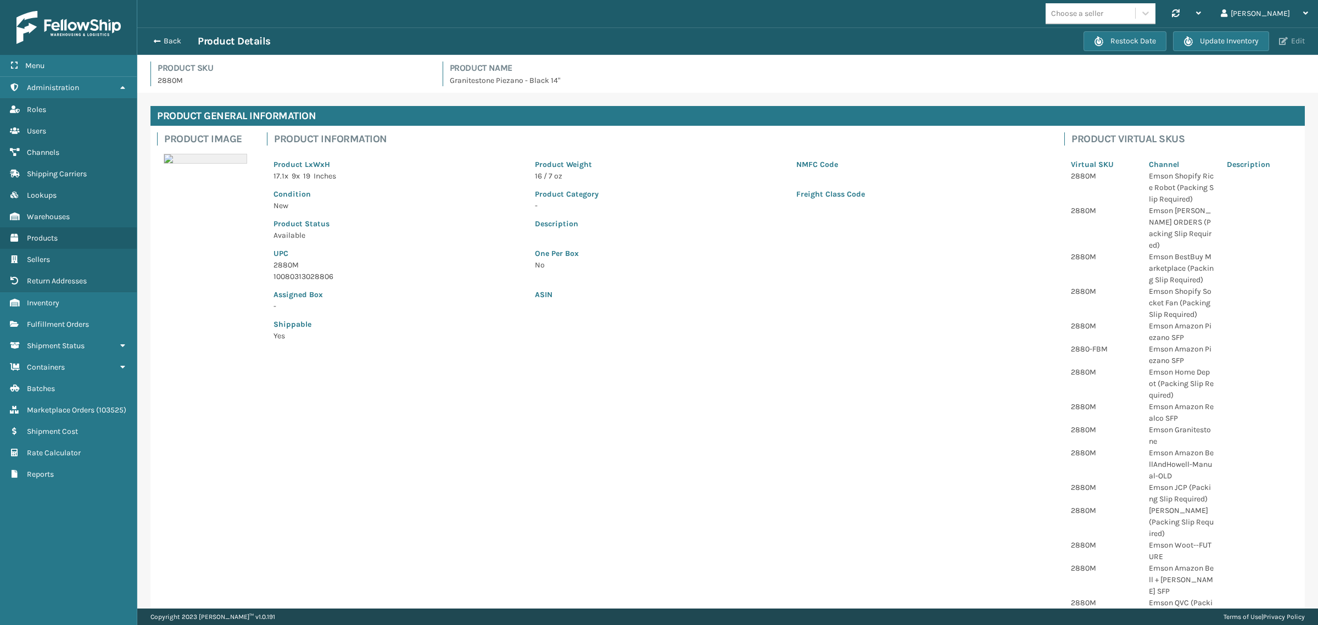
click at [1284, 40] on span "button" at bounding box center [1283, 41] width 9 height 8
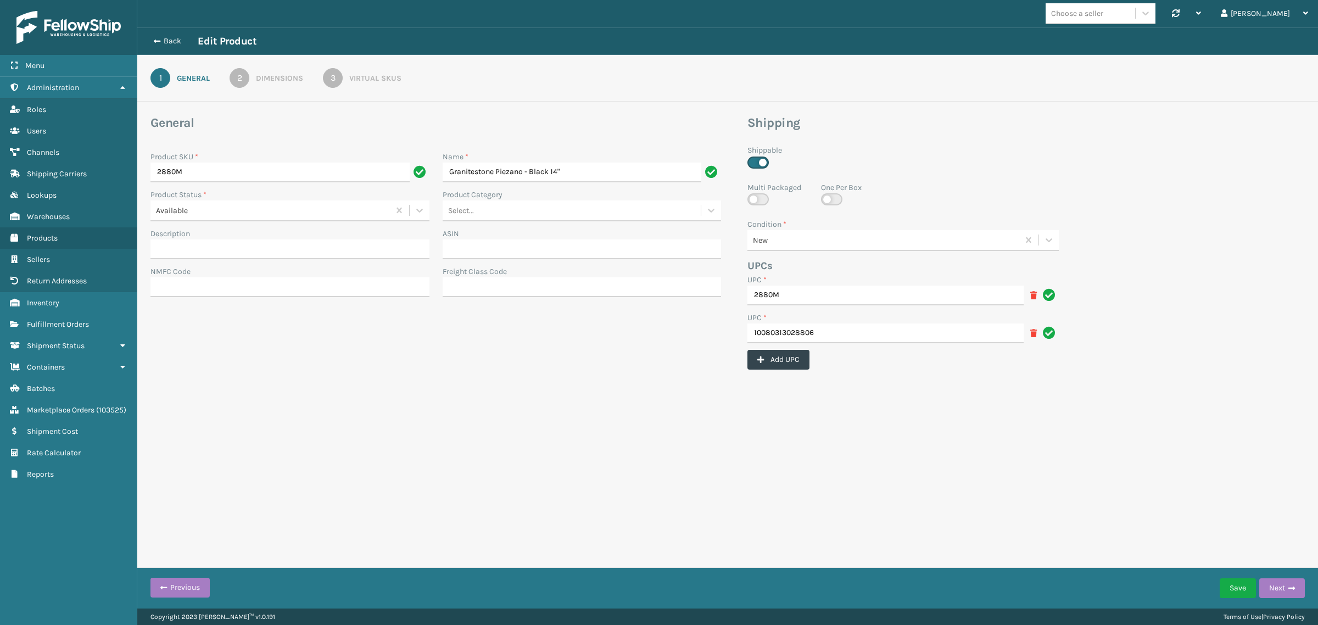
click at [330, 75] on div "3" at bounding box center [333, 78] width 20 height 20
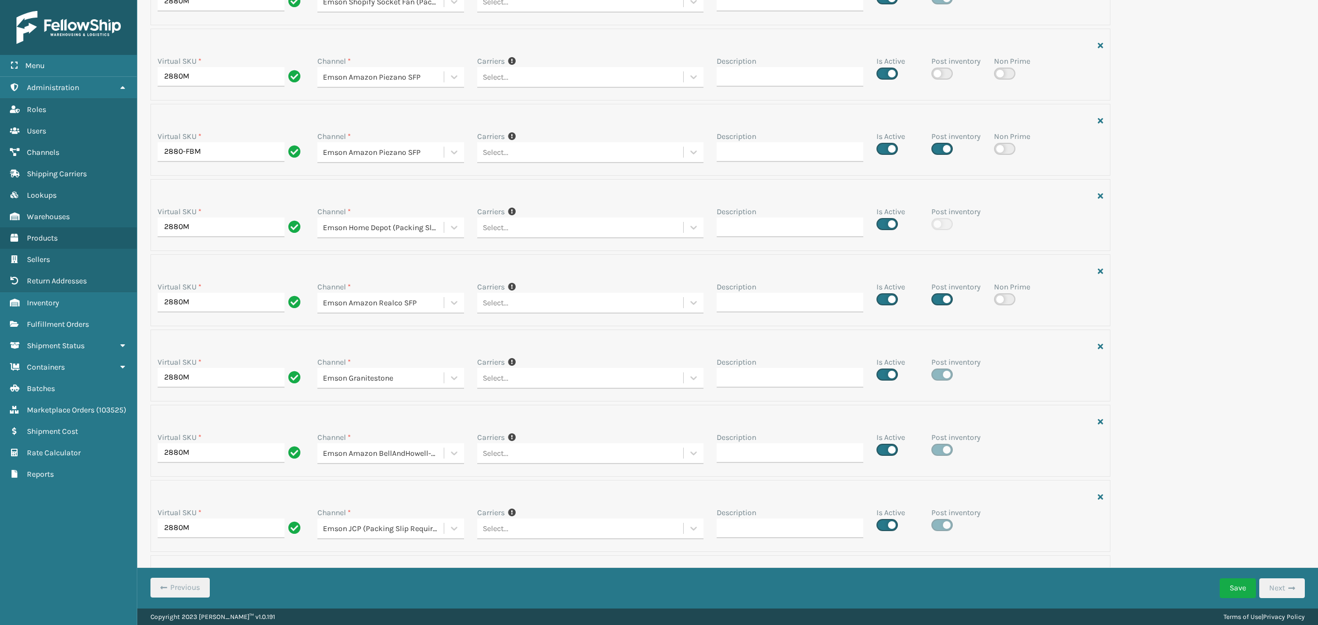
scroll to position [1756, 0]
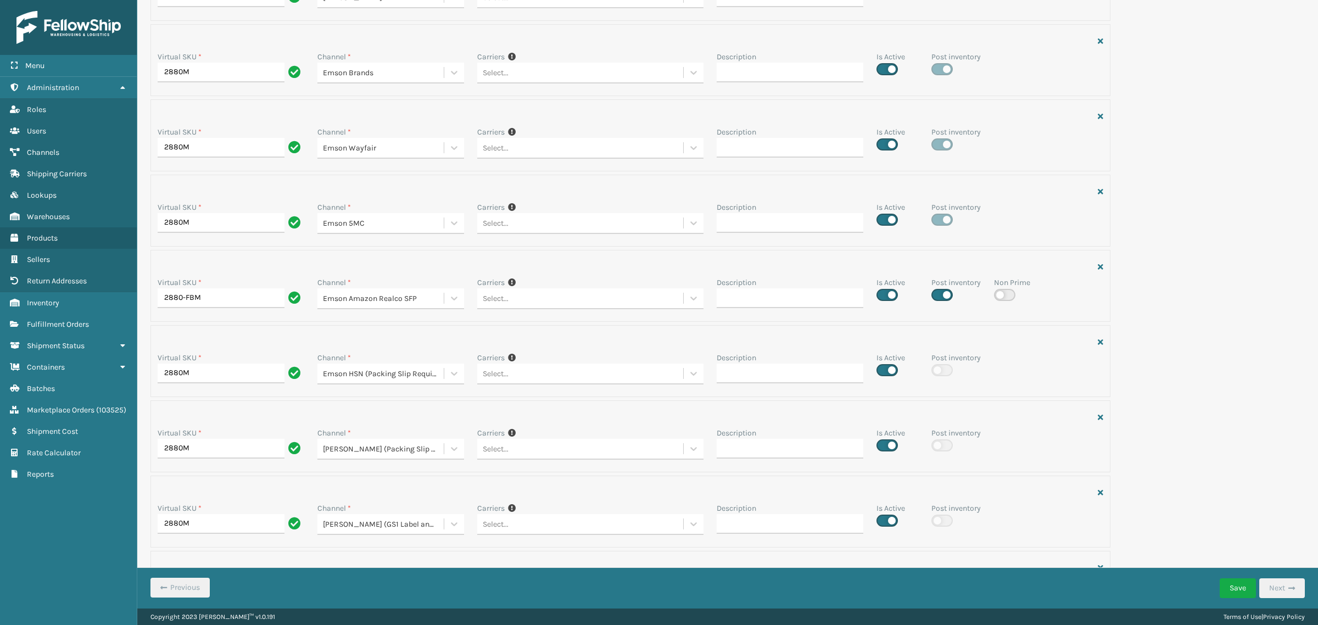
click at [1201, 180] on div "Virtual SKU * 2880M Channel * Emson Shopify Rice Robot (Packing Slip Required) …" at bounding box center [728, 63] width 1168 height 3389
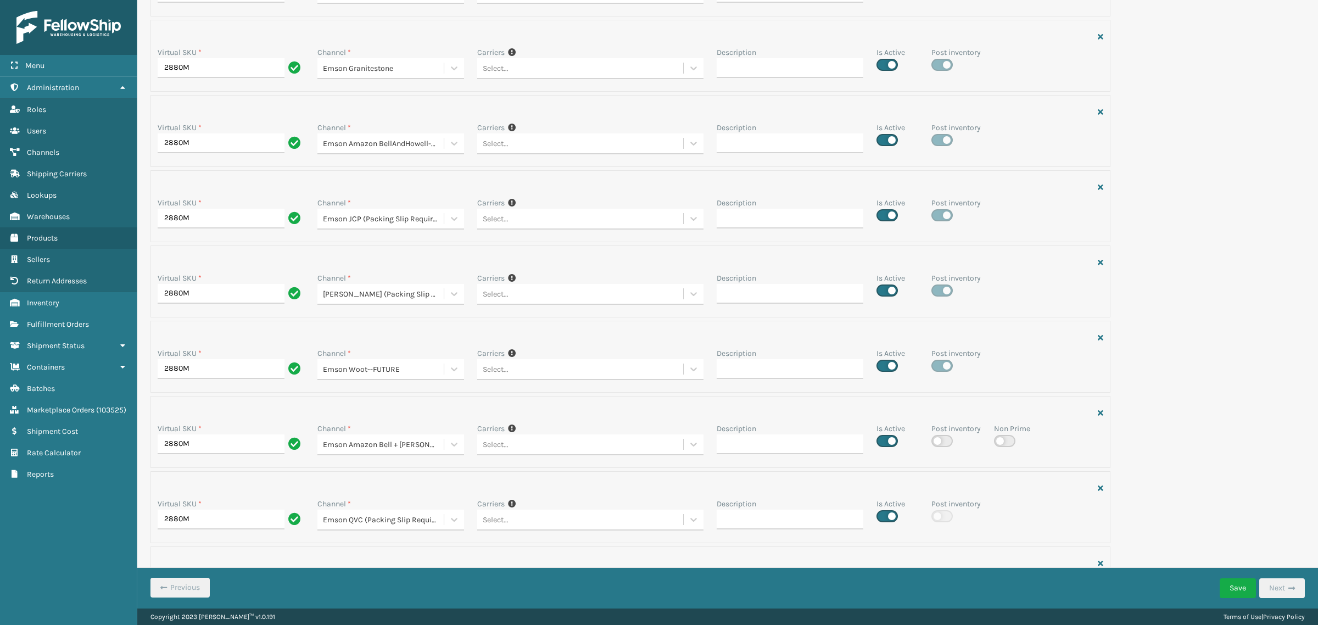
scroll to position [0, 0]
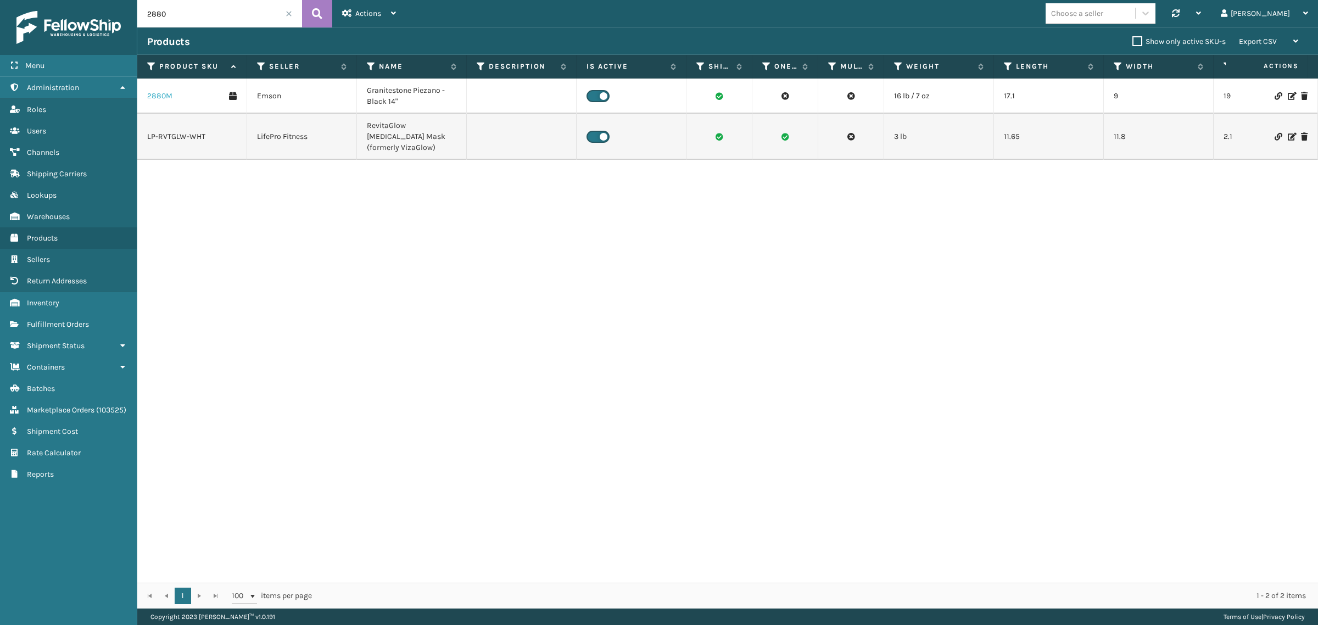
click at [165, 94] on link "2880M" at bounding box center [159, 96] width 25 height 11
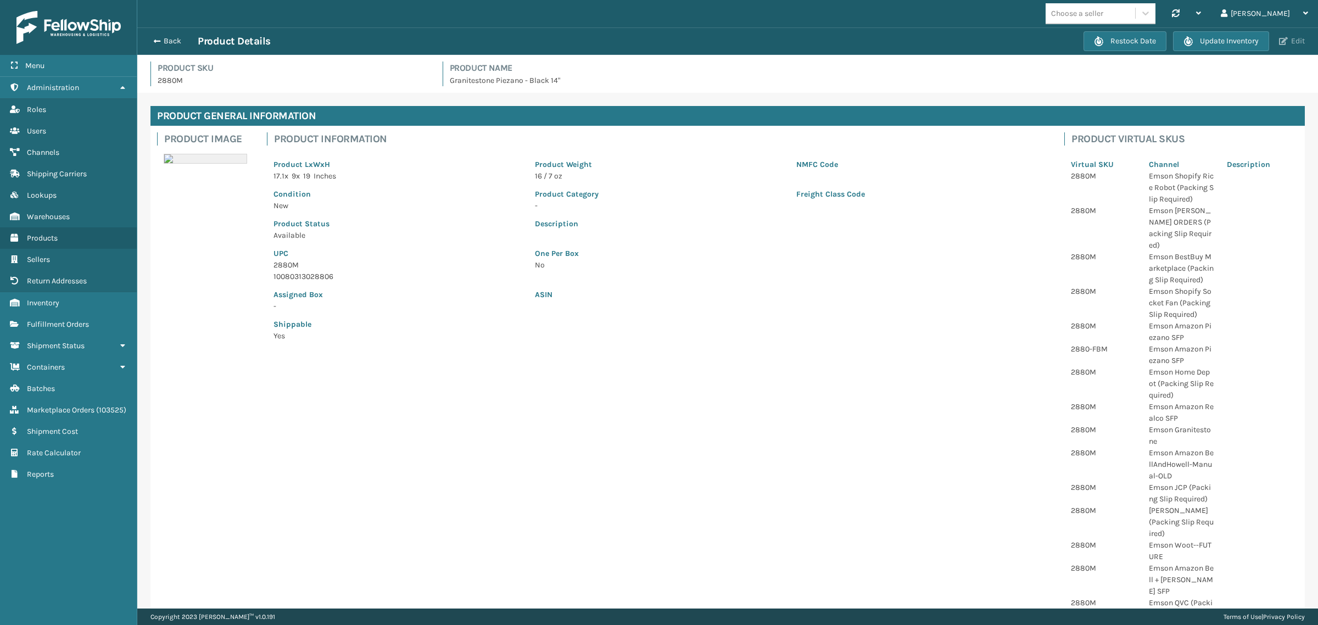
click at [1295, 38] on button "Edit" at bounding box center [1292, 41] width 32 height 10
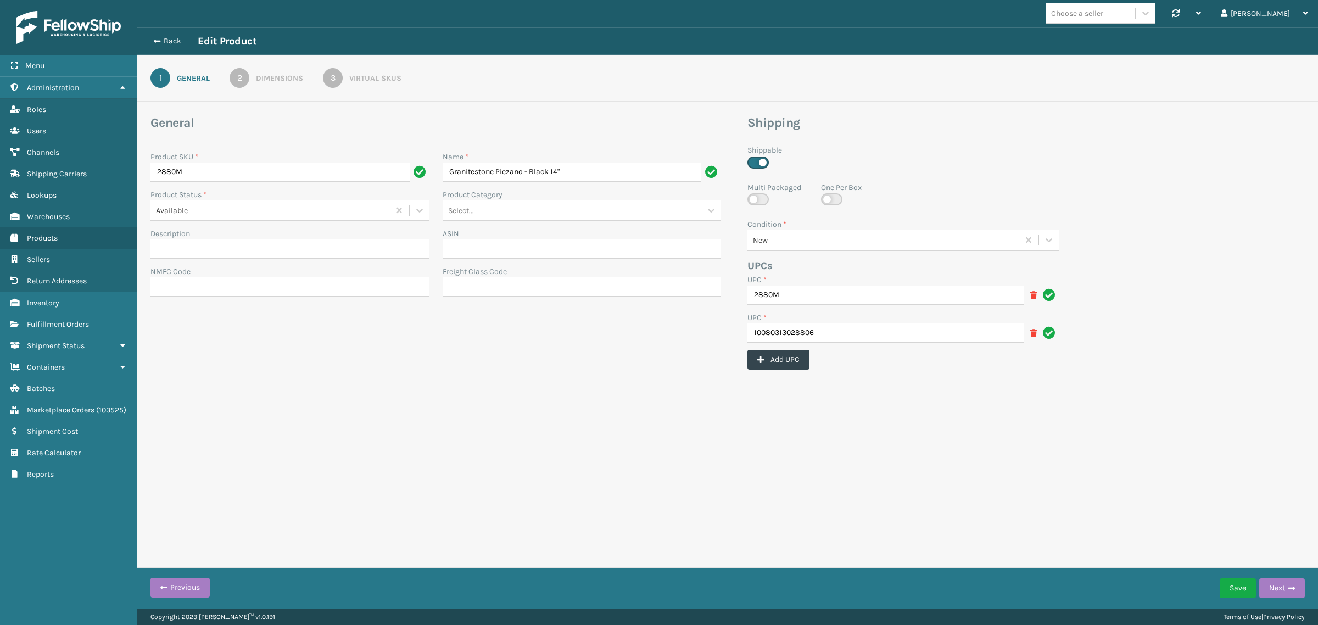
click at [333, 76] on div "3" at bounding box center [333, 78] width 20 height 20
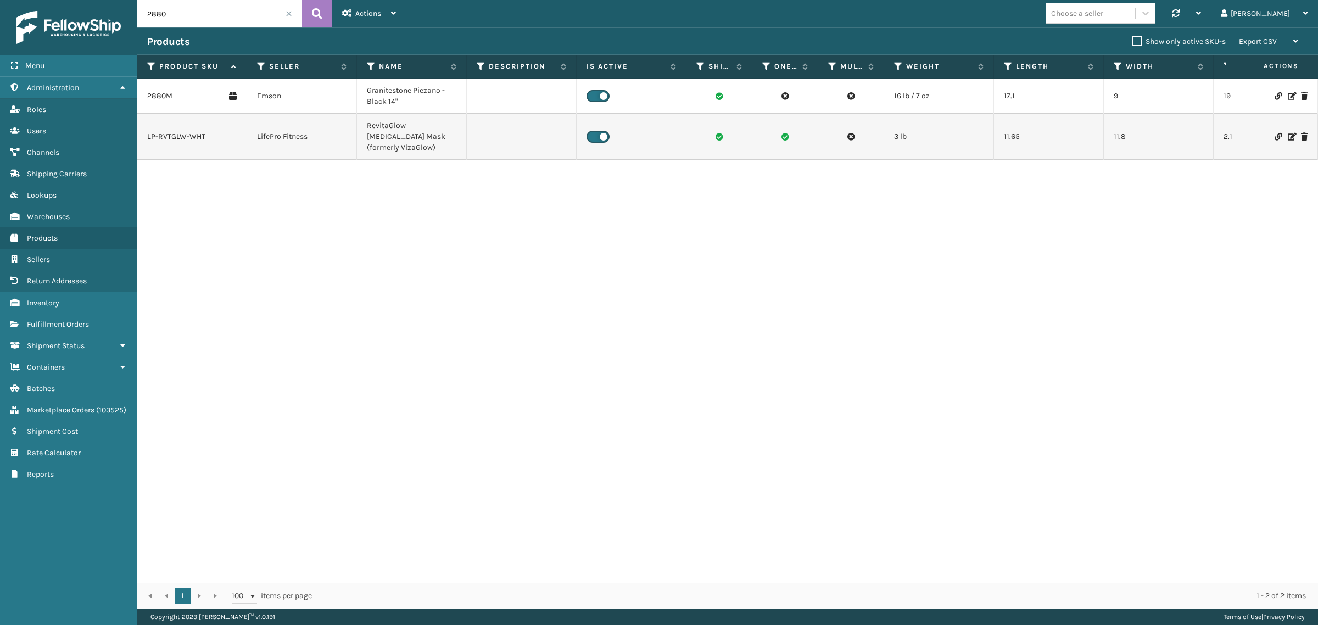
click at [288, 12] on span at bounding box center [289, 13] width 7 height 7
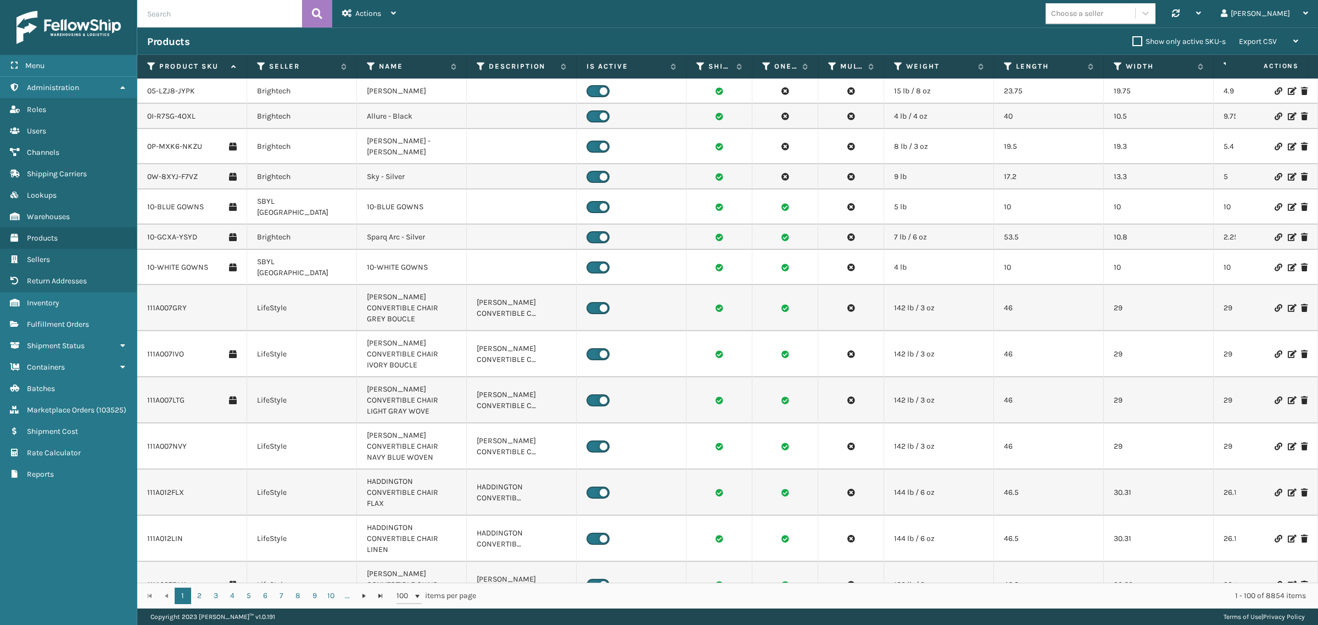
click at [562, 9] on div "Choose a seller Synchronise all channels Gil Log Out" at bounding box center [862, 13] width 912 height 27
click at [47, 148] on span "Channels" at bounding box center [43, 152] width 32 height 9
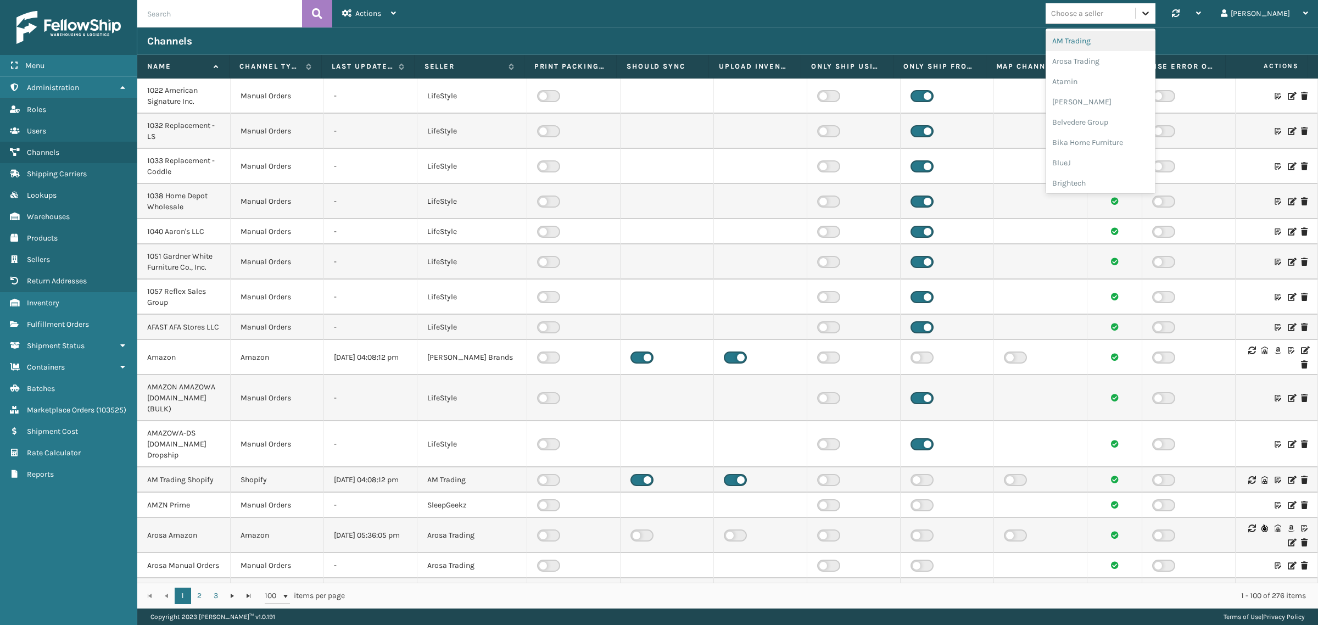
click at [1151, 12] on icon at bounding box center [1145, 13] width 11 height 11
click at [1138, 169] on div "Dapper Supply" at bounding box center [1101, 175] width 110 height 20
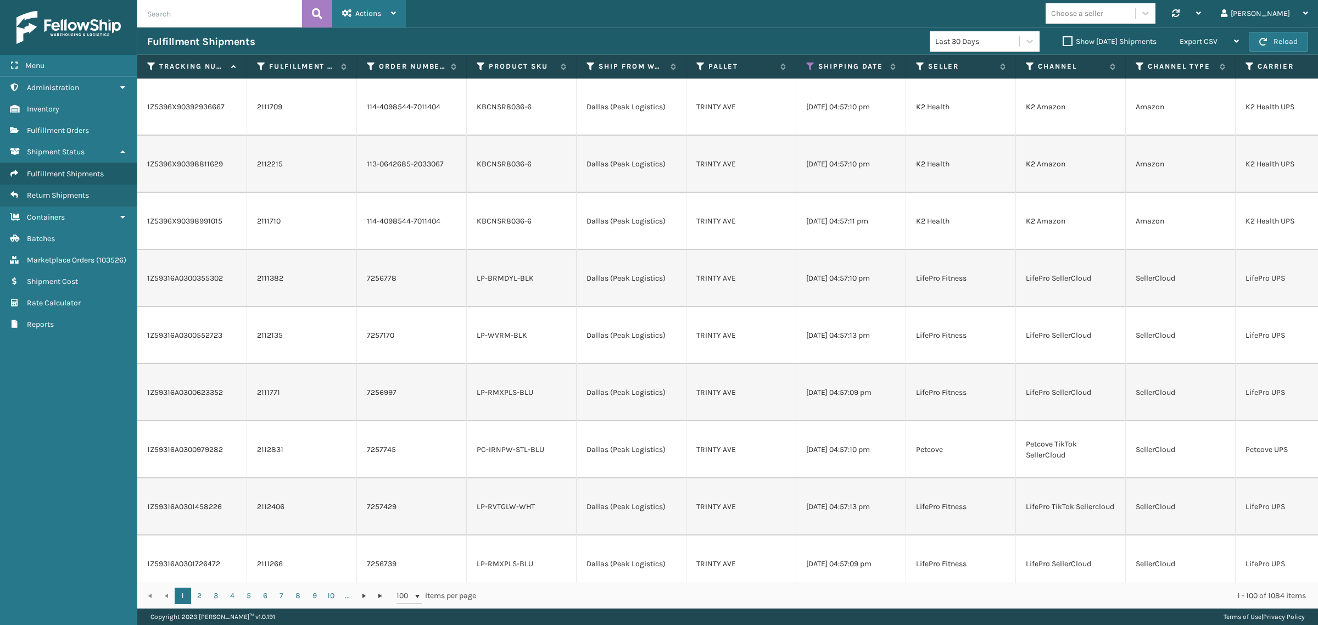
click at [370, 12] on span "Actions" at bounding box center [368, 13] width 26 height 9
click at [369, 36] on button "Settings" at bounding box center [406, 42] width 147 height 29
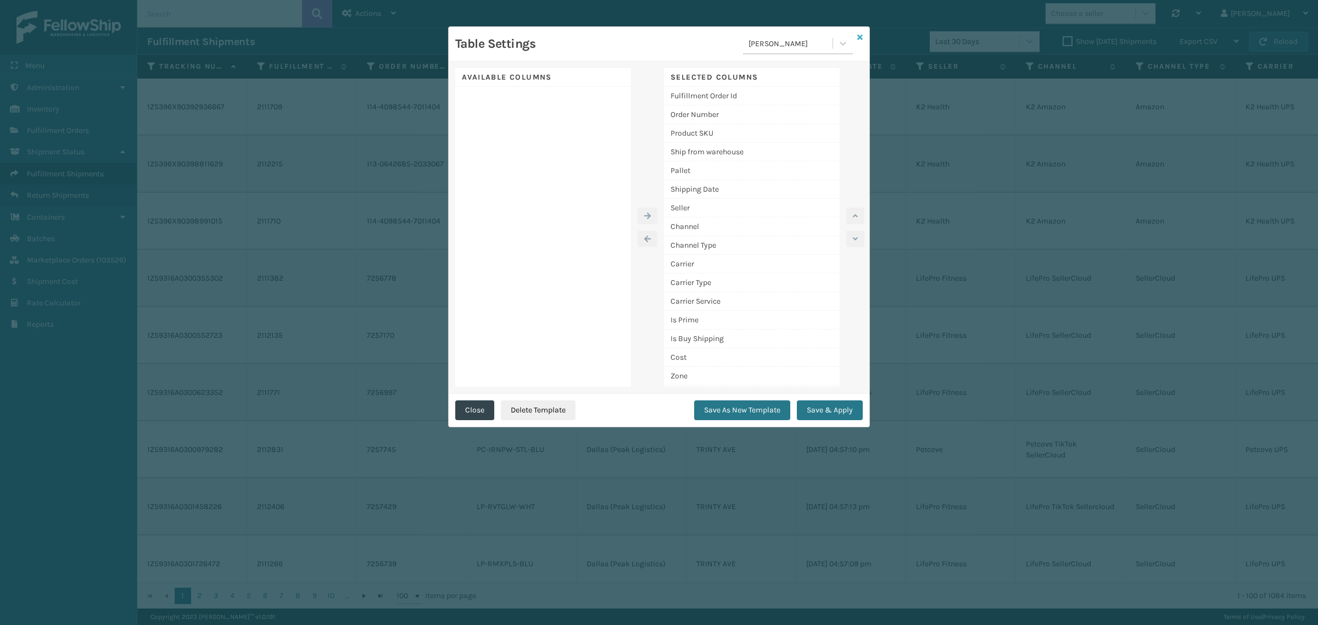
click at [858, 37] on icon at bounding box center [859, 38] width 5 height 8
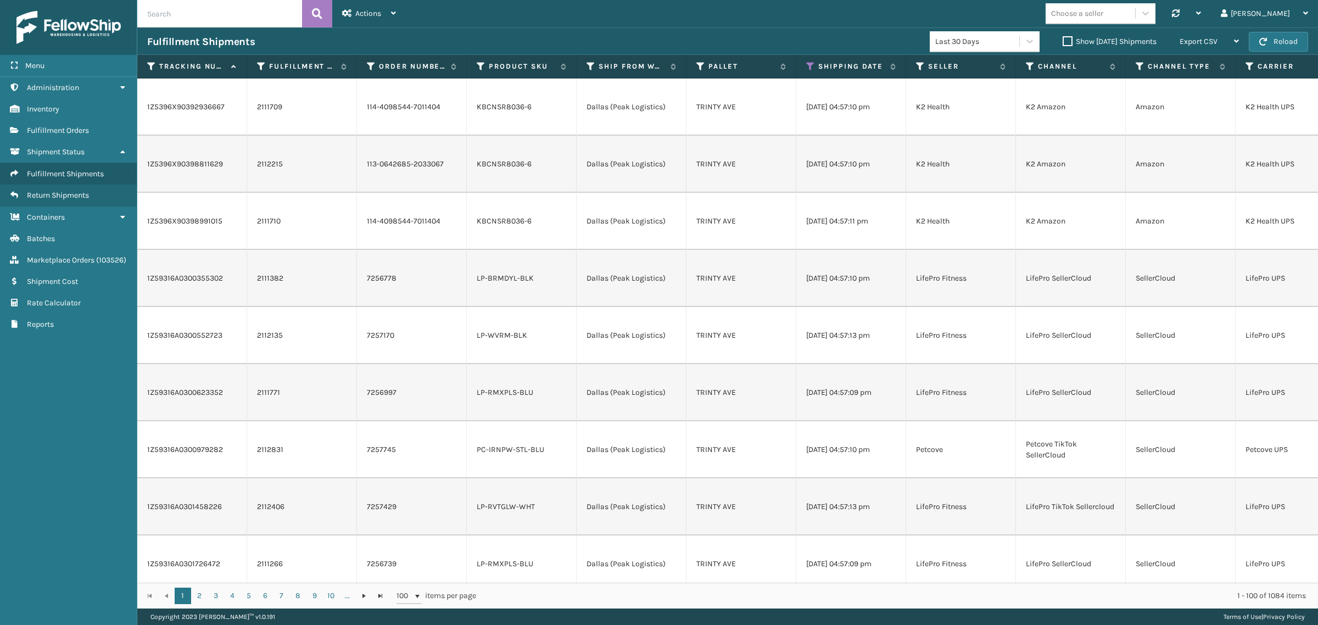
click at [839, 20] on div "Choose a seller Synchronise all channels Gil Log Out" at bounding box center [862, 13] width 912 height 27
click at [918, 66] on icon at bounding box center [920, 67] width 9 height 10
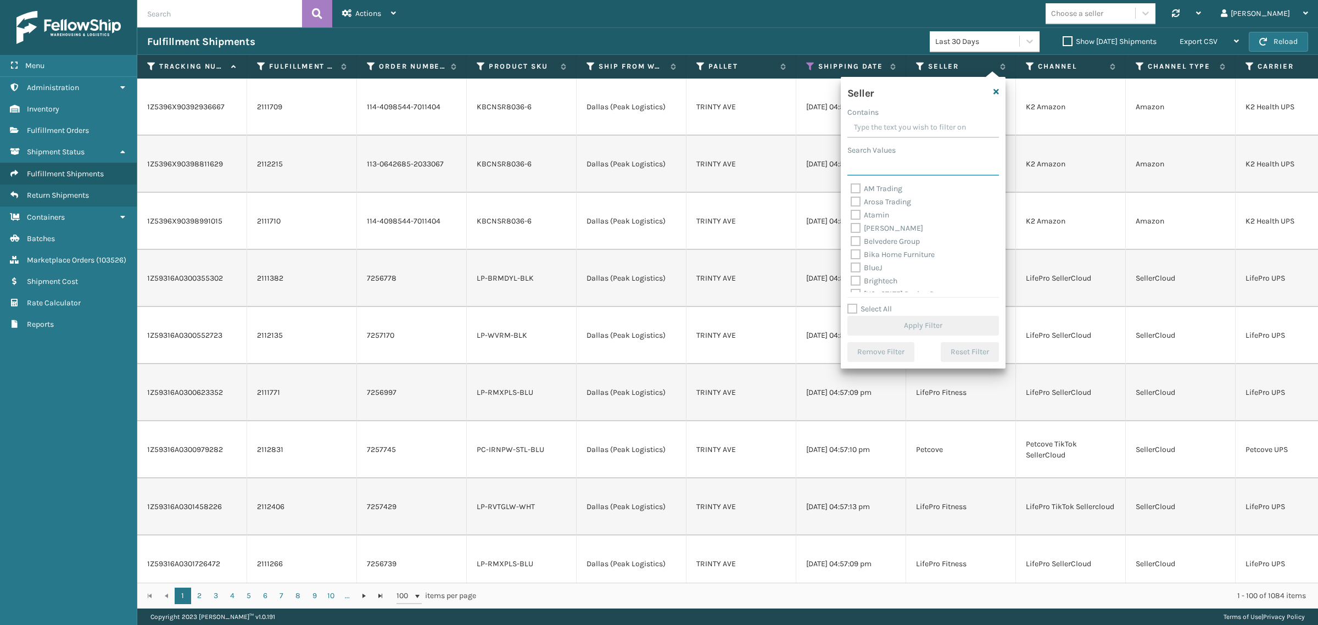
click at [880, 166] on input "Search Values" at bounding box center [923, 166] width 152 height 20
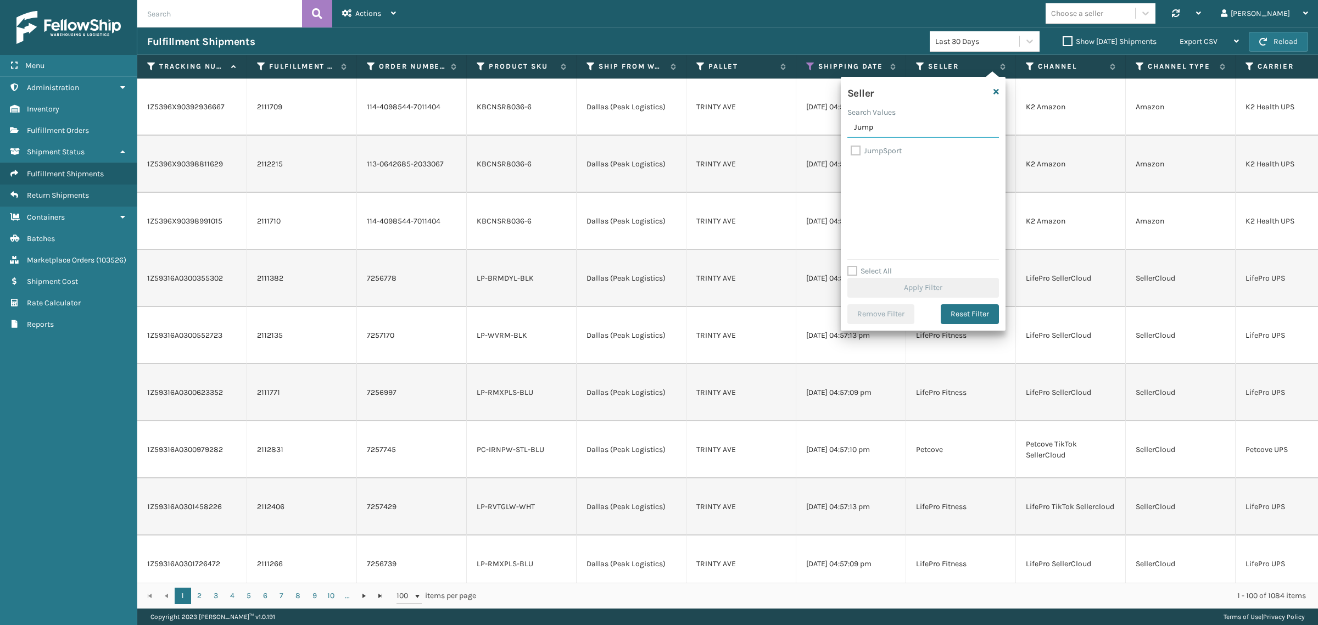
type input "Jump"
click at [880, 151] on label "JumpSport" at bounding box center [876, 150] width 51 height 9
click at [851, 151] on input "JumpSport" at bounding box center [851, 147] width 1 height 7
checkbox input "true"
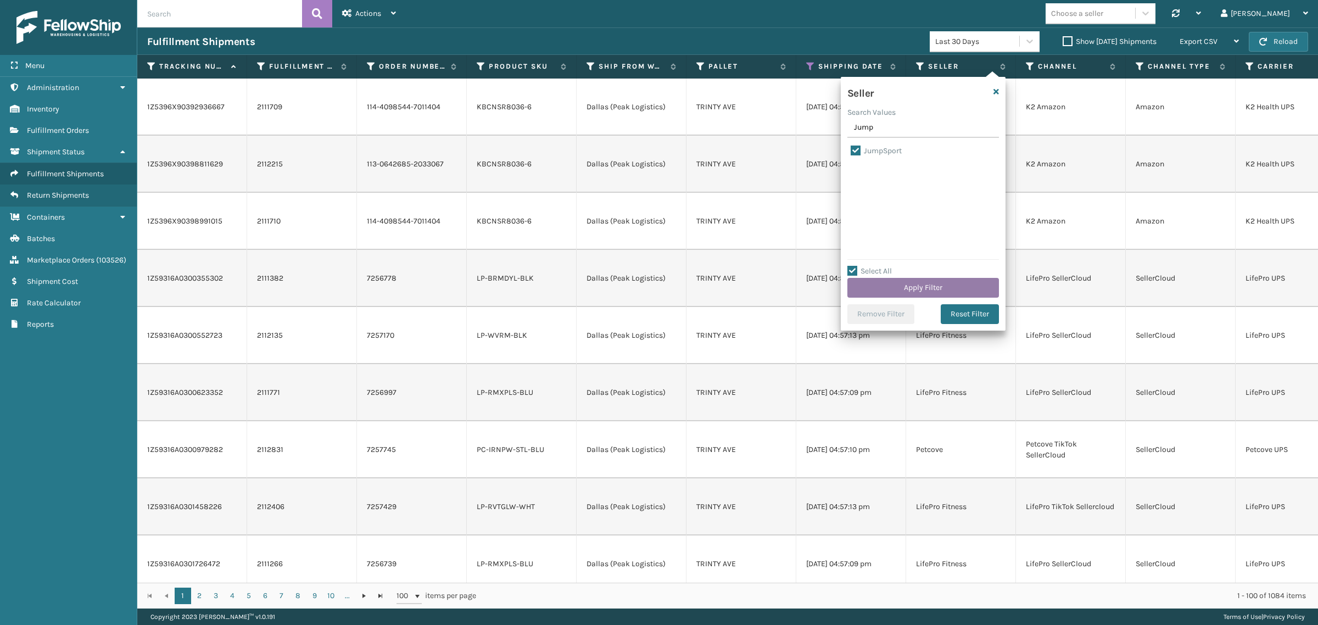
click at [885, 289] on button "Apply Filter" at bounding box center [923, 288] width 152 height 20
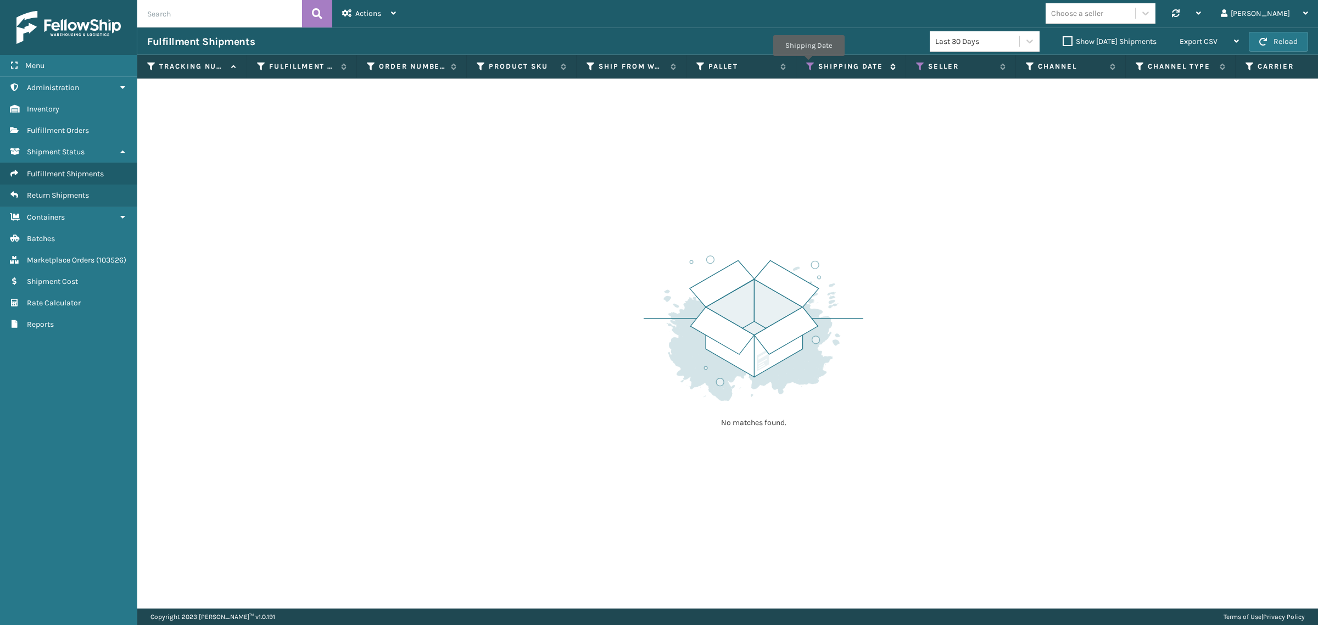
click at [808, 64] on icon at bounding box center [810, 67] width 9 height 10
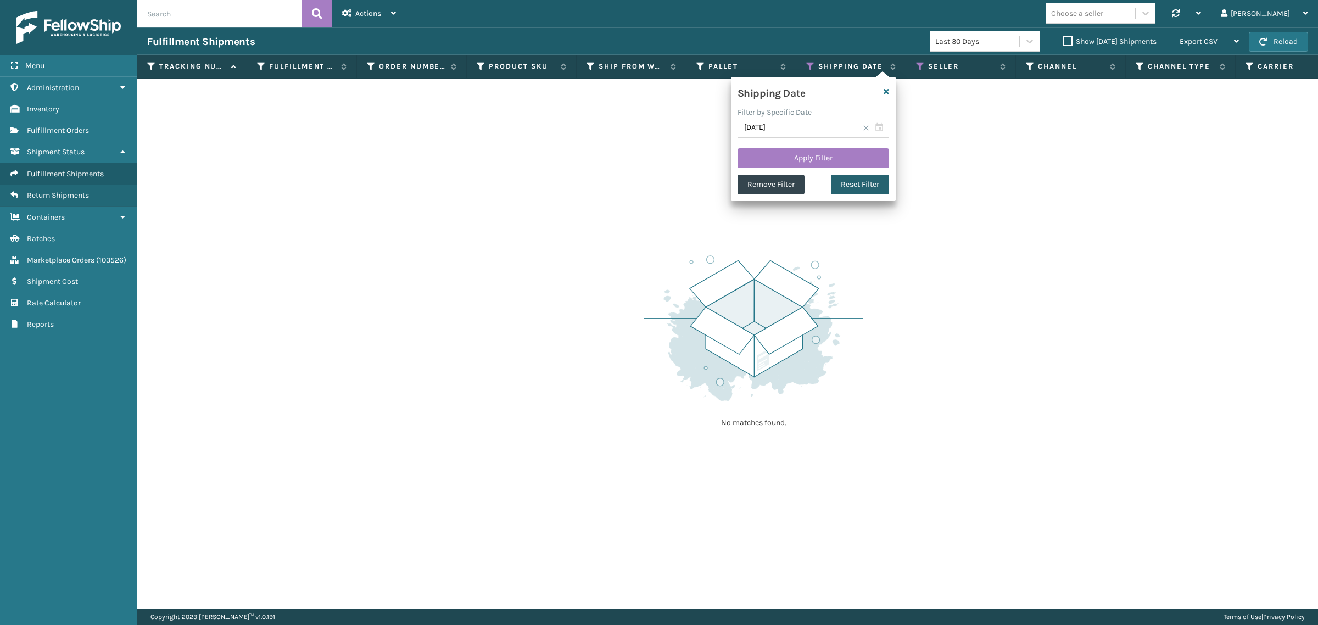
click at [846, 191] on button "Reset Filter" at bounding box center [860, 185] width 58 height 20
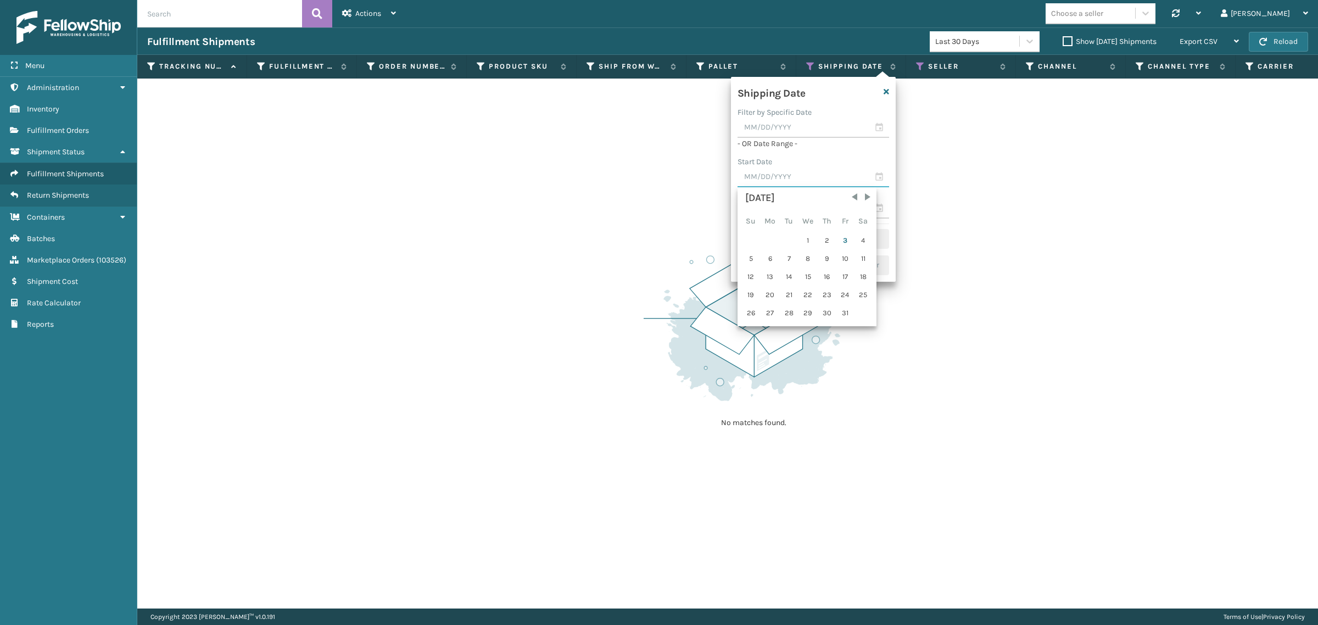
click at [770, 176] on input "text" at bounding box center [814, 178] width 152 height 20
click at [853, 196] on span "Previous Month" at bounding box center [854, 197] width 11 height 11
click at [772, 237] on div "1" at bounding box center [770, 240] width 18 height 16
type input "[DATE]"
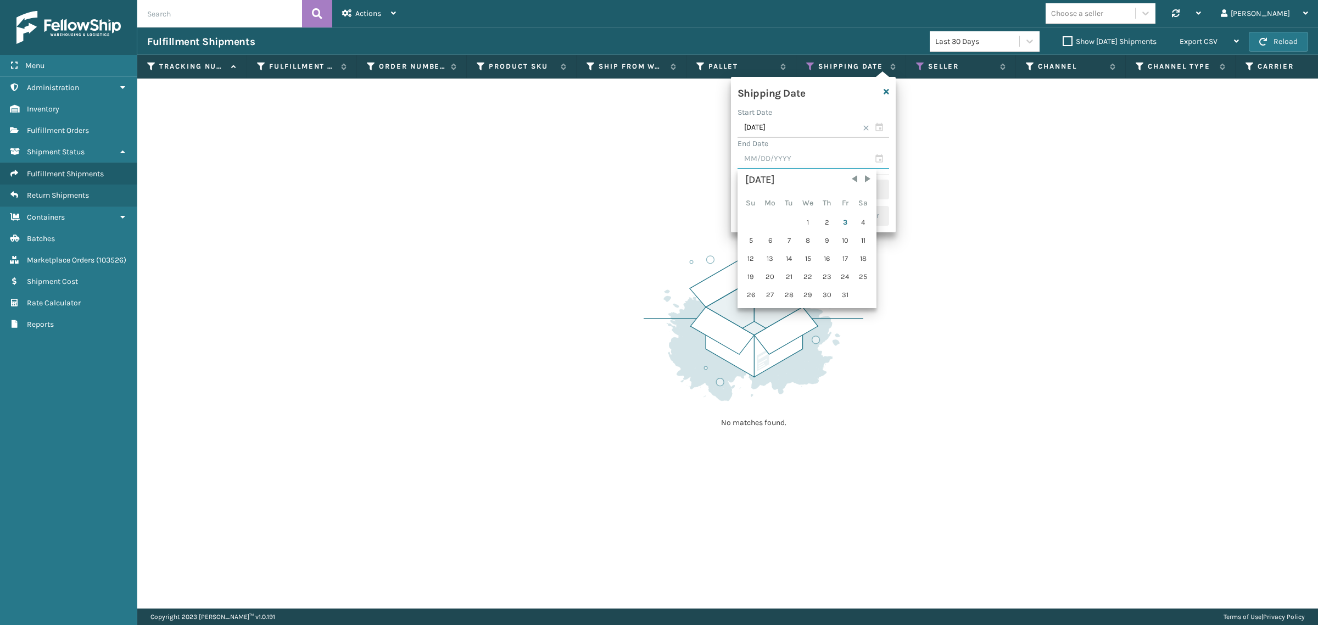
click at [772, 159] on input "text" at bounding box center [814, 159] width 152 height 20
click at [852, 176] on span "Previous Month" at bounding box center [854, 179] width 11 height 11
click at [866, 130] on span at bounding box center [866, 128] width 7 height 7
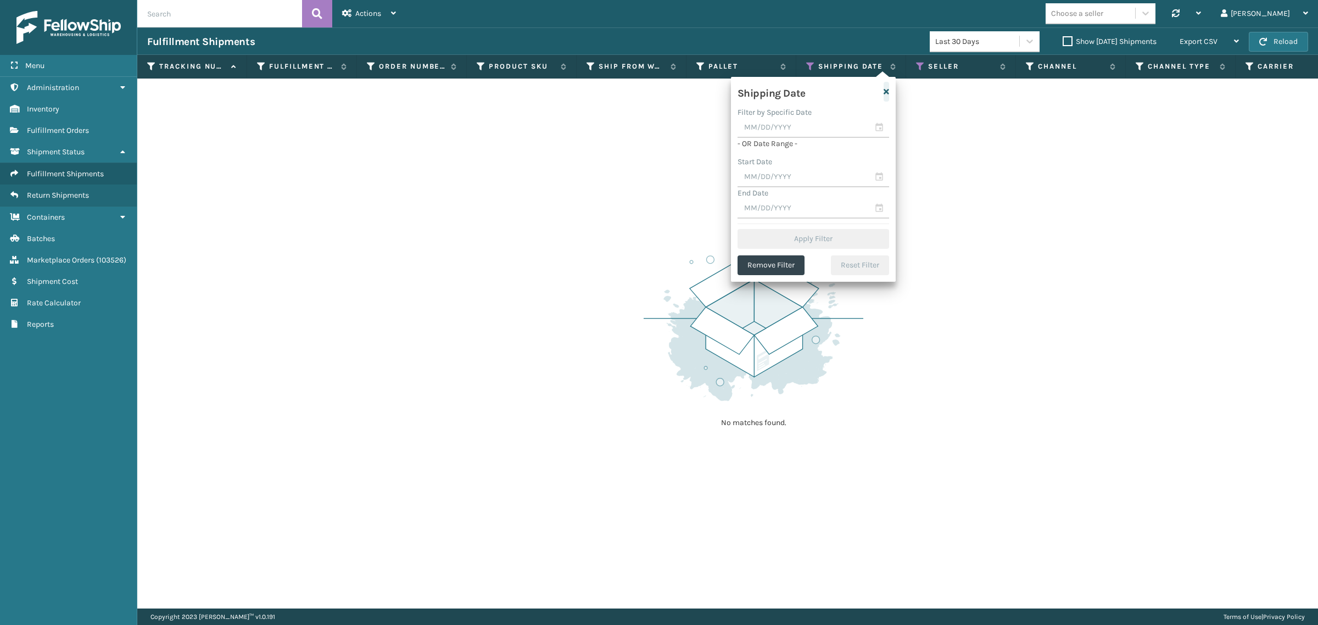
click at [886, 88] on icon "button" at bounding box center [886, 92] width 5 height 8
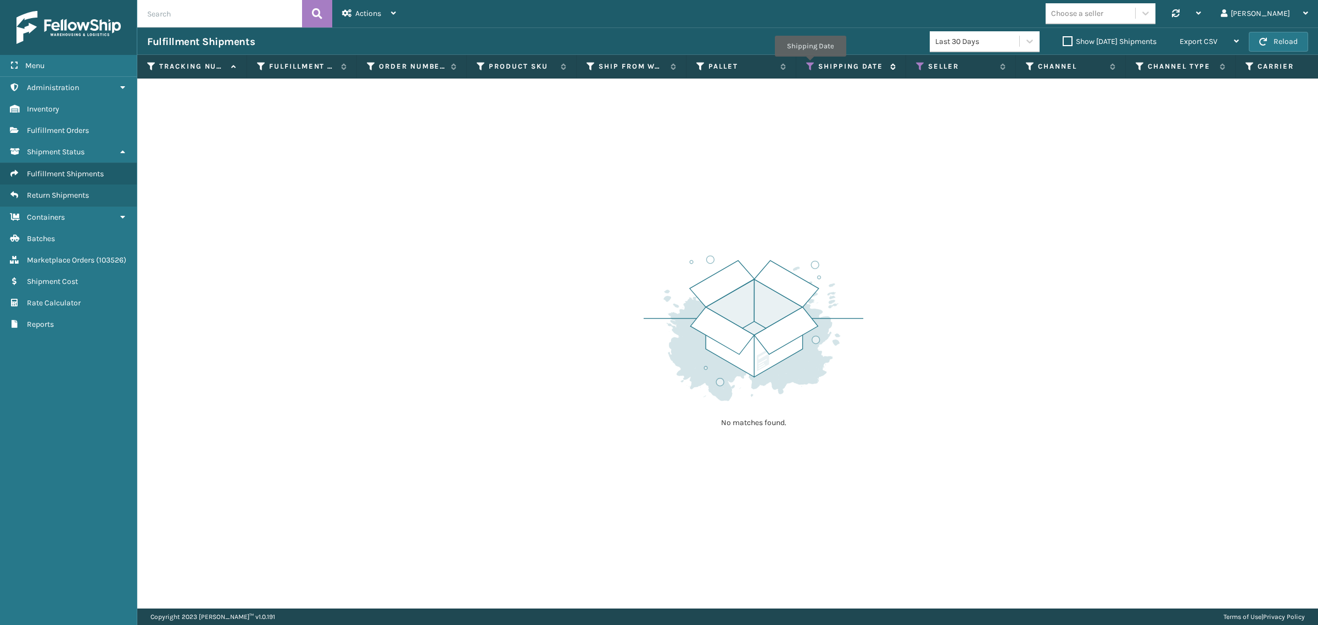
click at [810, 64] on icon at bounding box center [810, 67] width 9 height 10
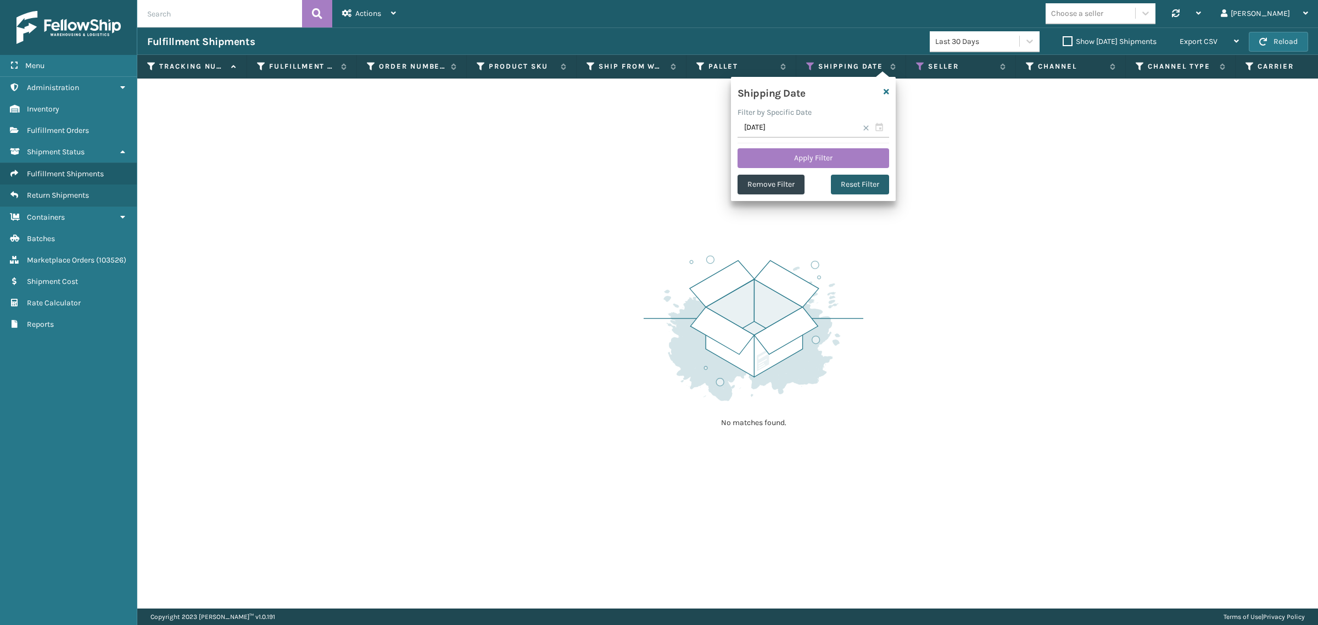
click at [863, 185] on button "Reset Filter" at bounding box center [860, 185] width 58 height 20
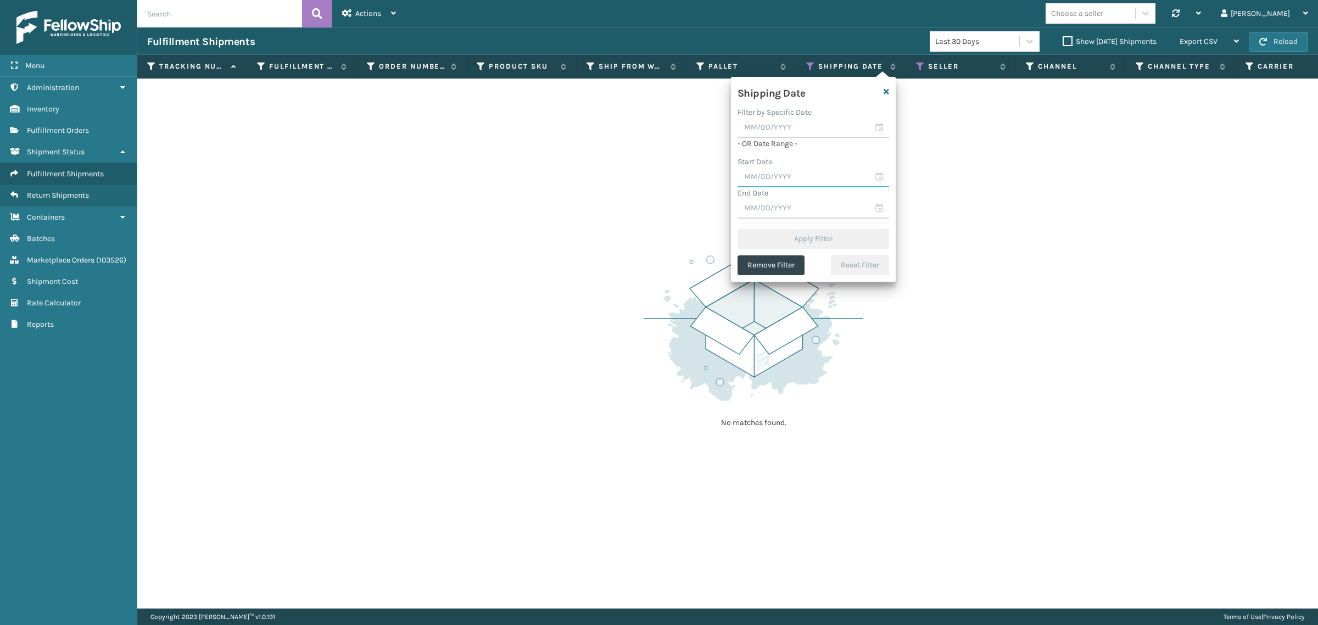
click at [786, 179] on input "text" at bounding box center [814, 178] width 152 height 20
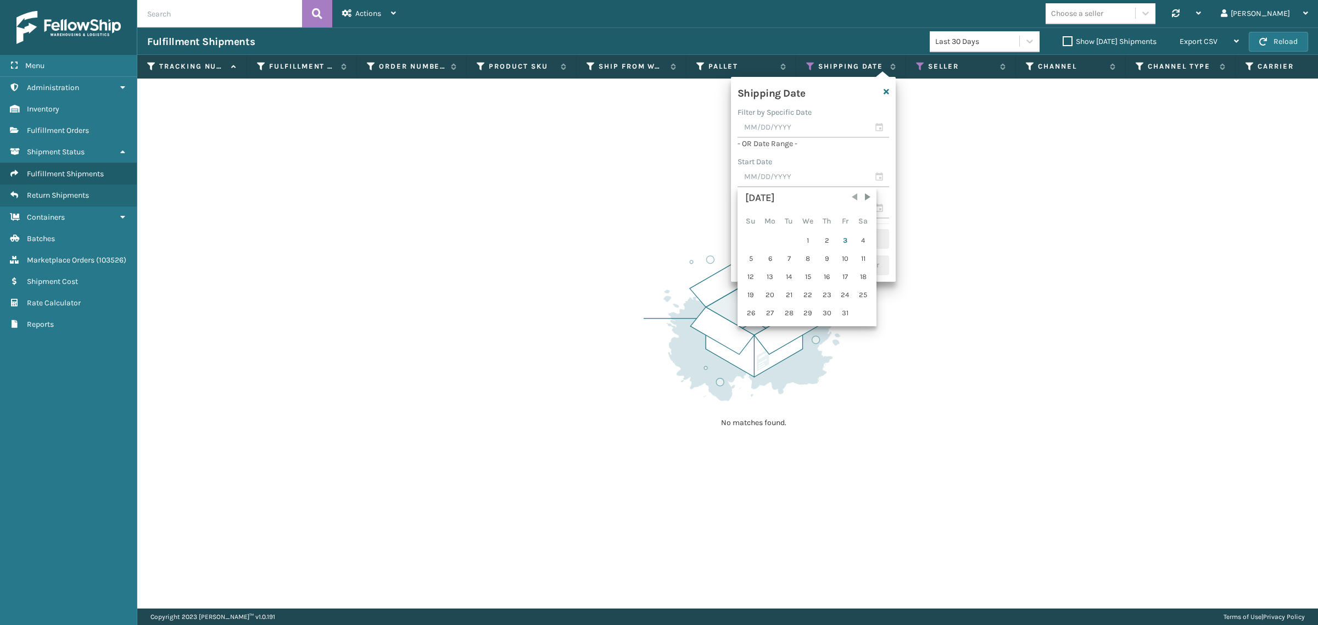
click at [850, 199] on span "Previous Month" at bounding box center [854, 197] width 11 height 11
click at [842, 239] on div "1" at bounding box center [845, 240] width 16 height 16
type input "08/01/2025"
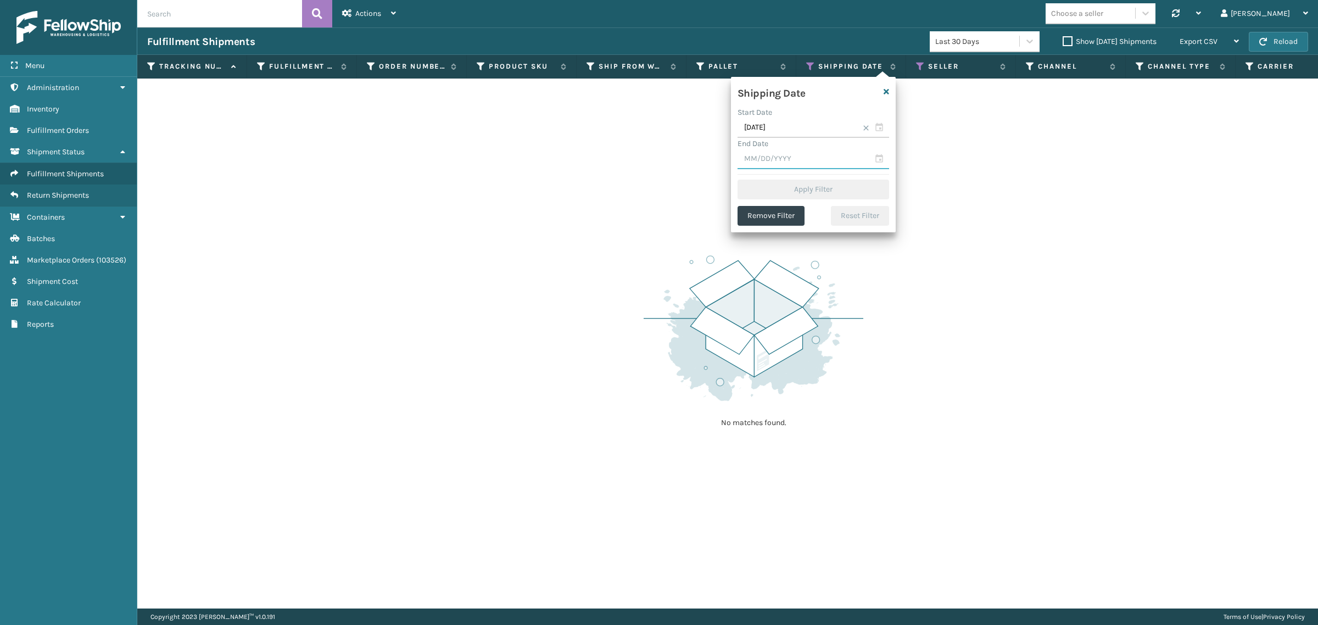
click at [796, 166] on input "text" at bounding box center [814, 159] width 152 height 20
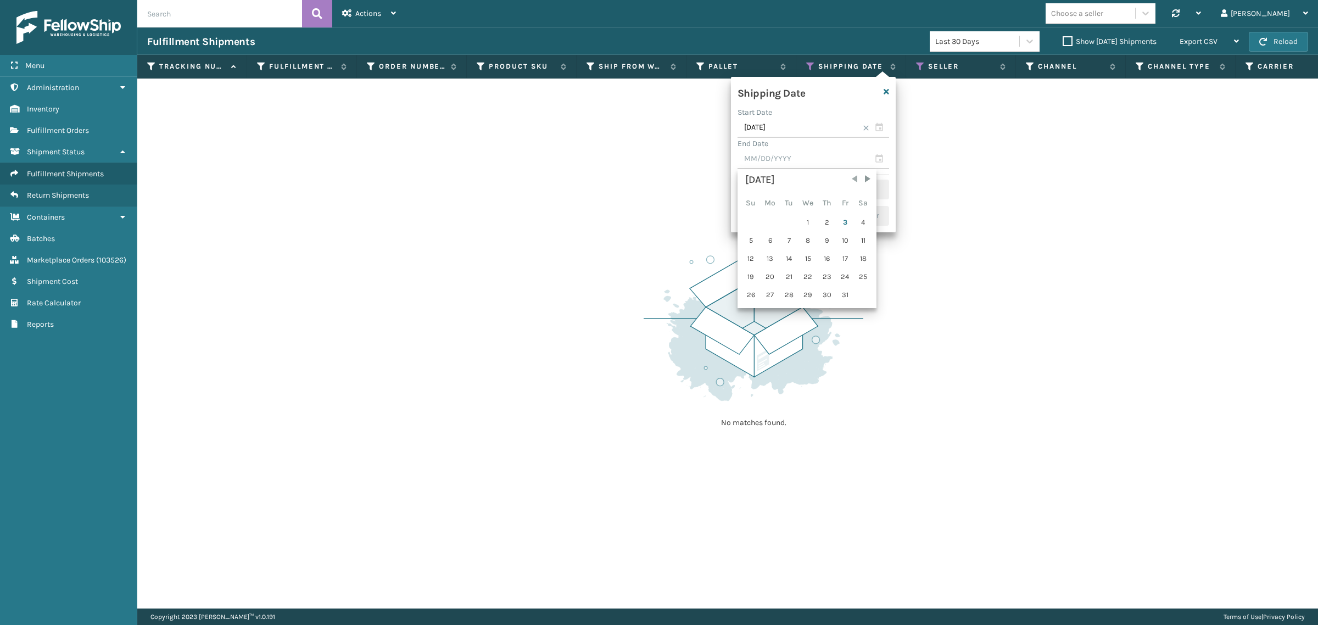
click at [849, 180] on span "Previous Month" at bounding box center [854, 179] width 11 height 11
click at [787, 293] on div "30" at bounding box center [789, 295] width 16 height 16
type input "09/30/2025"
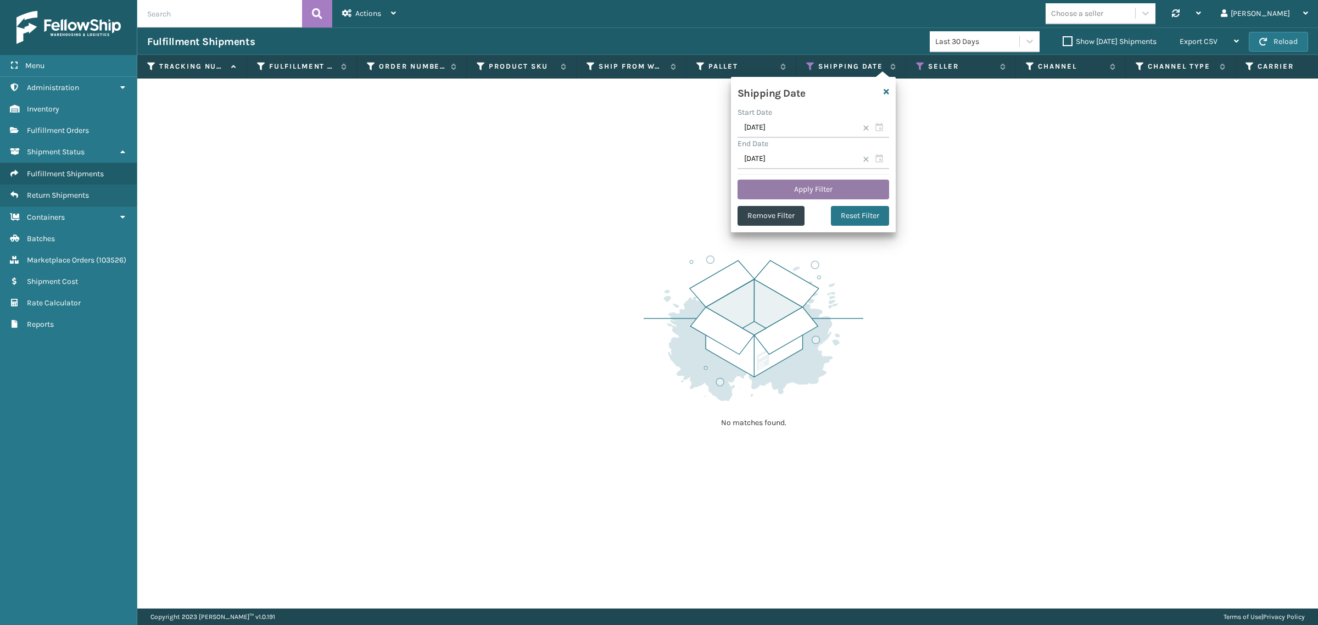
click at [808, 187] on button "Apply Filter" at bounding box center [814, 190] width 152 height 20
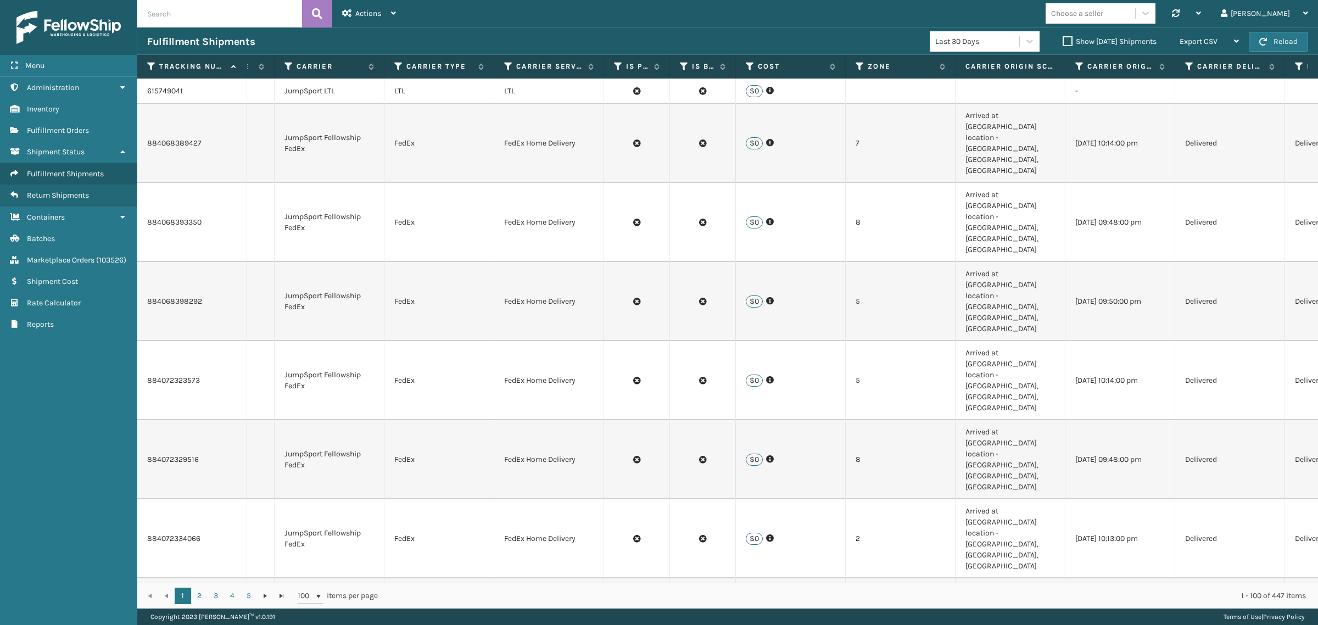
scroll to position [0, 733]
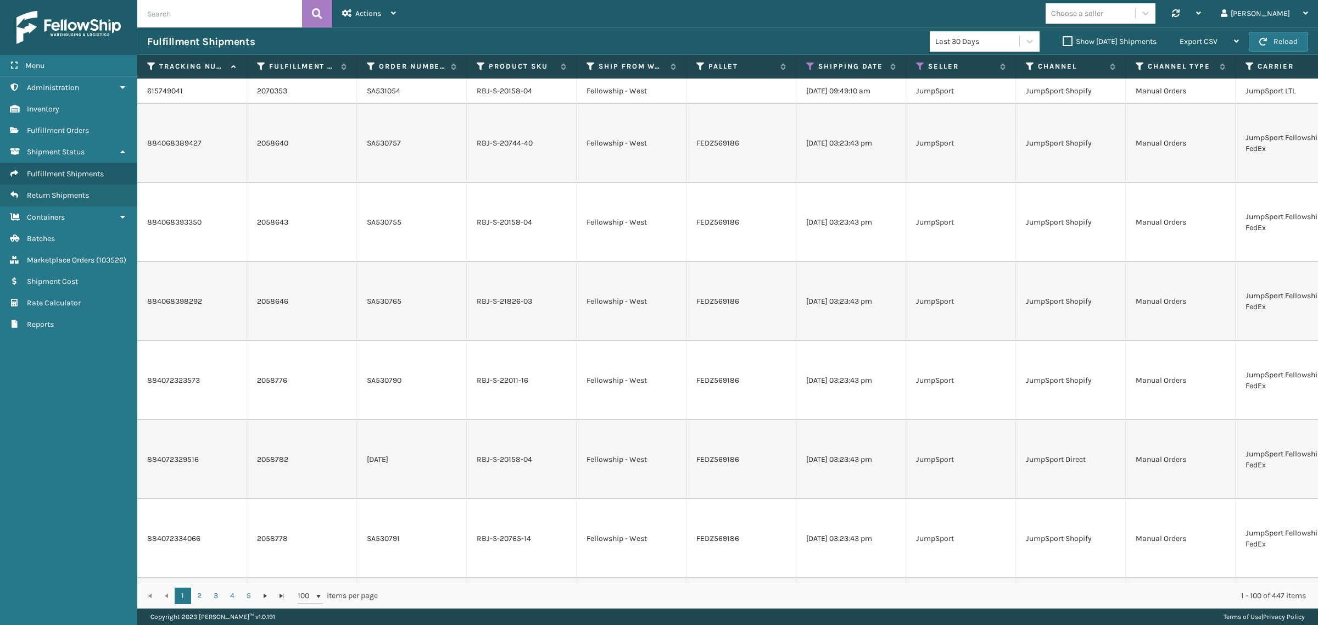
click at [1063, 42] on label "Show Yesterday Shipments" at bounding box center [1110, 41] width 94 height 9
click at [1063, 42] on input "Show Yesterday Shipments" at bounding box center [1063, 38] width 1 height 7
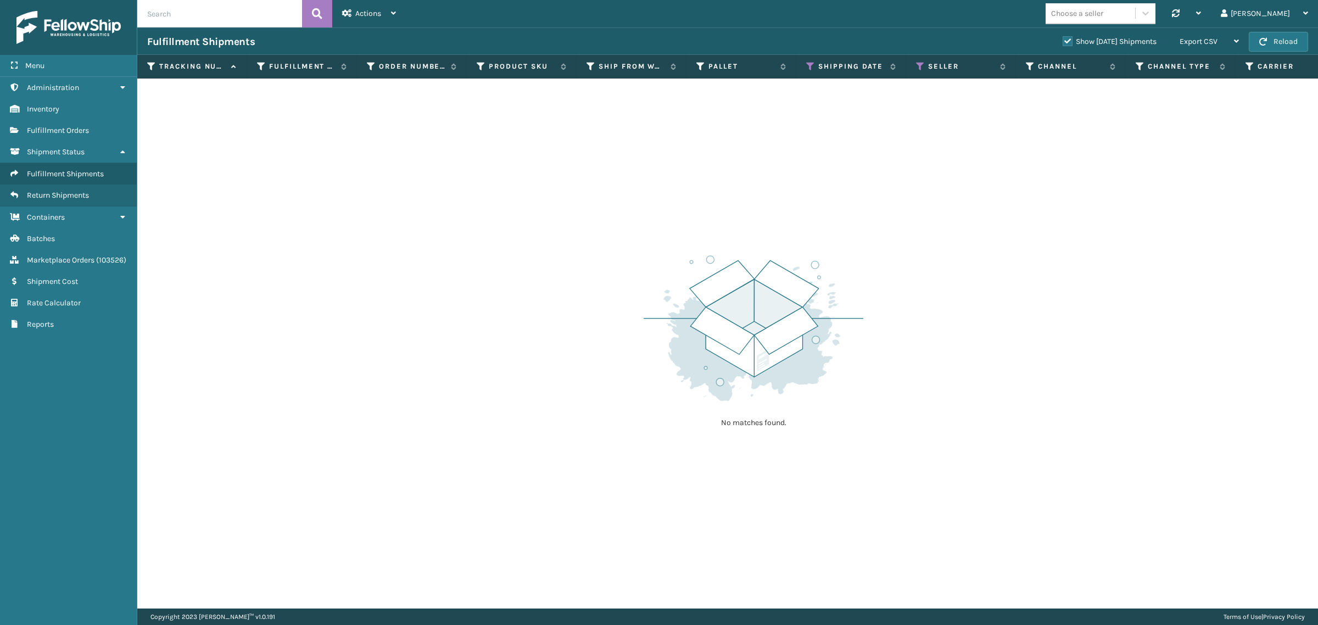
click at [1063, 42] on label "Show Yesterday Shipments" at bounding box center [1110, 41] width 94 height 9
click at [1063, 42] on input "Show Yesterday Shipments" at bounding box center [1063, 38] width 1 height 7
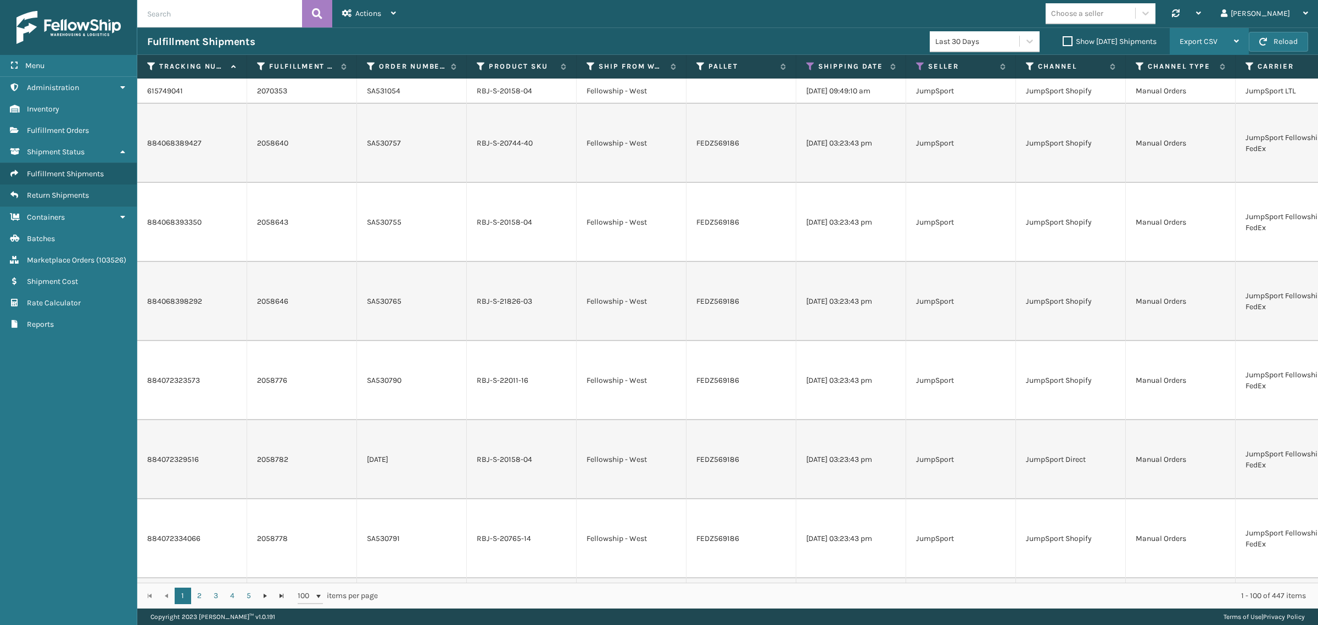
click at [1221, 34] on div "Export CSV" at bounding box center [1209, 41] width 59 height 27
click at [1208, 101] on li "Export All Pages" at bounding box center [1174, 101] width 147 height 30
click at [511, 20] on div "Choose a seller Synchronise all channels Gil Log Out" at bounding box center [862, 13] width 912 height 27
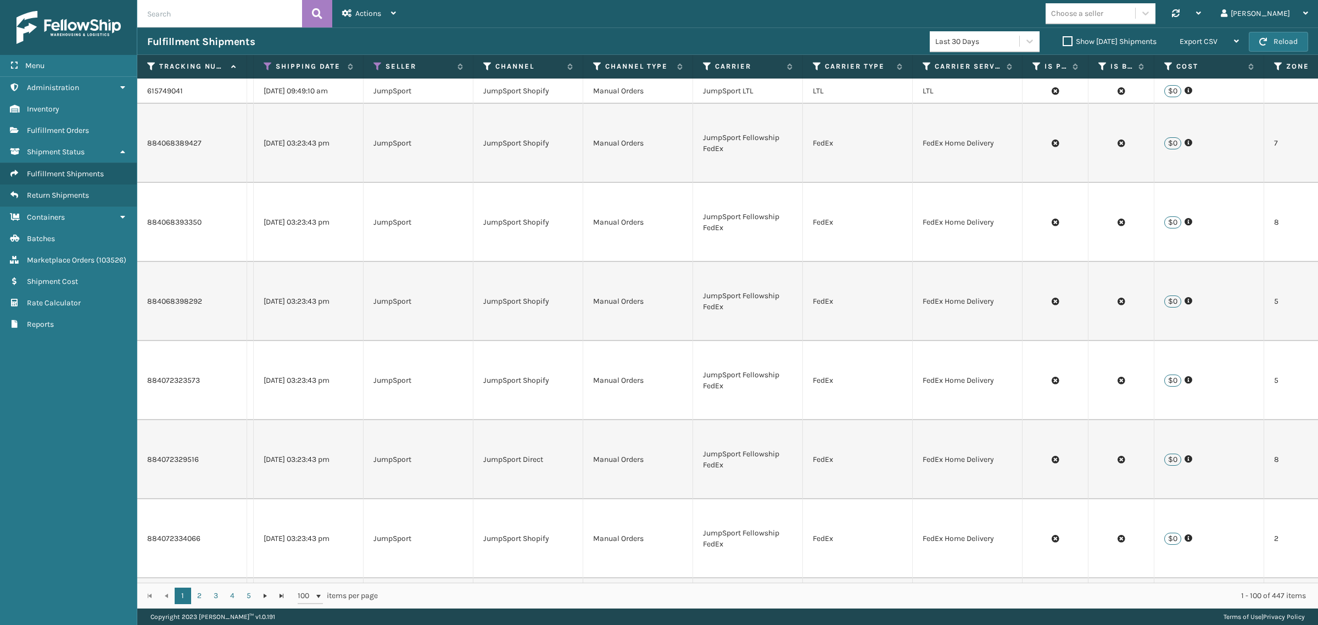
scroll to position [0, 130]
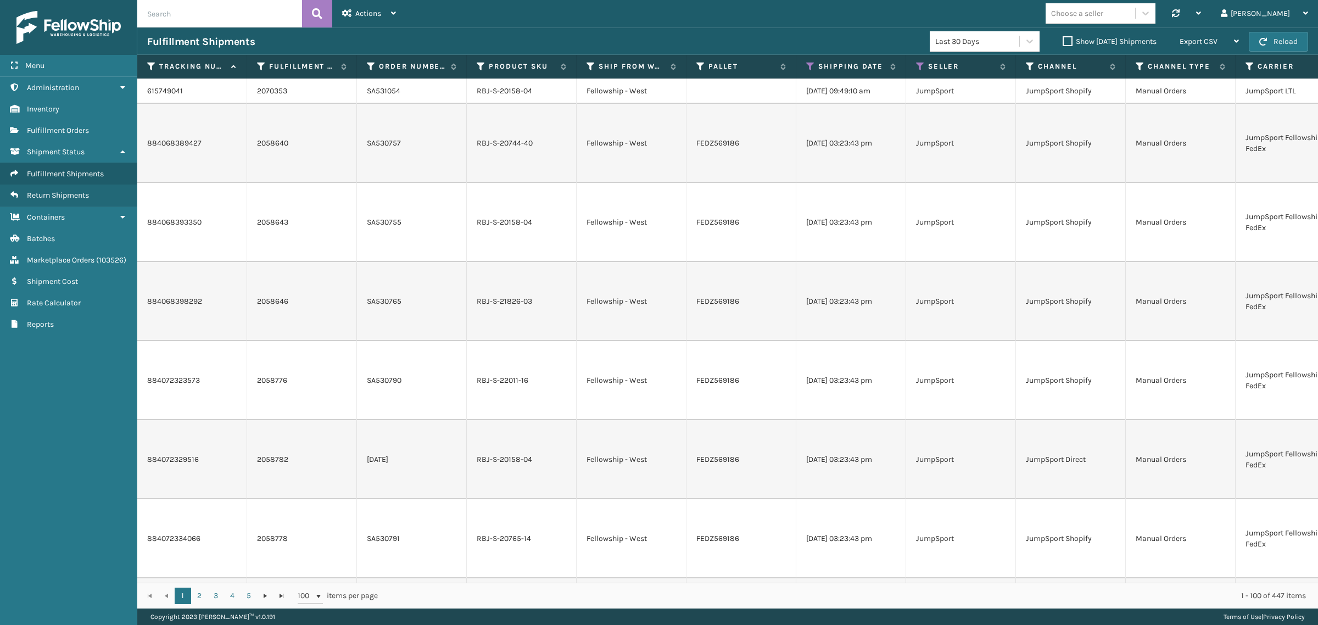
click at [772, 32] on div "Fulfillment Shipments Last 30 Days Show Yesterday Shipments Export CSV Export C…" at bounding box center [727, 40] width 1181 height 27
drag, startPoint x: 247, startPoint y: 125, endPoint x: 298, endPoint y: 133, distance: 51.7
click at [298, 133] on td "2058640" at bounding box center [302, 143] width 110 height 79
copy link "2058640"
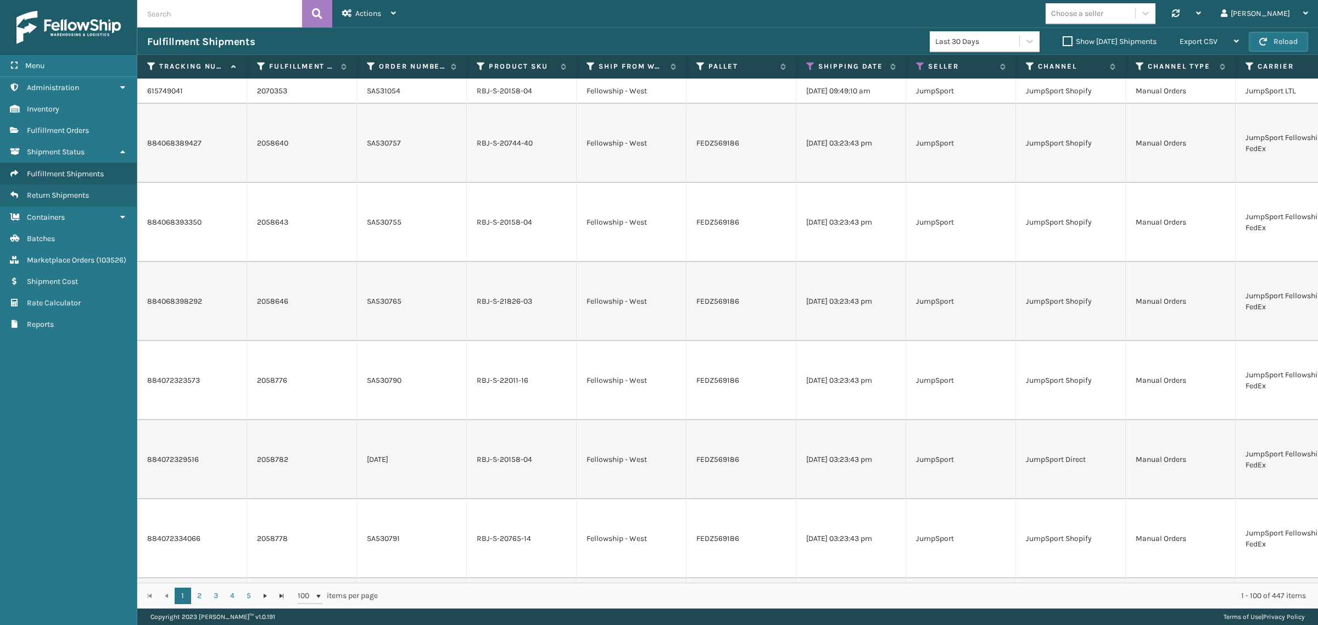
click at [427, 135] on td "SA530757" at bounding box center [412, 143] width 110 height 79
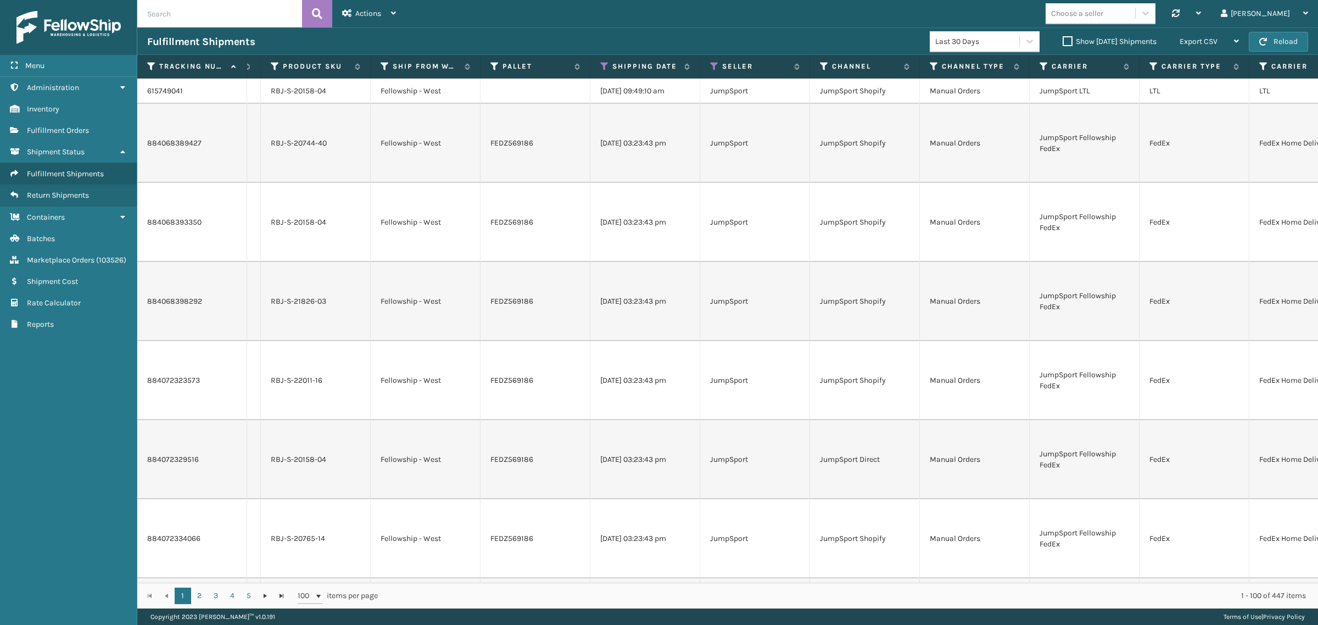
scroll to position [0, 165]
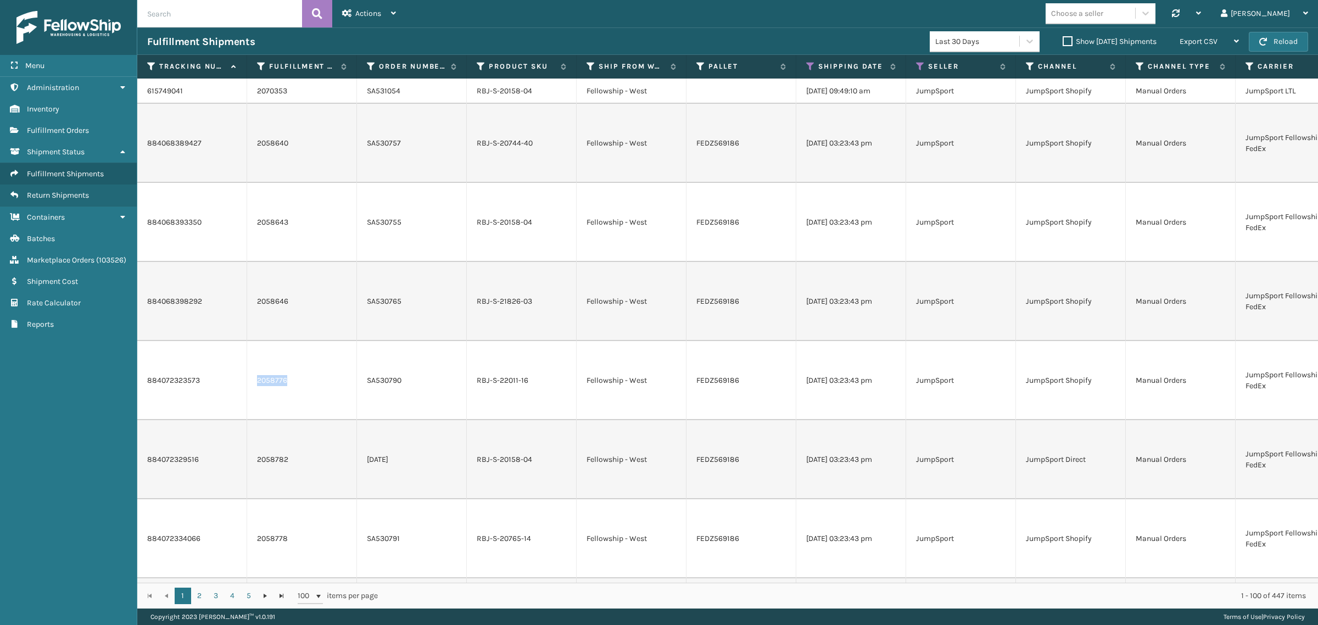
drag, startPoint x: 252, startPoint y: 265, endPoint x: 300, endPoint y: 277, distance: 49.8
click at [300, 341] on td "2058776" at bounding box center [302, 380] width 110 height 79
copy link "2058776"
click at [754, 0] on div "Choose a seller Synchronise all channels Gil Log Out" at bounding box center [862, 13] width 912 height 27
click at [1275, 40] on button "Reload" at bounding box center [1278, 42] width 59 height 20
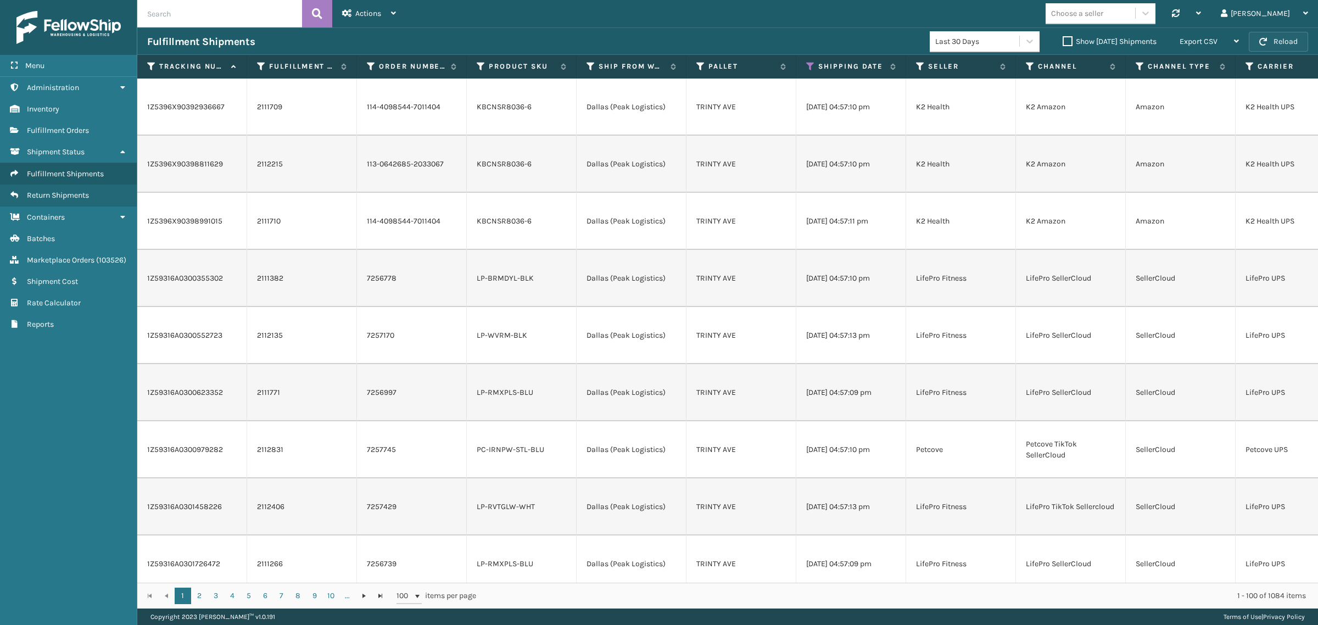
click at [1270, 38] on button "Reload" at bounding box center [1278, 42] width 59 height 20
click at [1280, 40] on button "Reload" at bounding box center [1278, 42] width 59 height 20
click at [1279, 40] on button "Reload" at bounding box center [1278, 42] width 59 height 20
click at [1278, 37] on button "Reload" at bounding box center [1278, 42] width 59 height 20
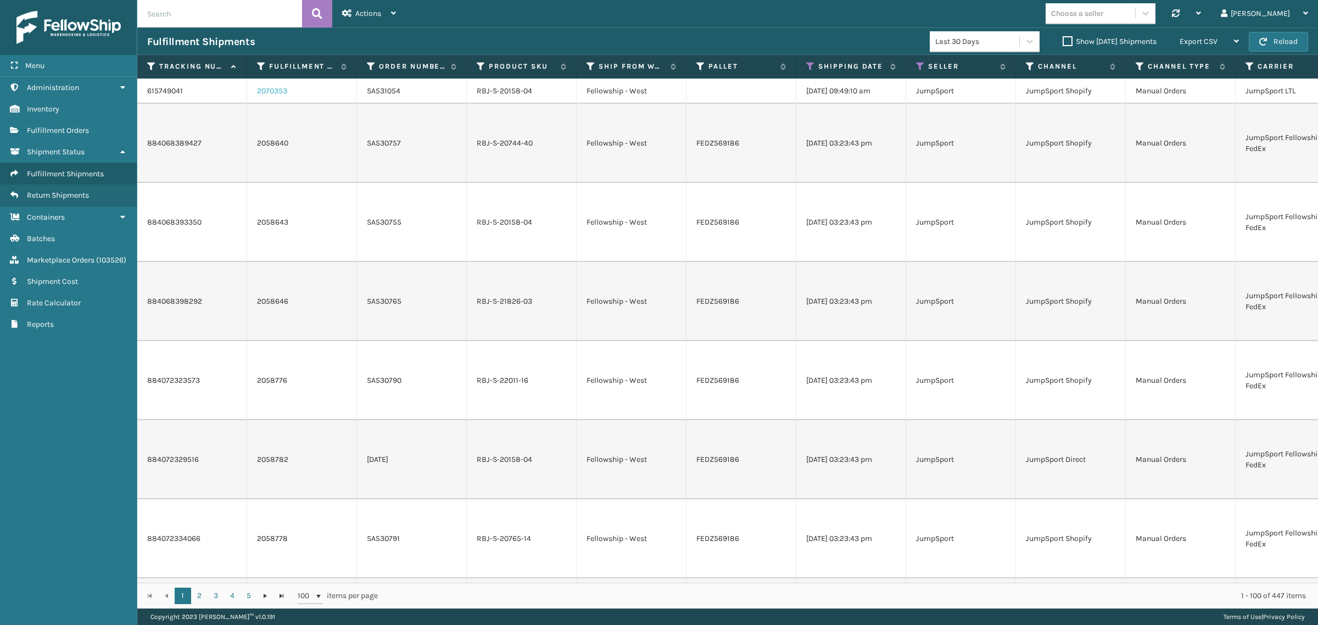
click at [270, 87] on link "2070353" at bounding box center [272, 91] width 30 height 11
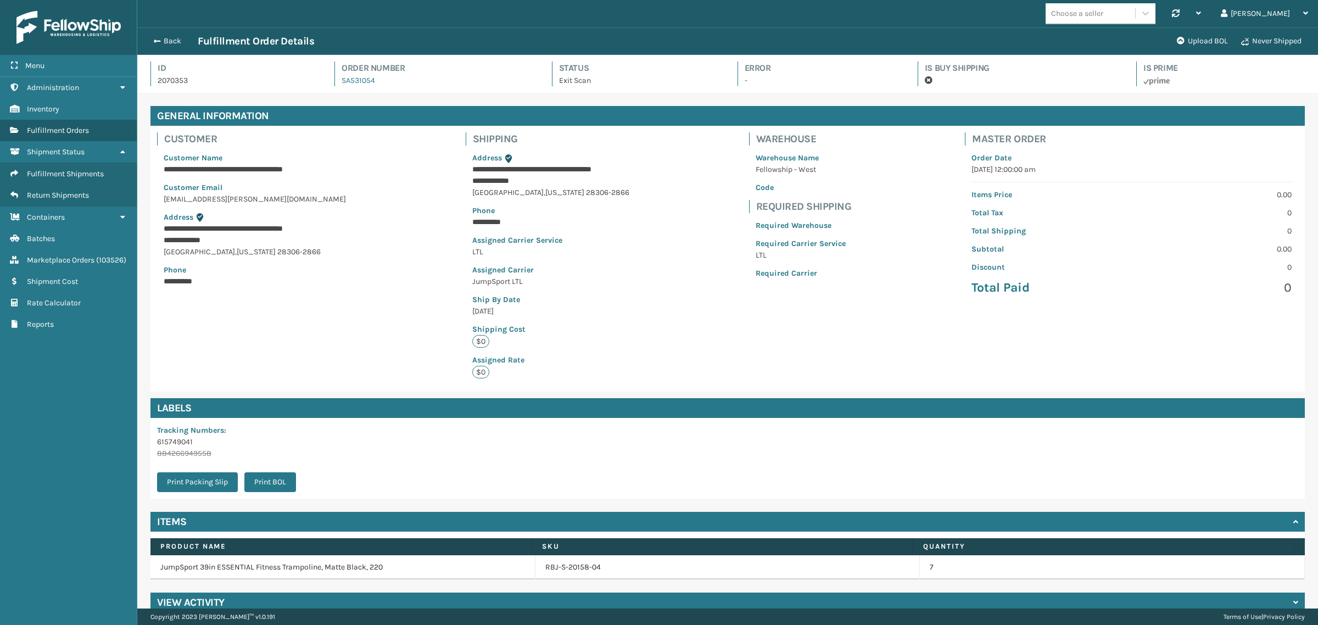
scroll to position [26, 1181]
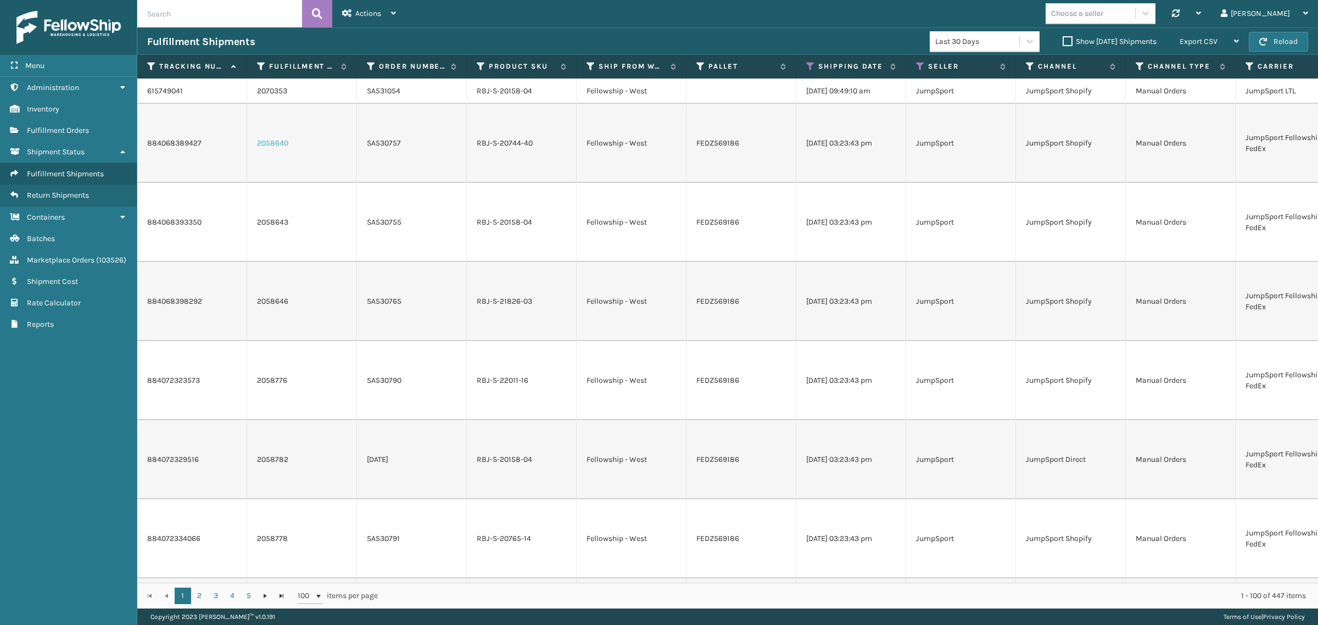
click at [261, 138] on link "2058640" at bounding box center [272, 143] width 31 height 11
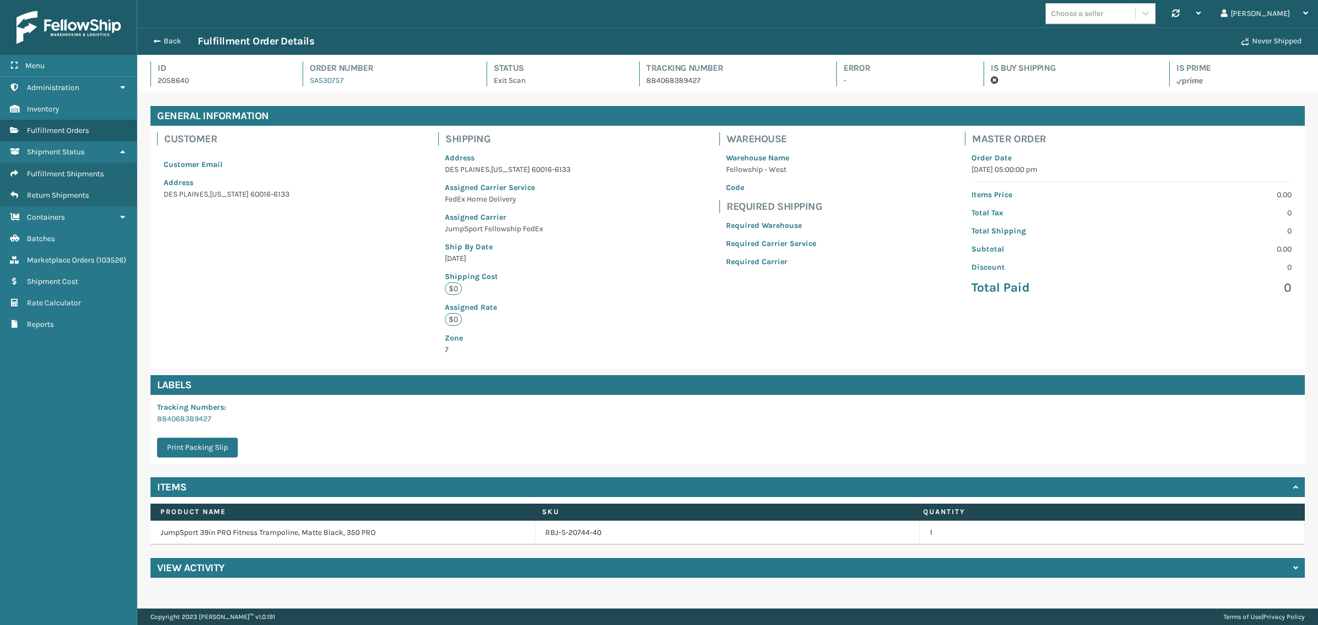
scroll to position [26, 1181]
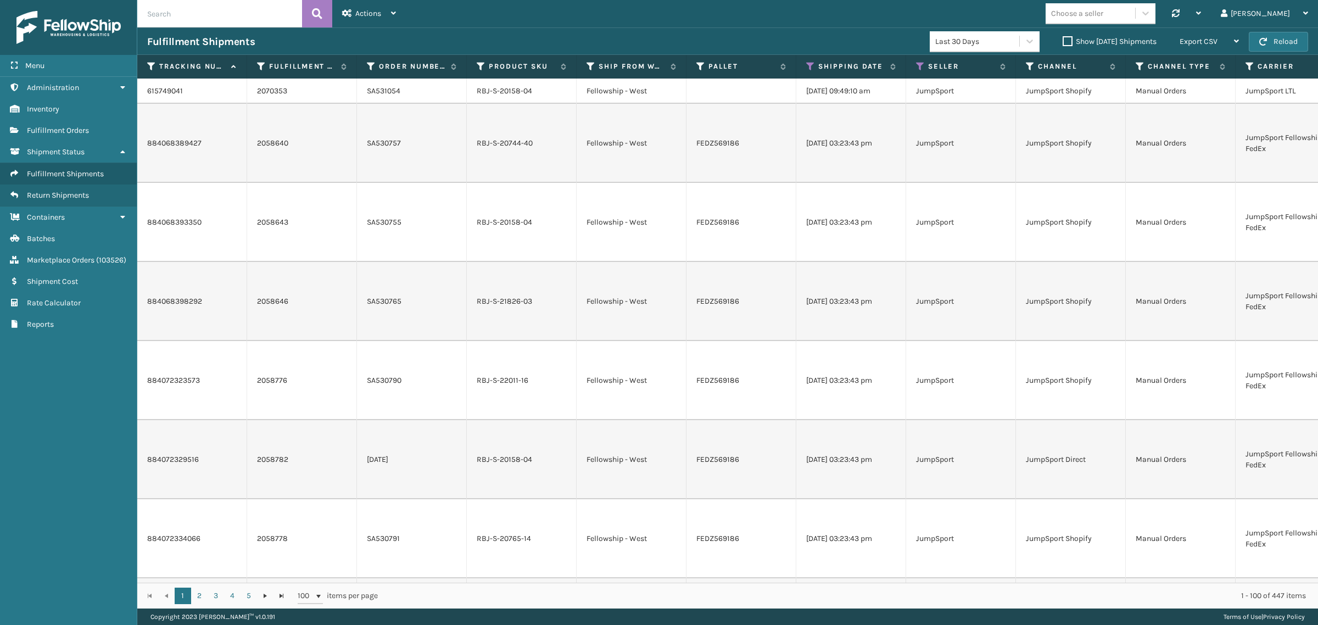
click at [648, 31] on div "Fulfillment Shipments Last 30 Days Show [DATE] Shipments Export CSV Export Curr…" at bounding box center [727, 40] width 1181 height 27
click at [1267, 33] on button "Reload" at bounding box center [1278, 42] width 59 height 20
